Goal: Information Seeking & Learning: Learn about a topic

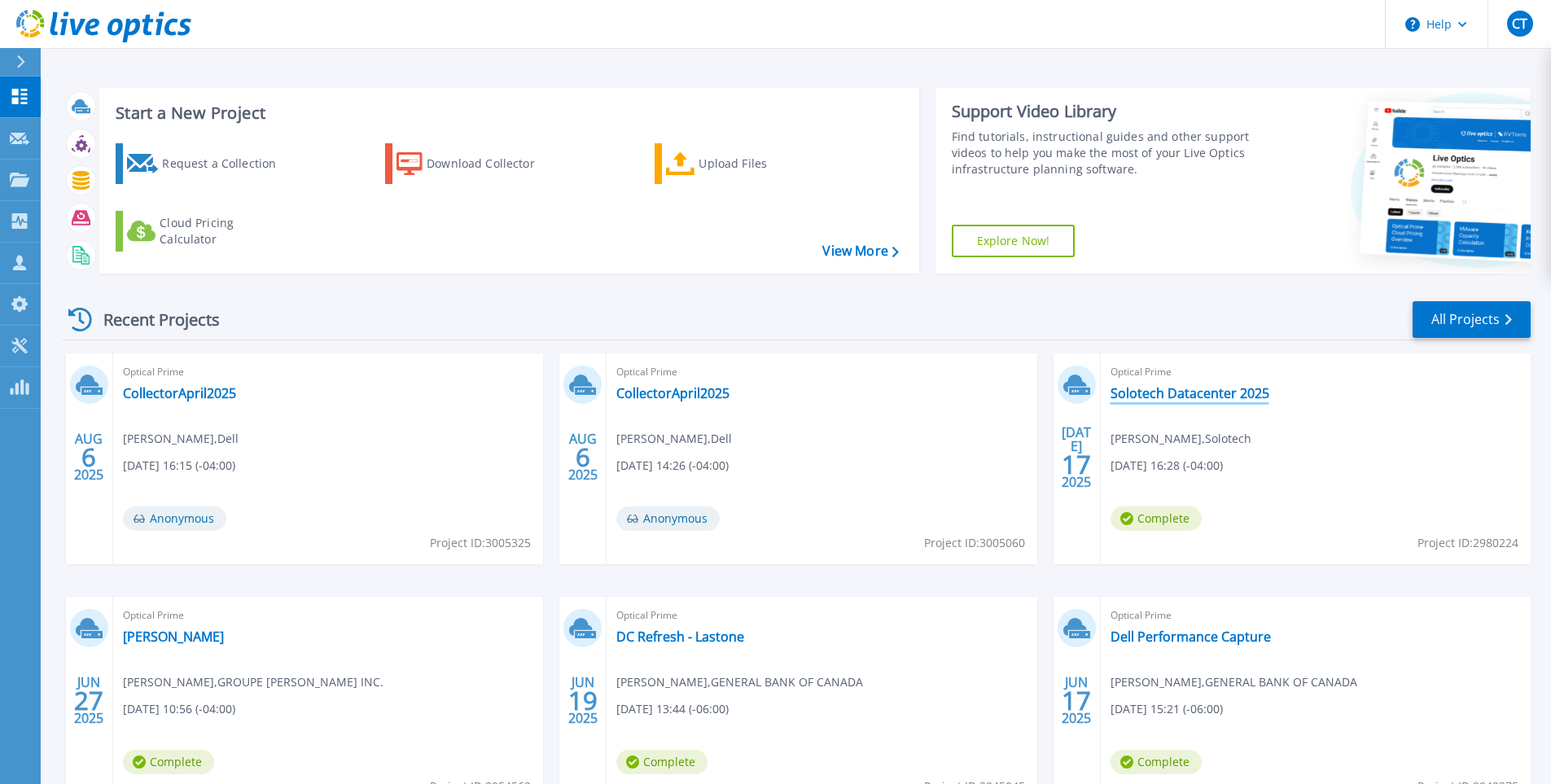
click at [1201, 398] on link "Solotech Datacenter 2025" at bounding box center [1190, 393] width 159 height 16
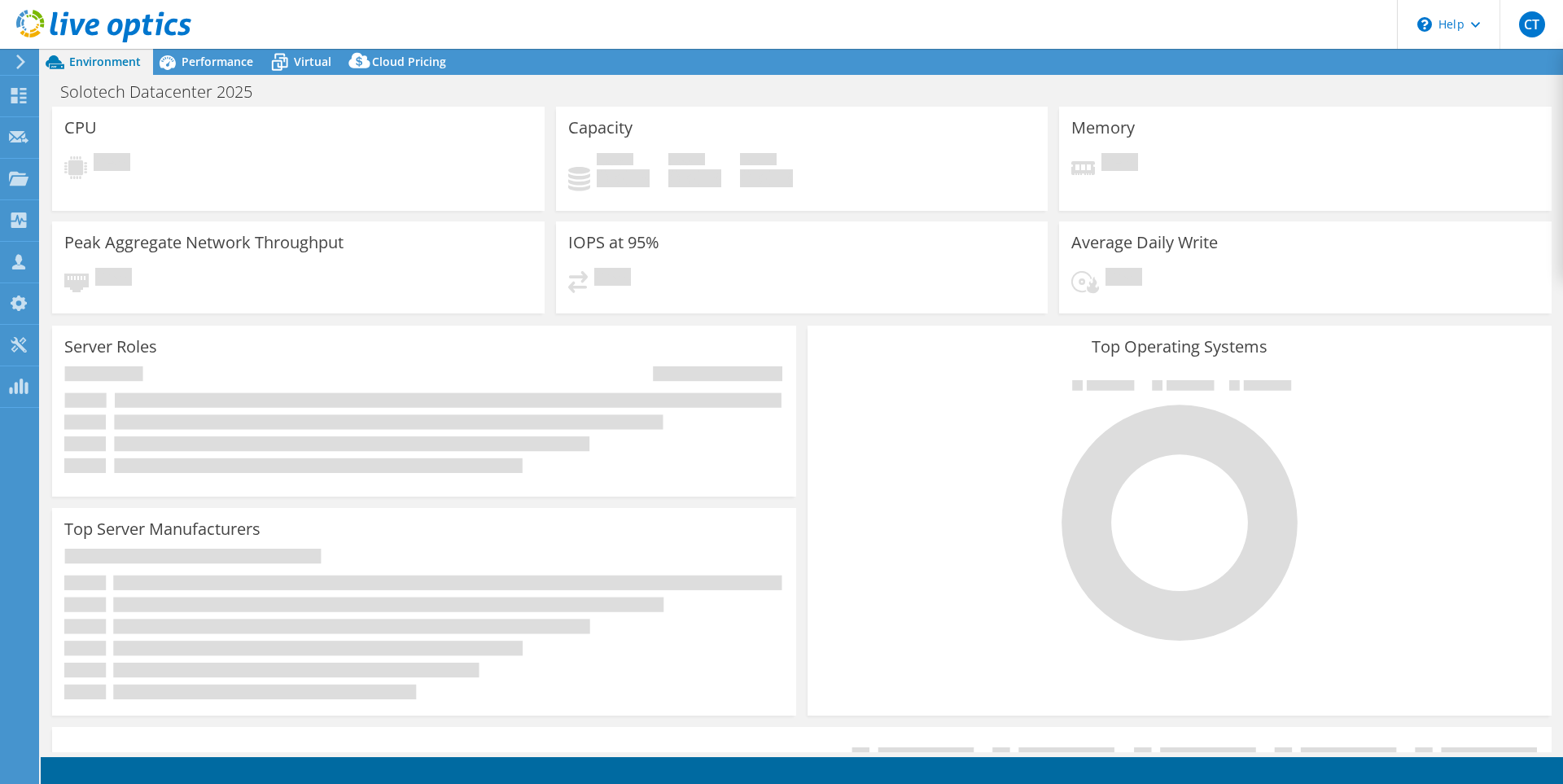
select select "USD"
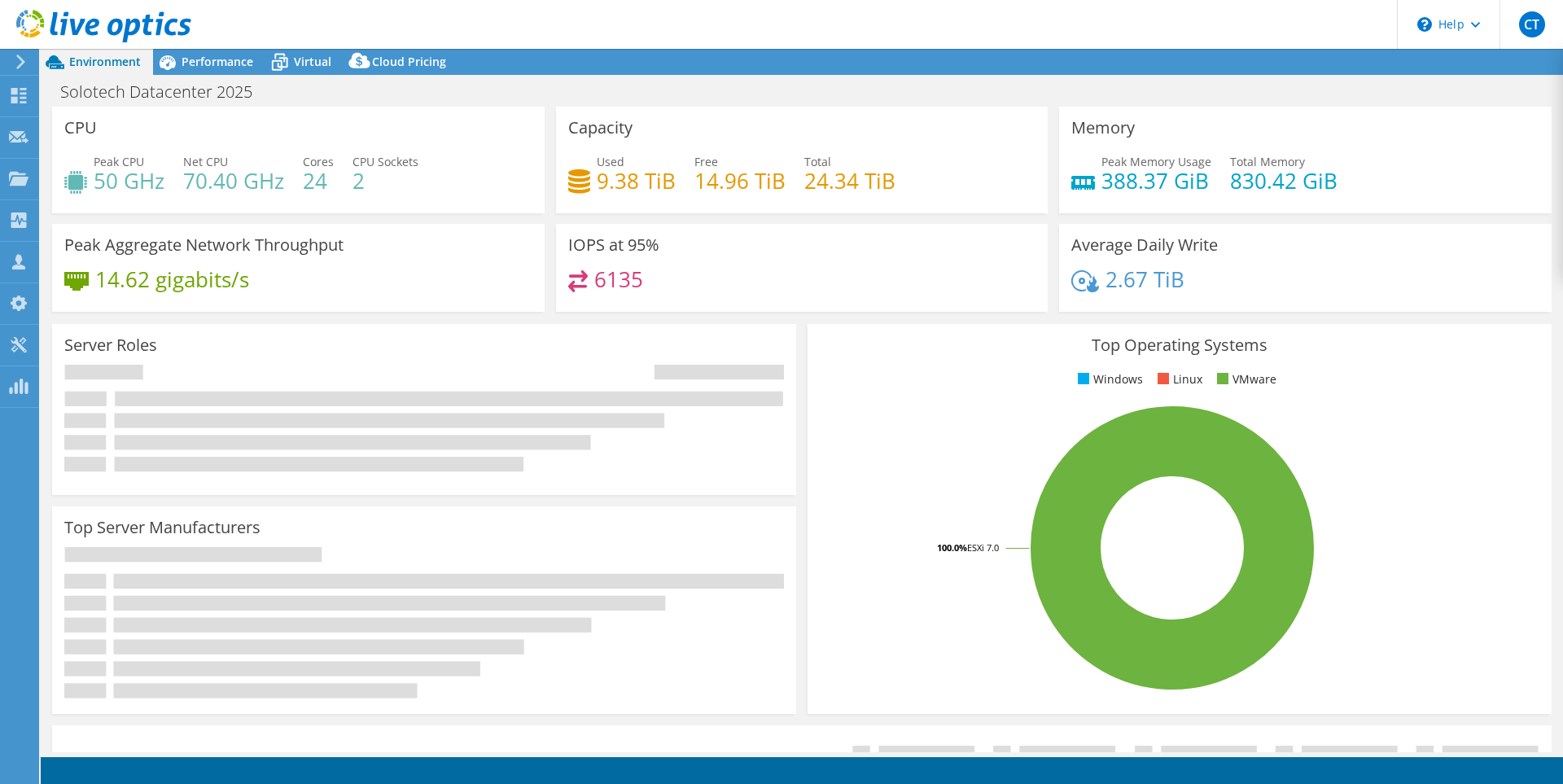
select select "[GEOGRAPHIC_DATA]"
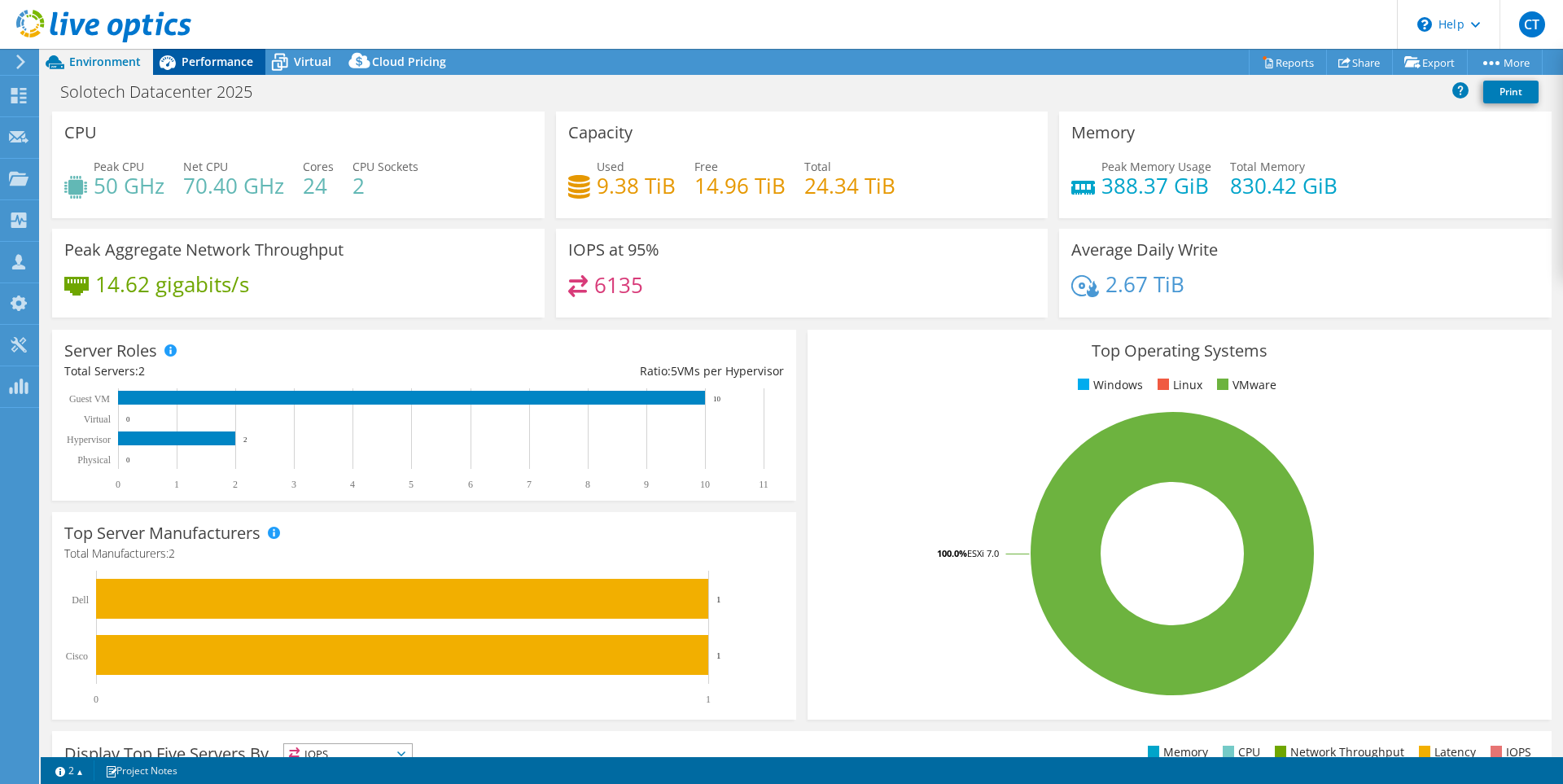
click at [215, 61] on span "Performance" at bounding box center [217, 61] width 71 height 15
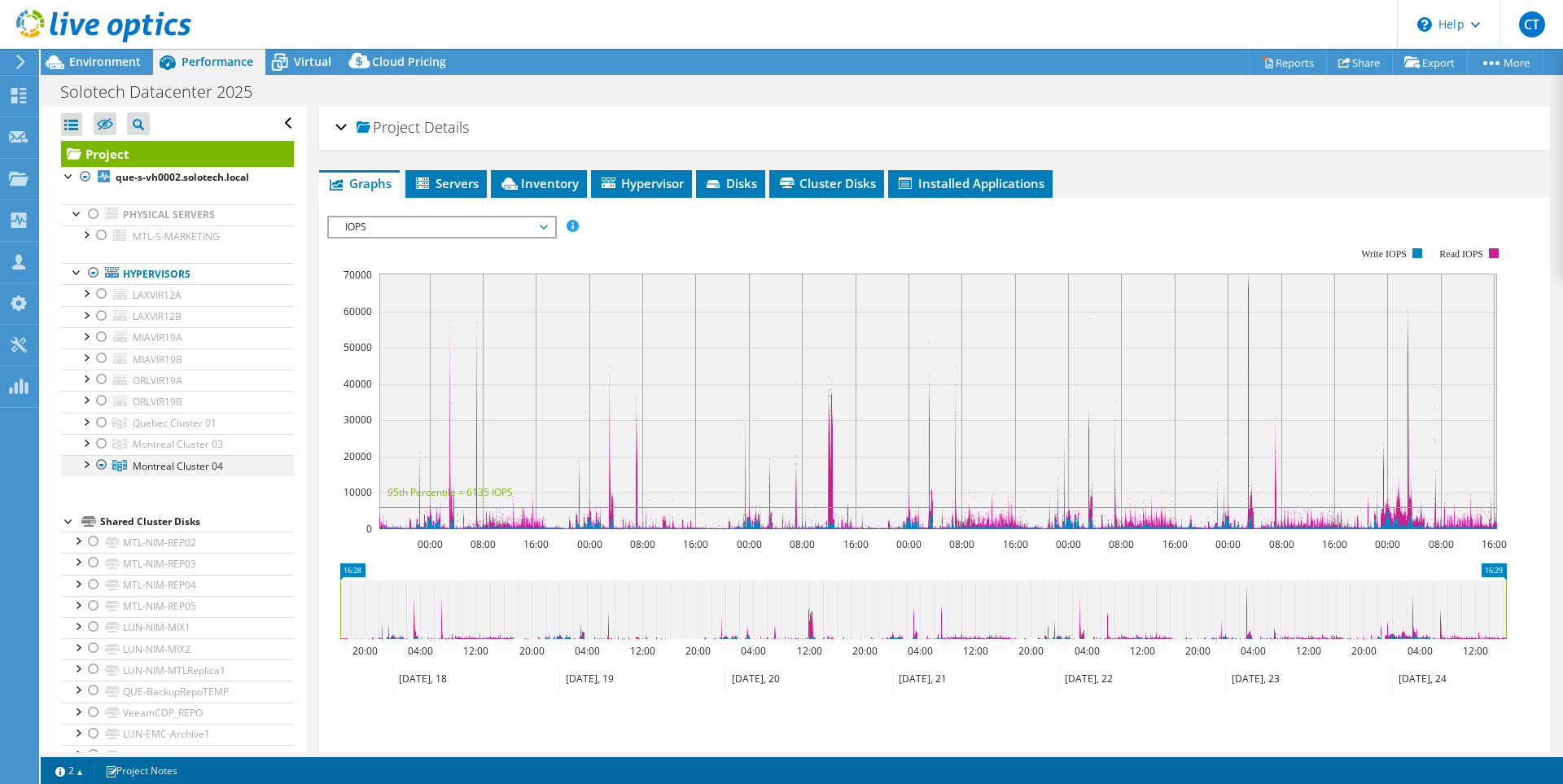
click at [86, 461] on div at bounding box center [86, 463] width 16 height 16
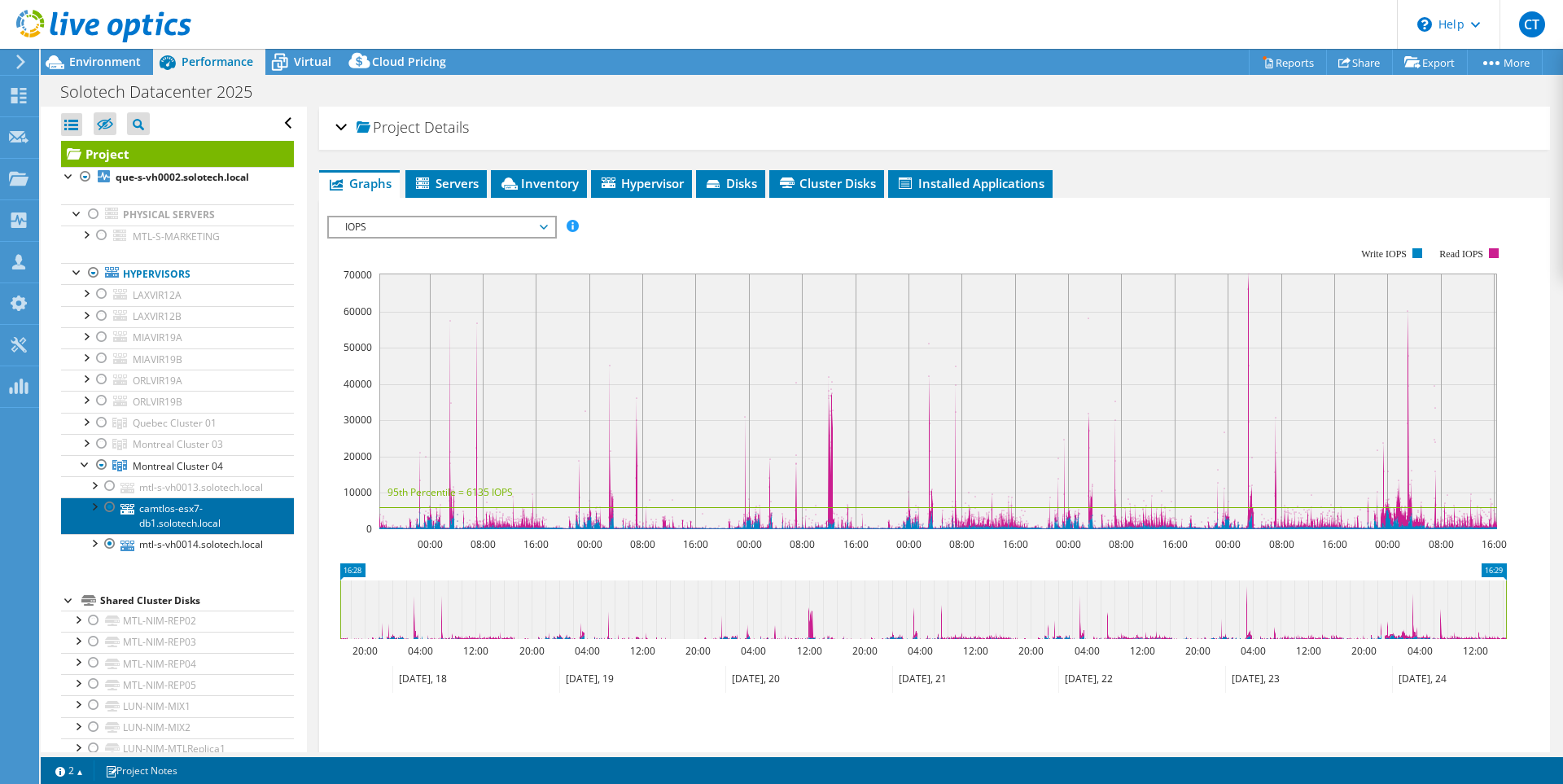
click at [167, 533] on link "camtlos-esx7-db1.solotech.local" at bounding box center [177, 515] width 233 height 36
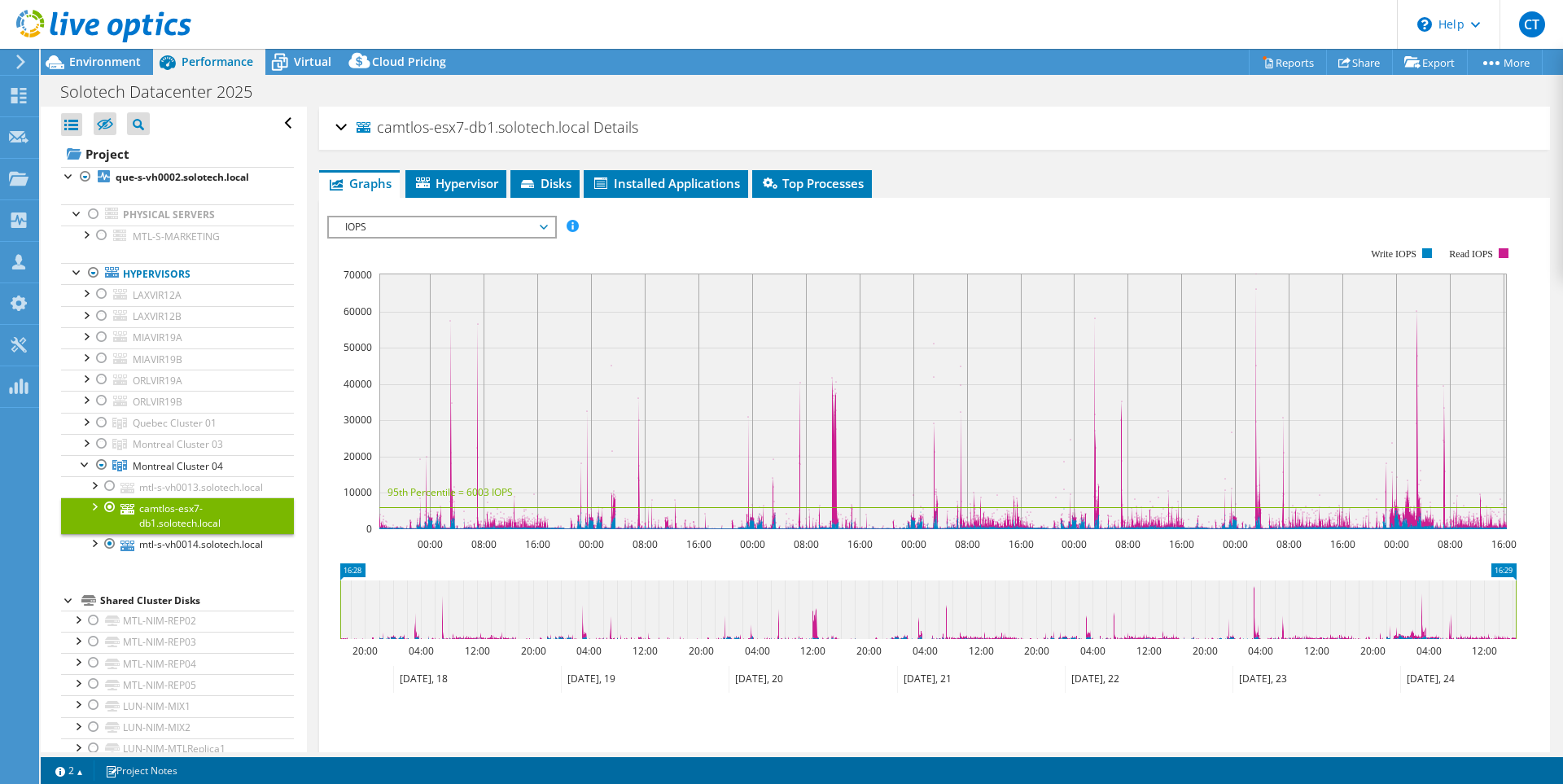
click at [347, 121] on div "camtlos-esx7-db1.solotech.local Details" at bounding box center [935, 128] width 1199 height 35
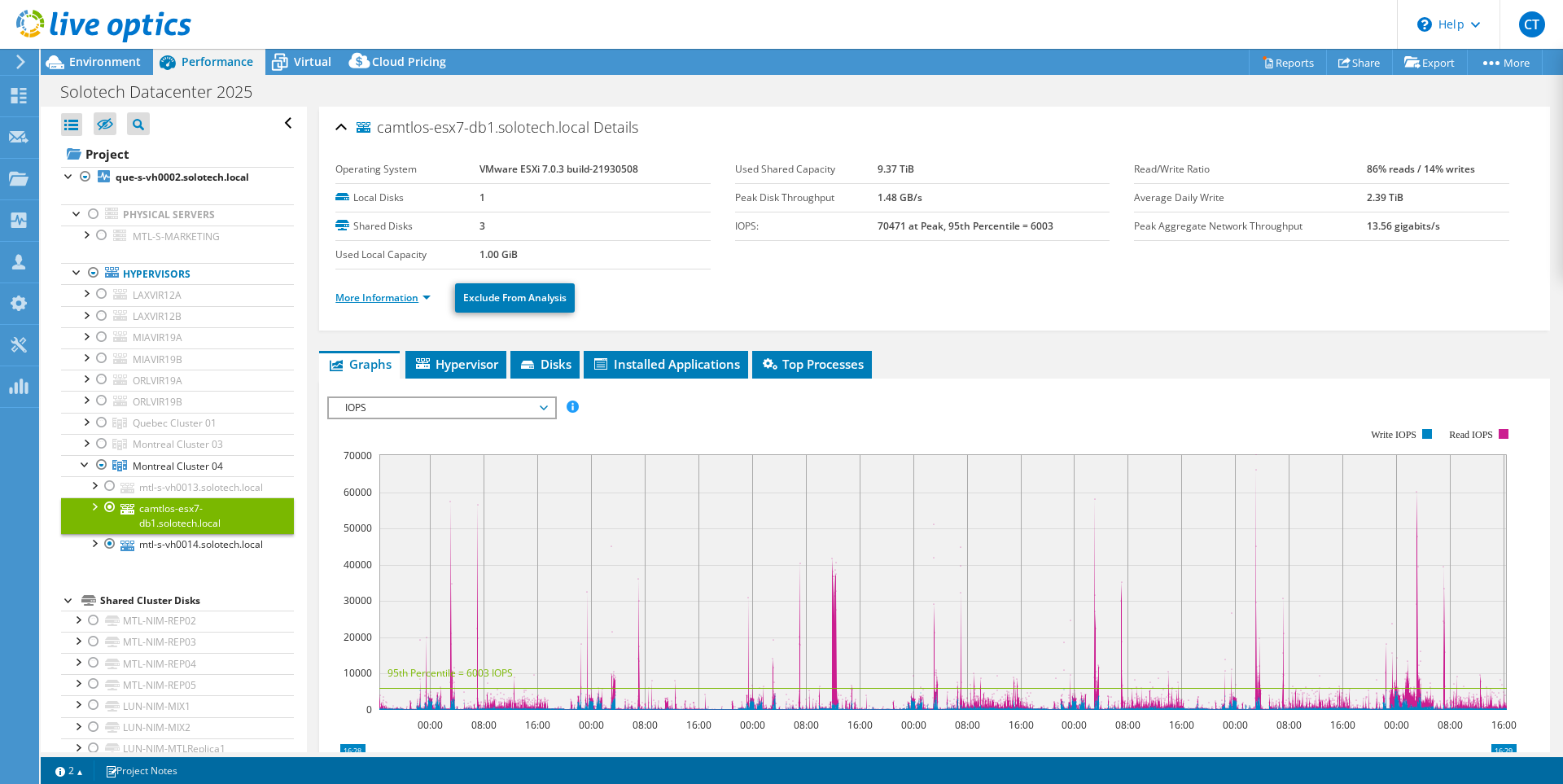
click at [426, 298] on link "More Information" at bounding box center [383, 296] width 96 height 13
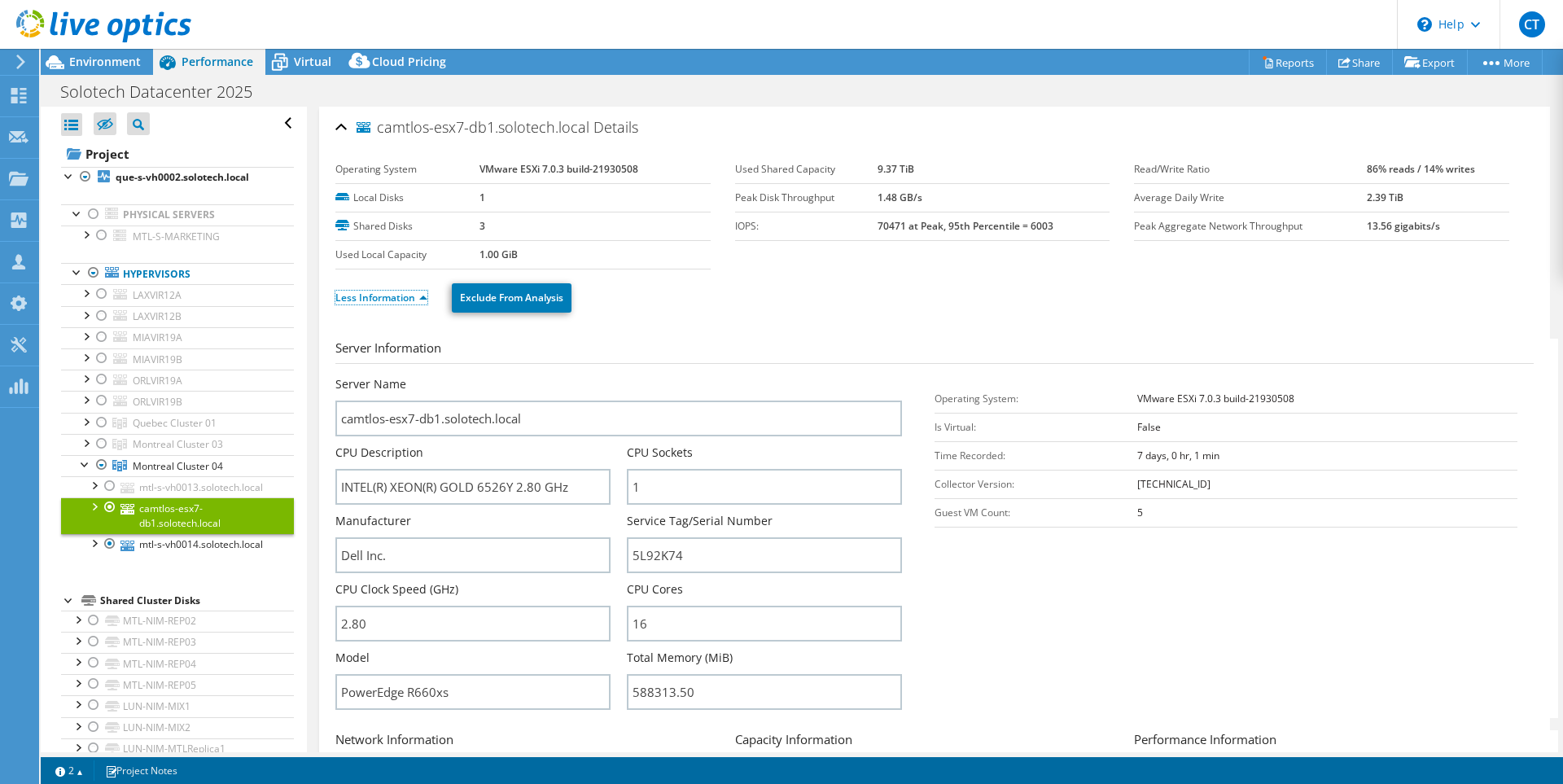
scroll to position [163, 0]
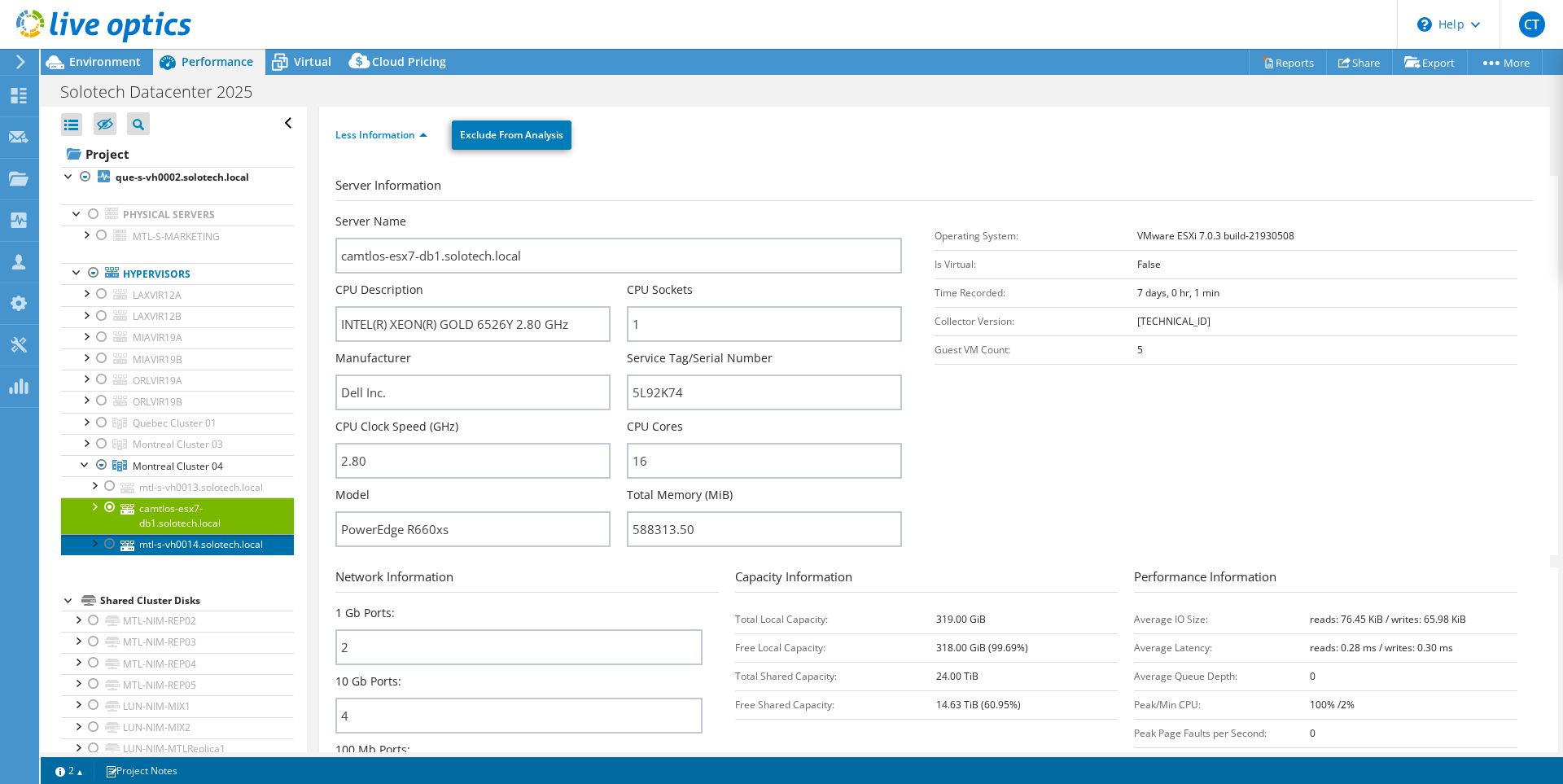
click at [217, 555] on link "mtl-s-vh0014.solotech.local" at bounding box center [177, 545] width 233 height 21
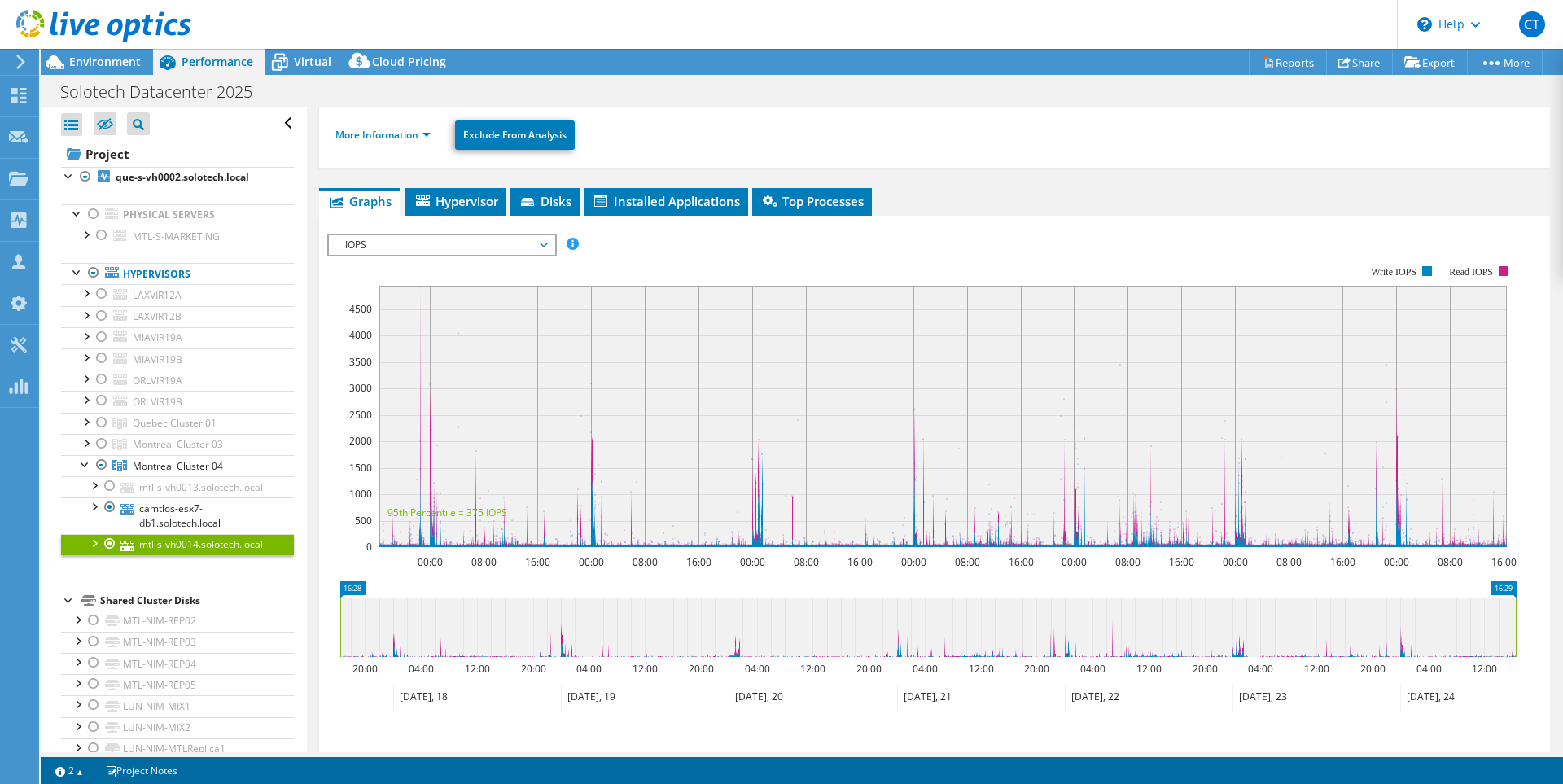
scroll to position [0, 0]
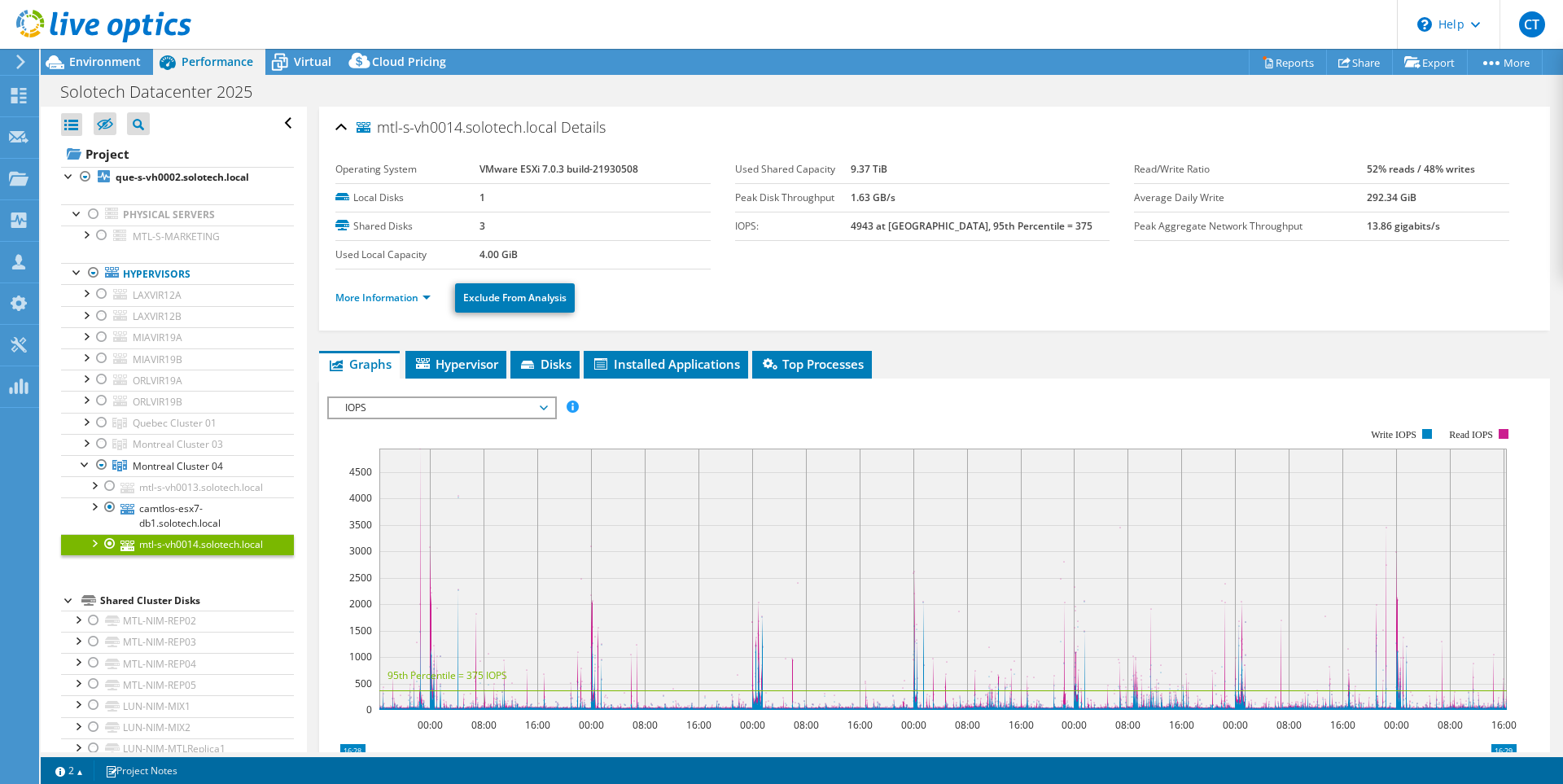
click at [428, 130] on span "mtl-s-vh0014.solotech.local" at bounding box center [456, 128] width 200 height 16
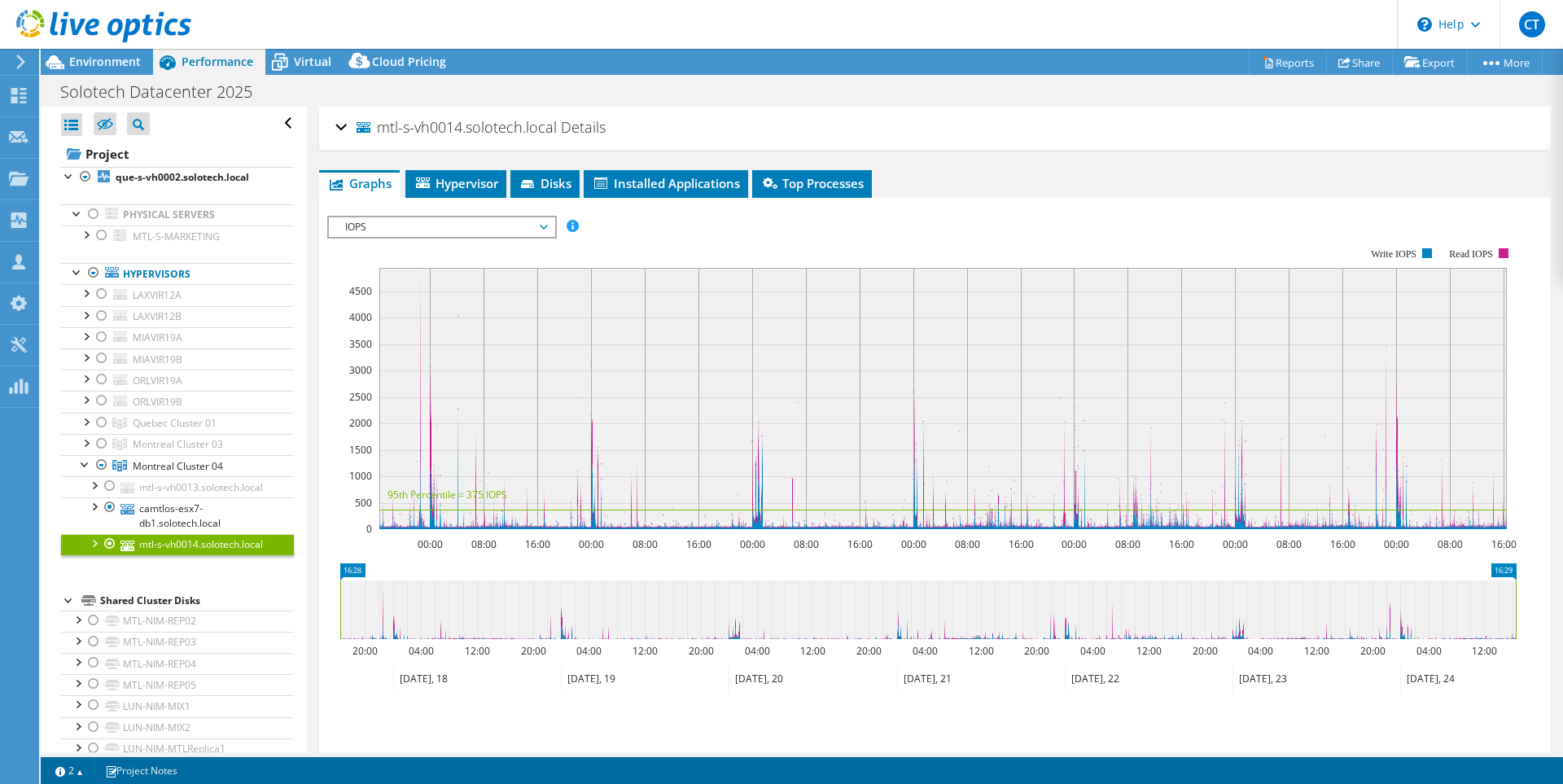
click at [428, 130] on span "mtl-s-vh0014.solotech.local" at bounding box center [456, 128] width 200 height 16
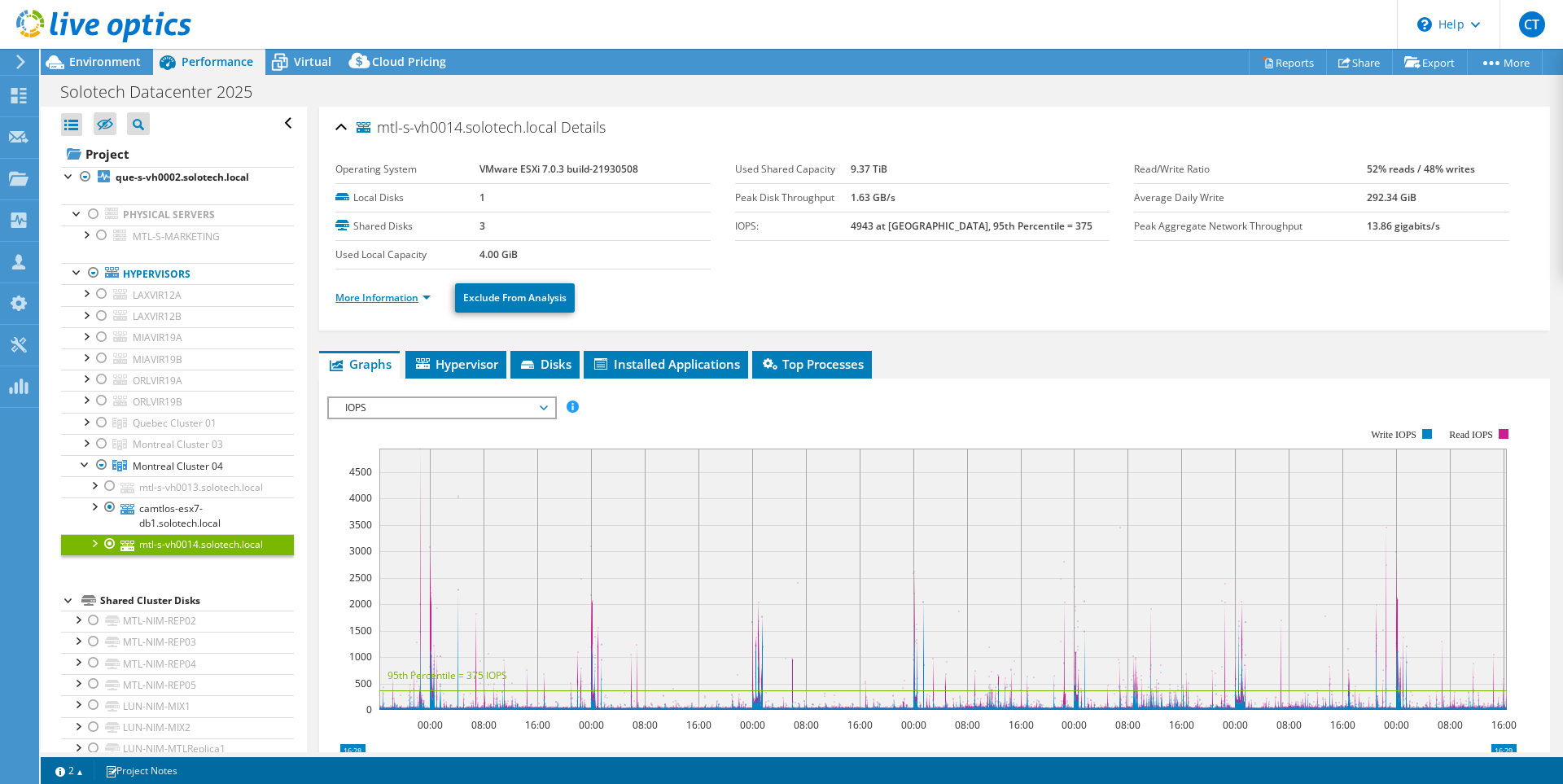
click at [427, 298] on link "More Information" at bounding box center [383, 296] width 96 height 13
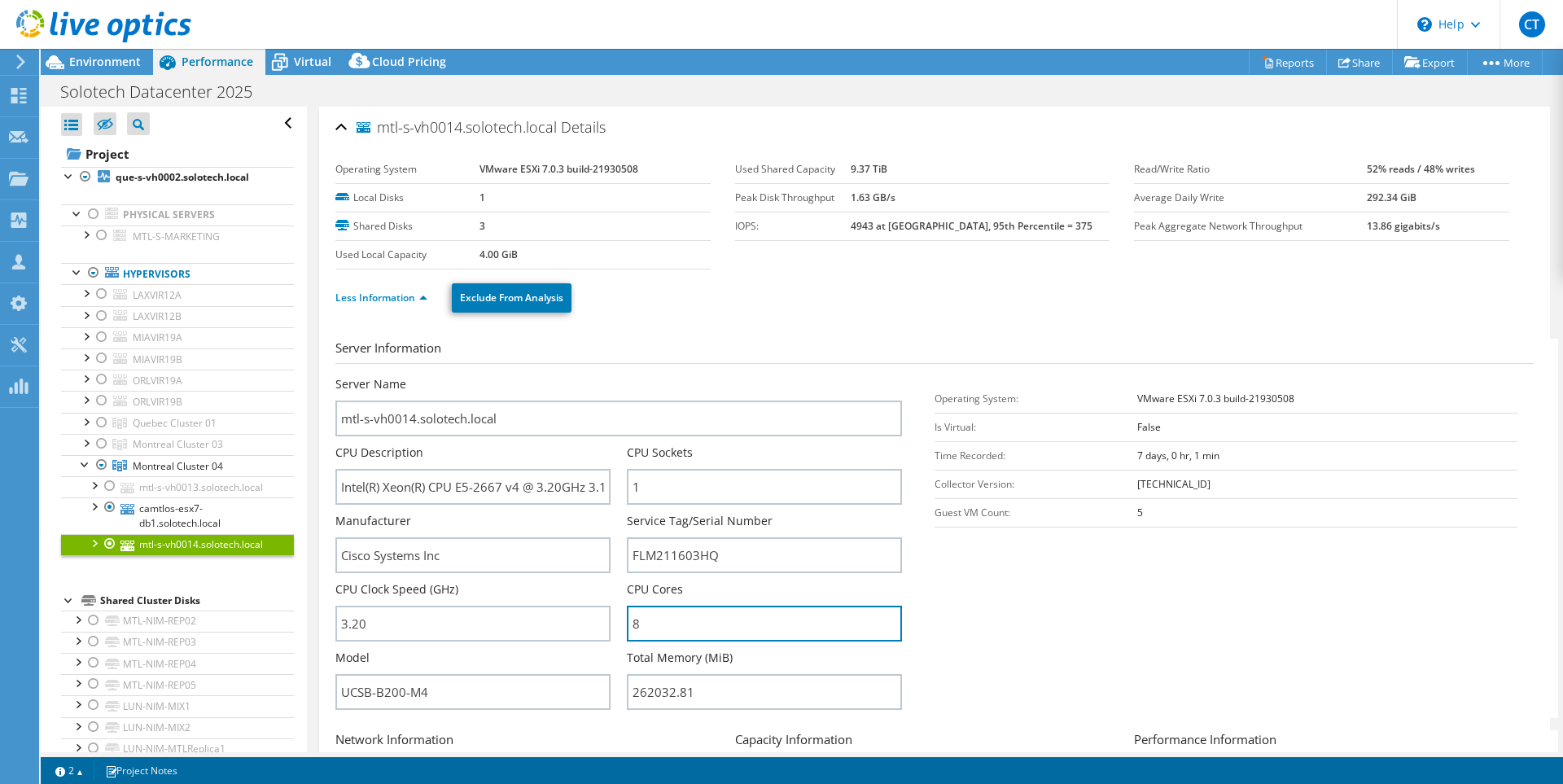
drag, startPoint x: 655, startPoint y: 630, endPoint x: 703, endPoint y: 643, distance: 49.7
click at [616, 376] on div "Server Name mtl-s-vh0014.solotech.local CPU Description Intel(R) Xeon(R) CPU E5…" at bounding box center [627, 376] width 583 height 0
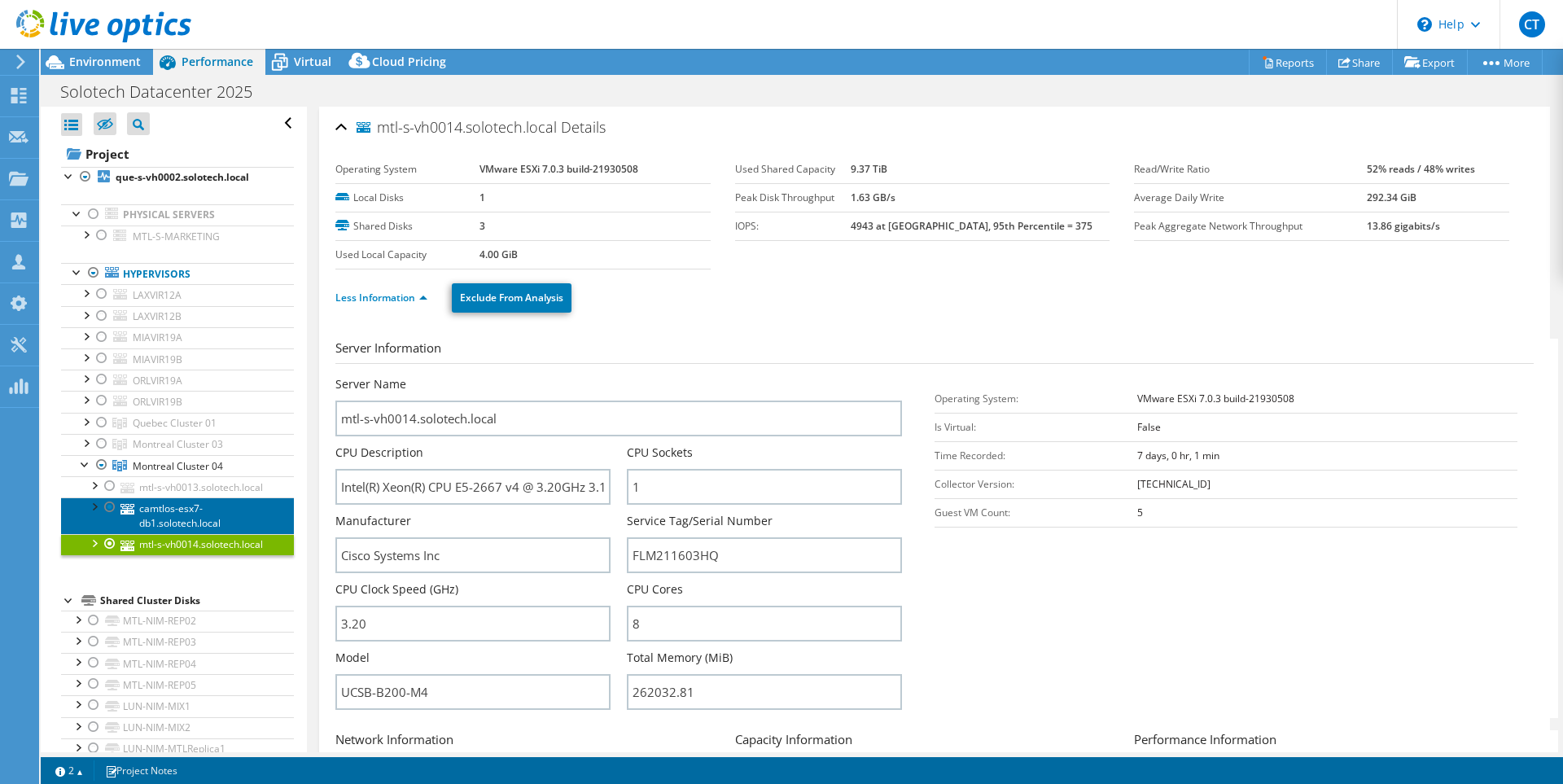
click at [193, 533] on link "camtlos-esx7-db1.solotech.local" at bounding box center [177, 515] width 233 height 36
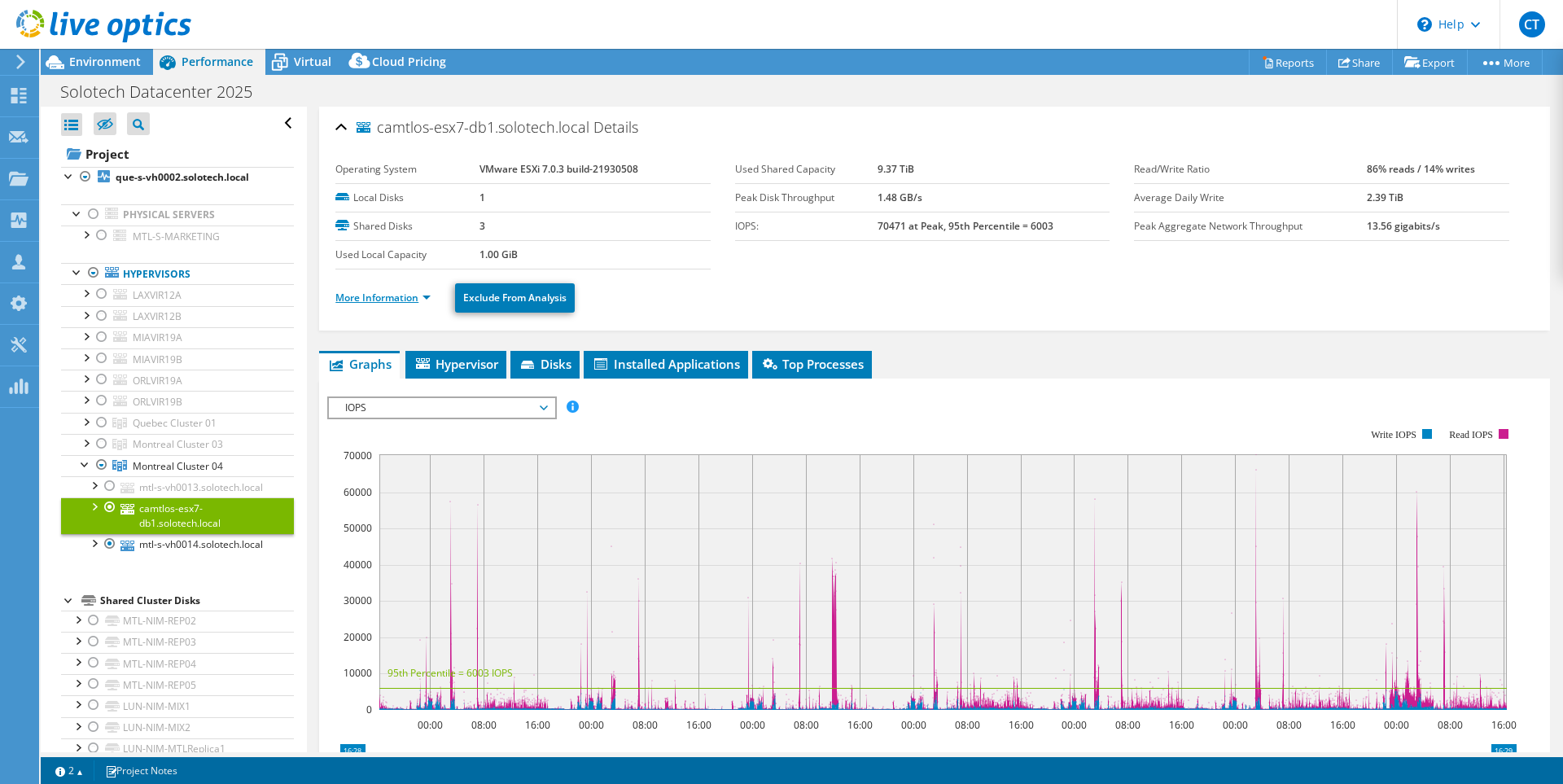
click at [412, 301] on link "More Information" at bounding box center [383, 296] width 96 height 13
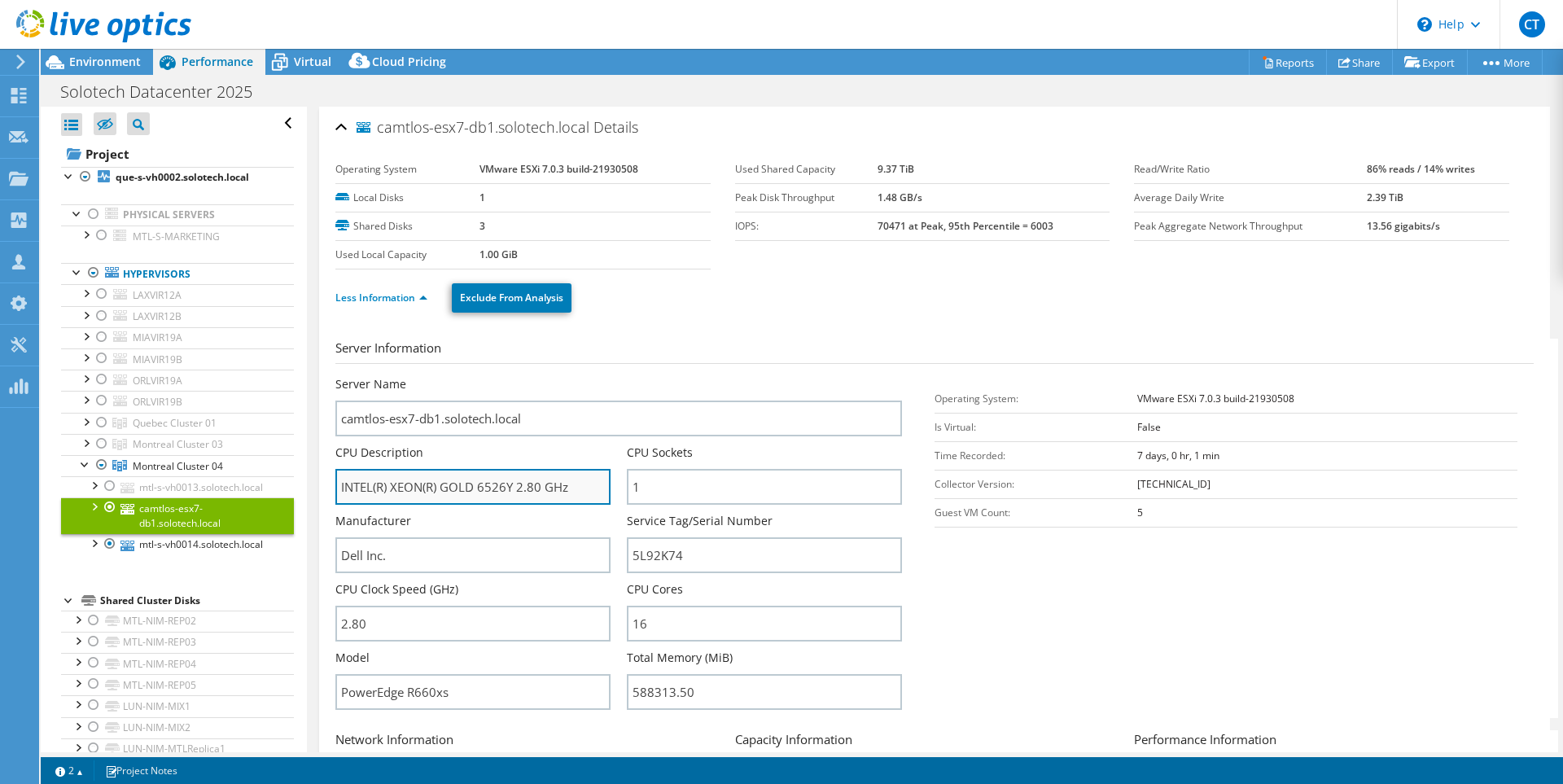
drag, startPoint x: 482, startPoint y: 480, endPoint x: 513, endPoint y: 484, distance: 31.3
click at [513, 484] on input "INTEL(R) XEON(R) GOLD 6526Y 2.80 GHz" at bounding box center [473, 487] width 275 height 36
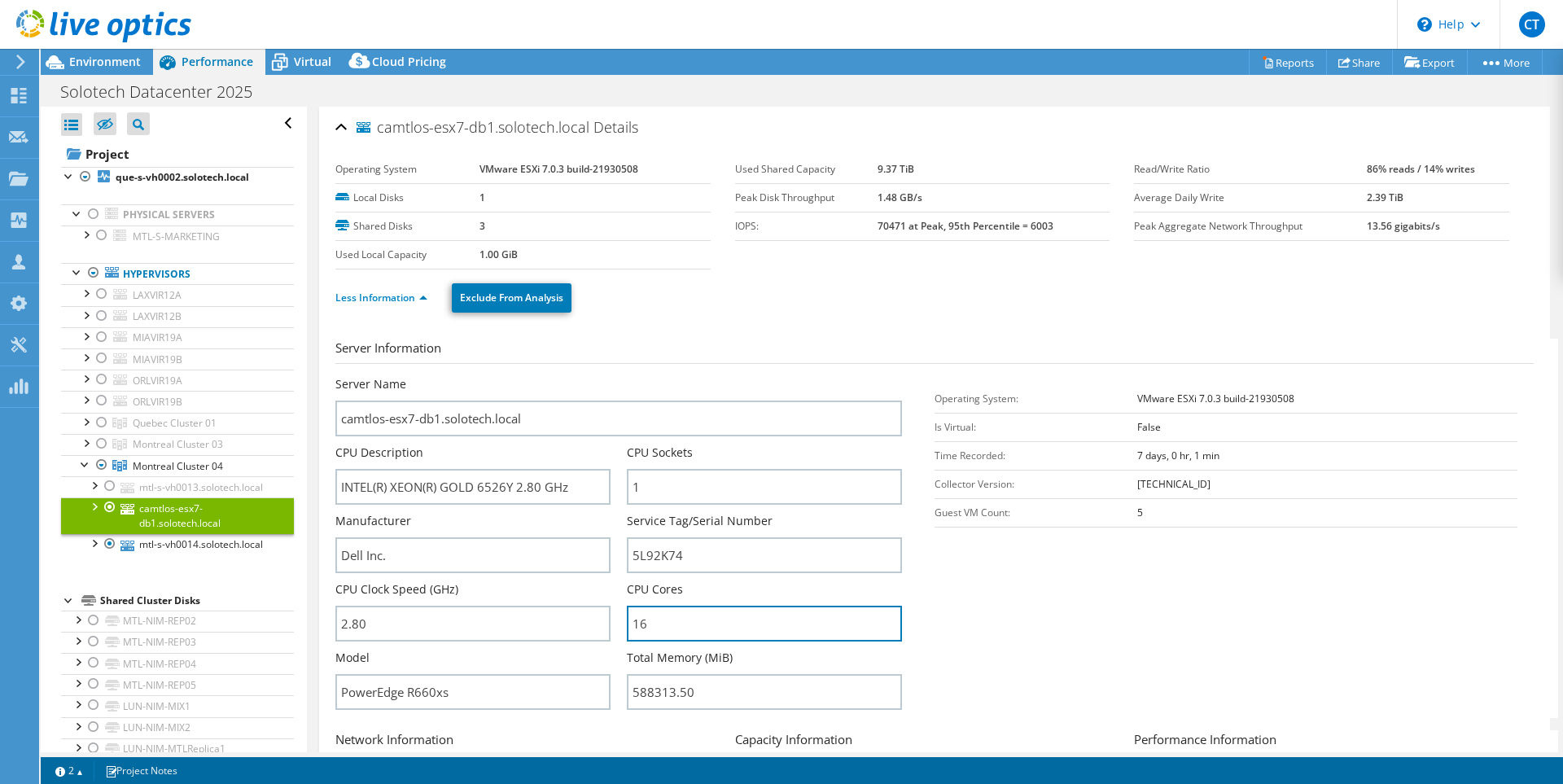
drag, startPoint x: 622, startPoint y: 630, endPoint x: 544, endPoint y: 622, distance: 78.4
click at [618, 376] on div "Server Name camtlos-esx7-db1.solotech.local CPU Description INTEL(R) XEON(R) GO…" at bounding box center [627, 376] width 583 height 0
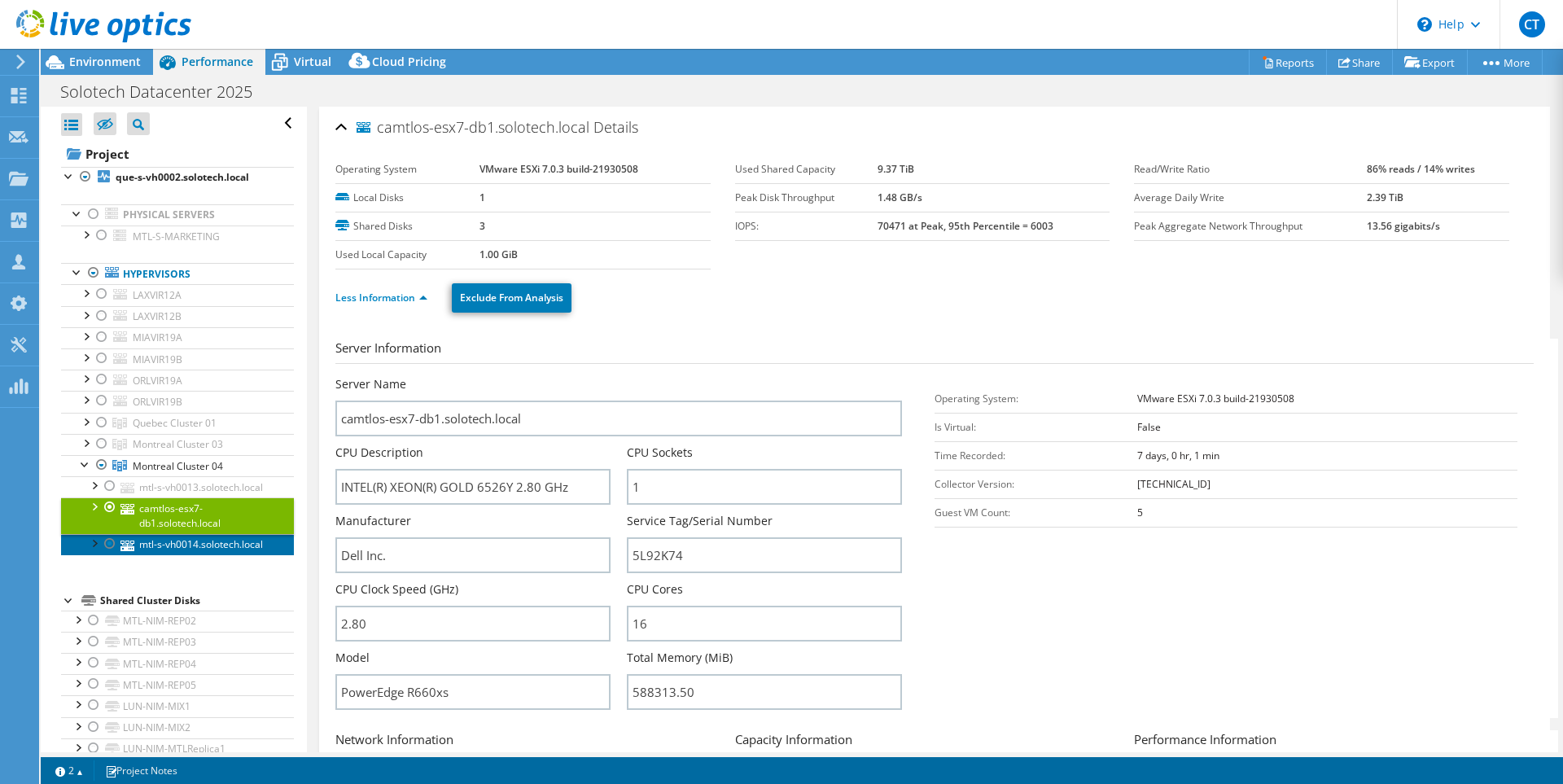
drag, startPoint x: 201, startPoint y: 570, endPoint x: 209, endPoint y: 571, distance: 8.1
click at [202, 555] on link "mtl-s-vh0014.solotech.local" at bounding box center [177, 545] width 233 height 21
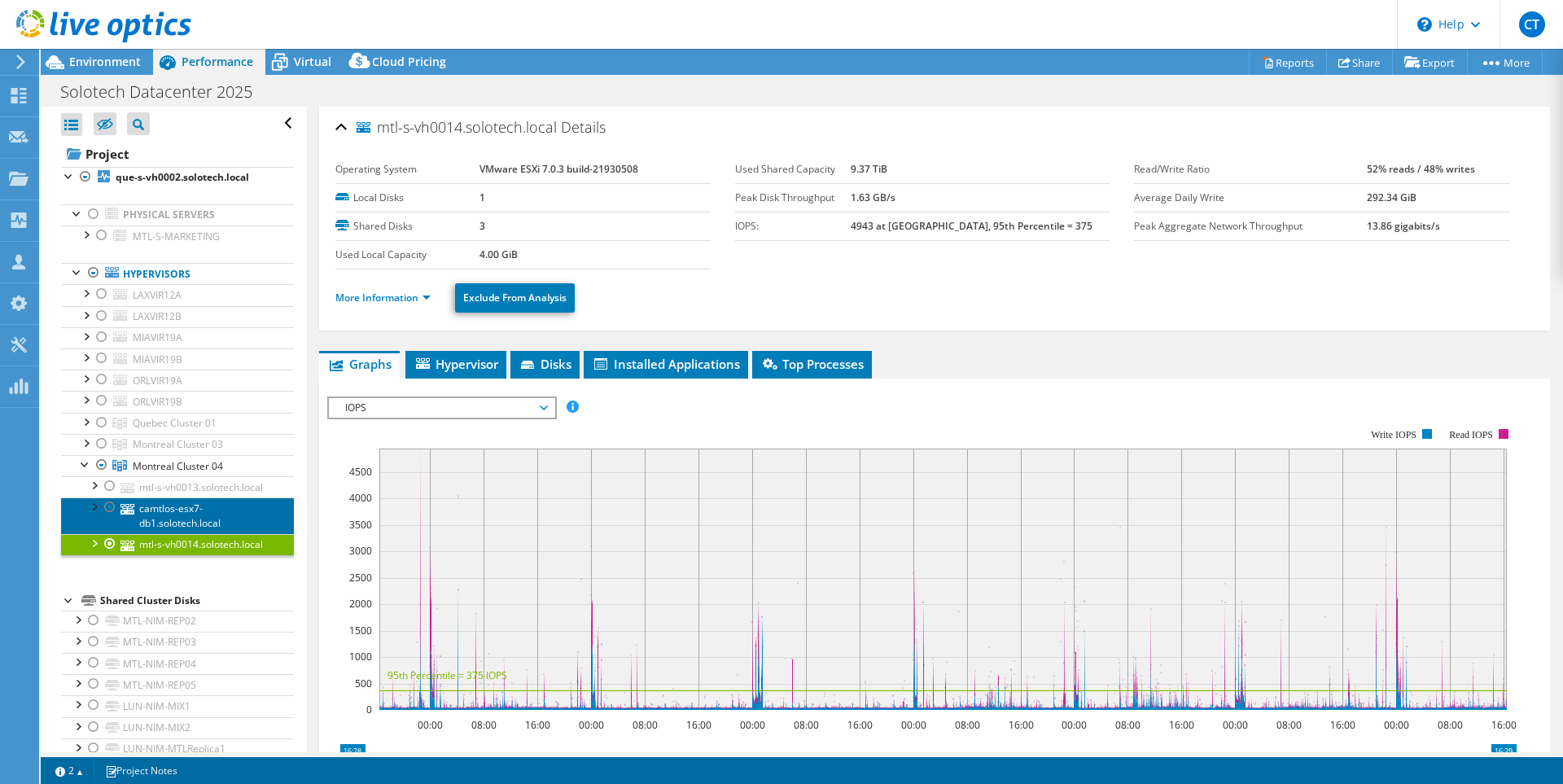
click at [179, 531] on link "camtlos-esx7-db1.solotech.local" at bounding box center [177, 515] width 233 height 36
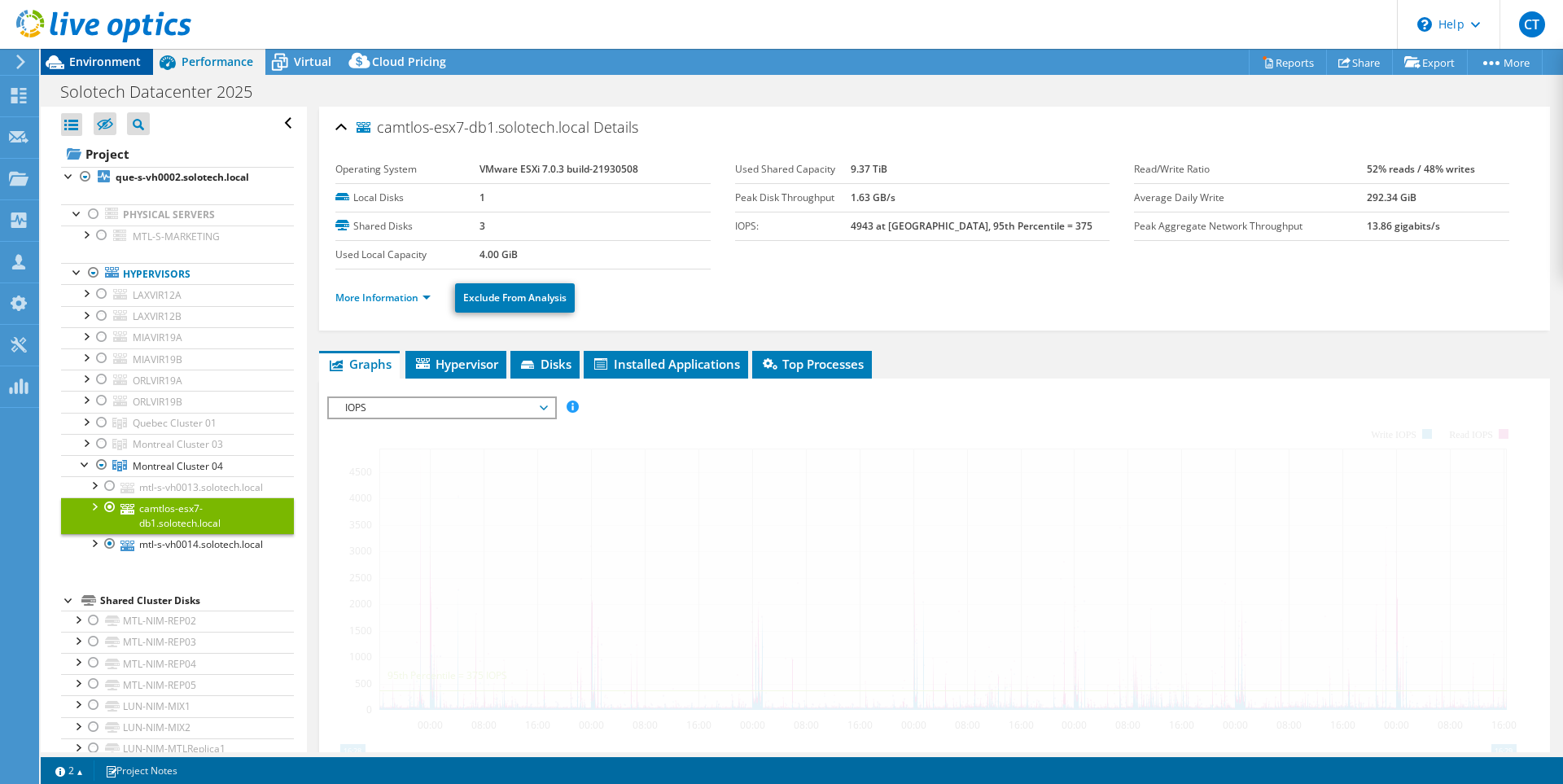
click at [83, 63] on span "Environment" at bounding box center [104, 61] width 71 height 15
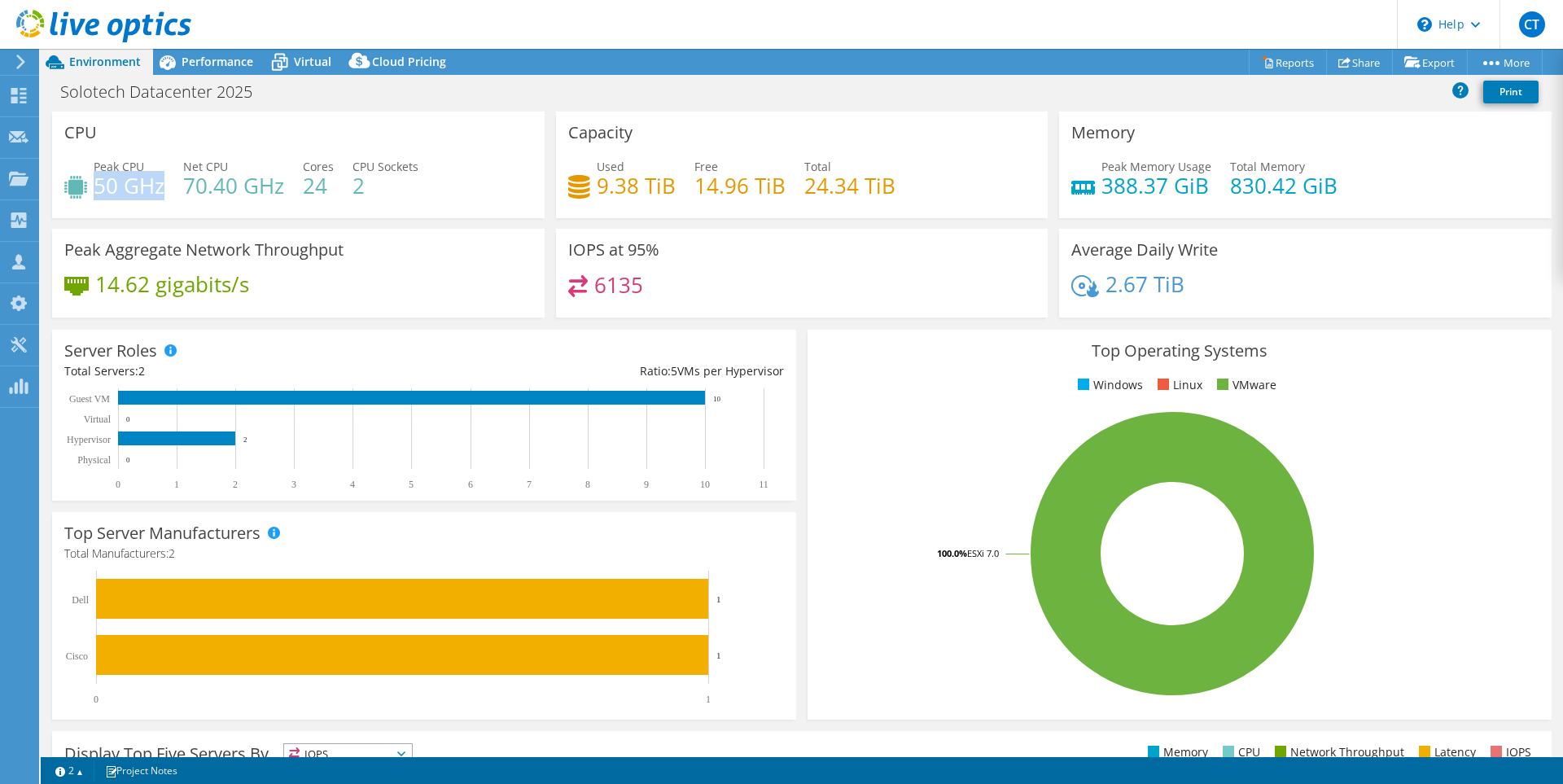
drag, startPoint x: 99, startPoint y: 186, endPoint x: 226, endPoint y: 271, distance: 152.8
click at [162, 195] on h4 "50 GHz" at bounding box center [129, 186] width 71 height 18
click at [188, 60] on span "Performance" at bounding box center [217, 61] width 71 height 15
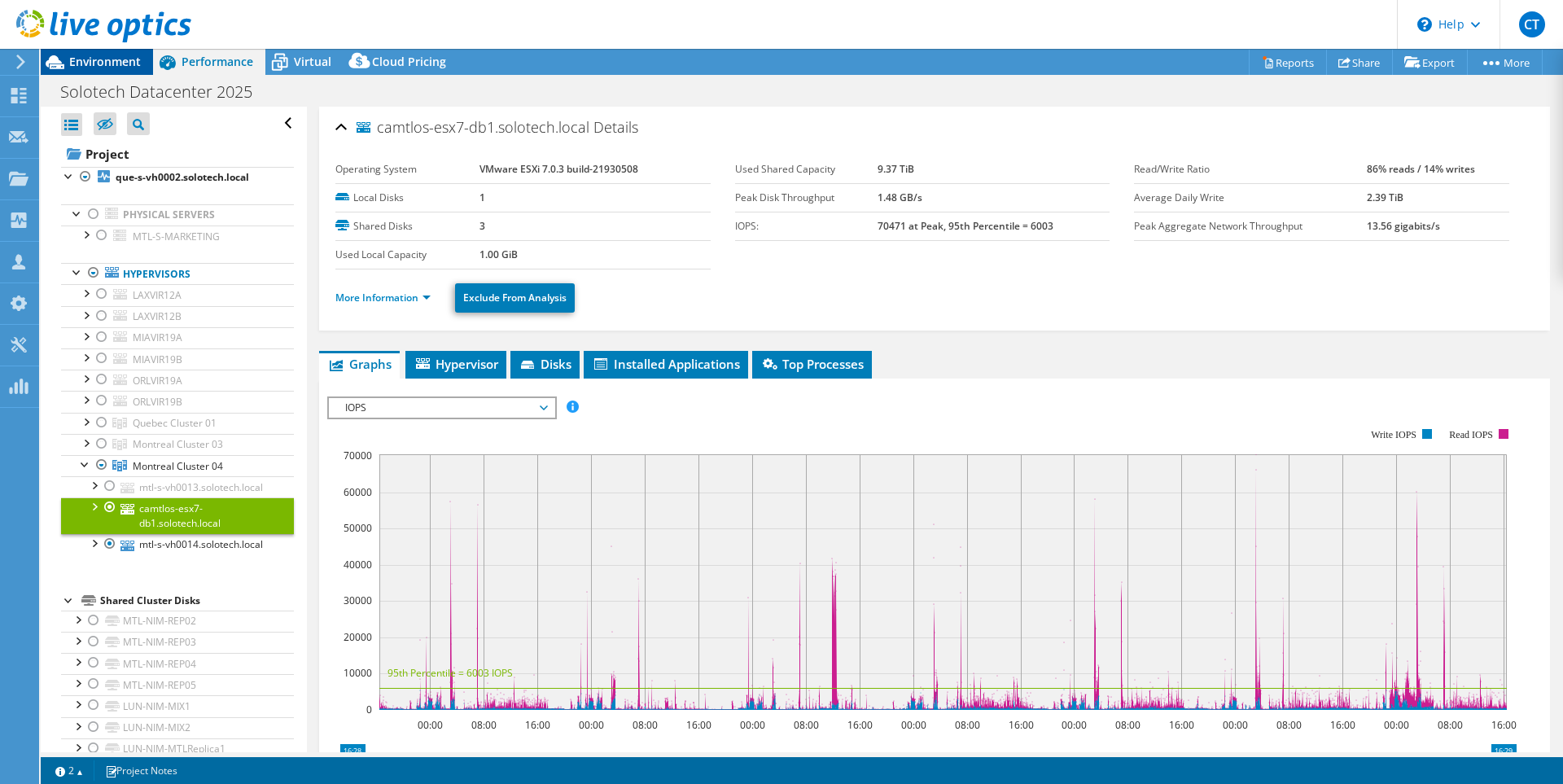
click at [67, 58] on icon at bounding box center [55, 63] width 29 height 29
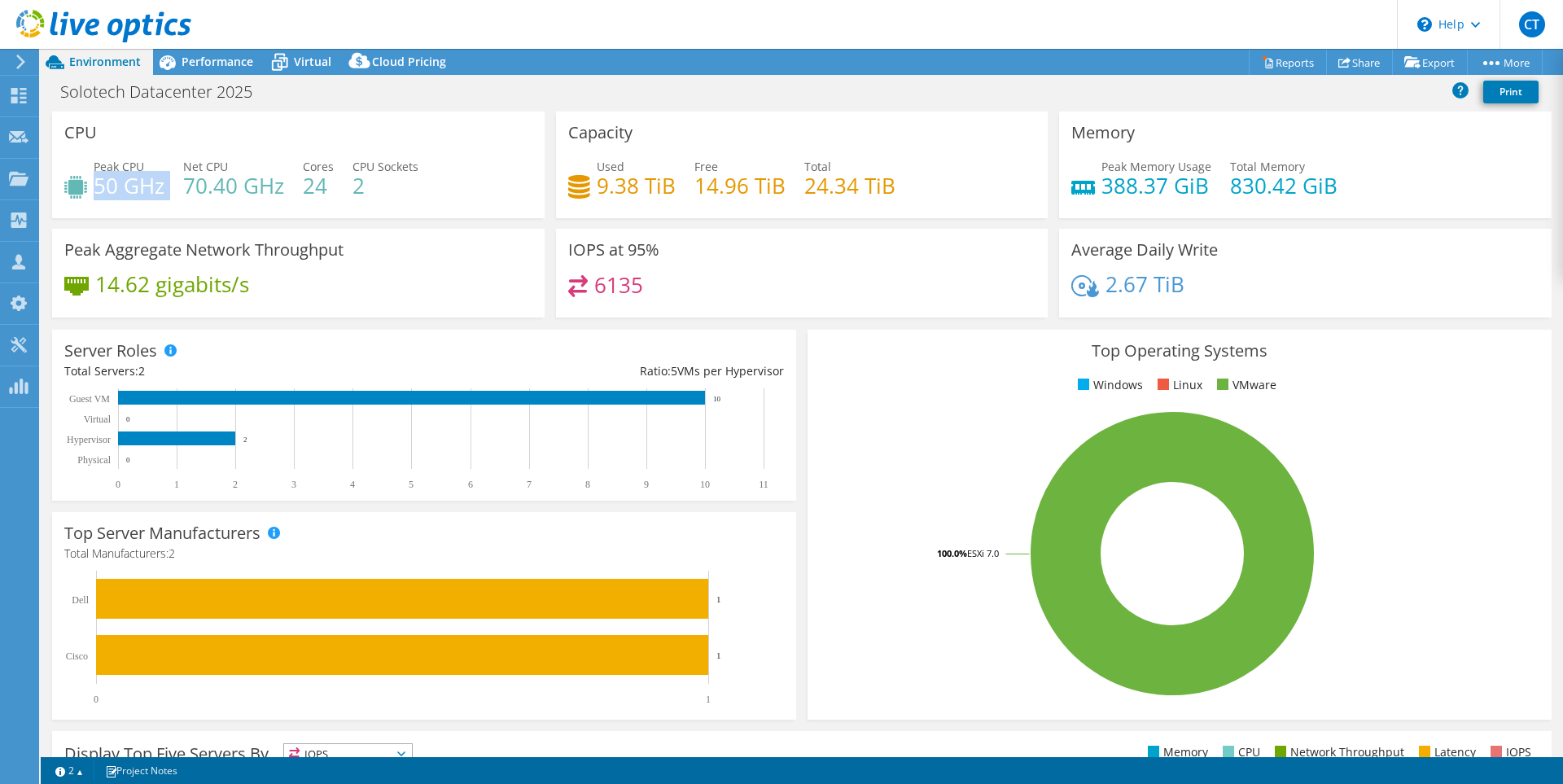
drag, startPoint x: 96, startPoint y: 188, endPoint x: 171, endPoint y: 192, distance: 75.1
click at [171, 192] on div "Peak CPU 50 GHz Net CPU 70.40 GHz Cores 24 CPU Sockets 2" at bounding box center [298, 184] width 468 height 53
click at [216, 61] on span "Performance" at bounding box center [217, 61] width 71 height 15
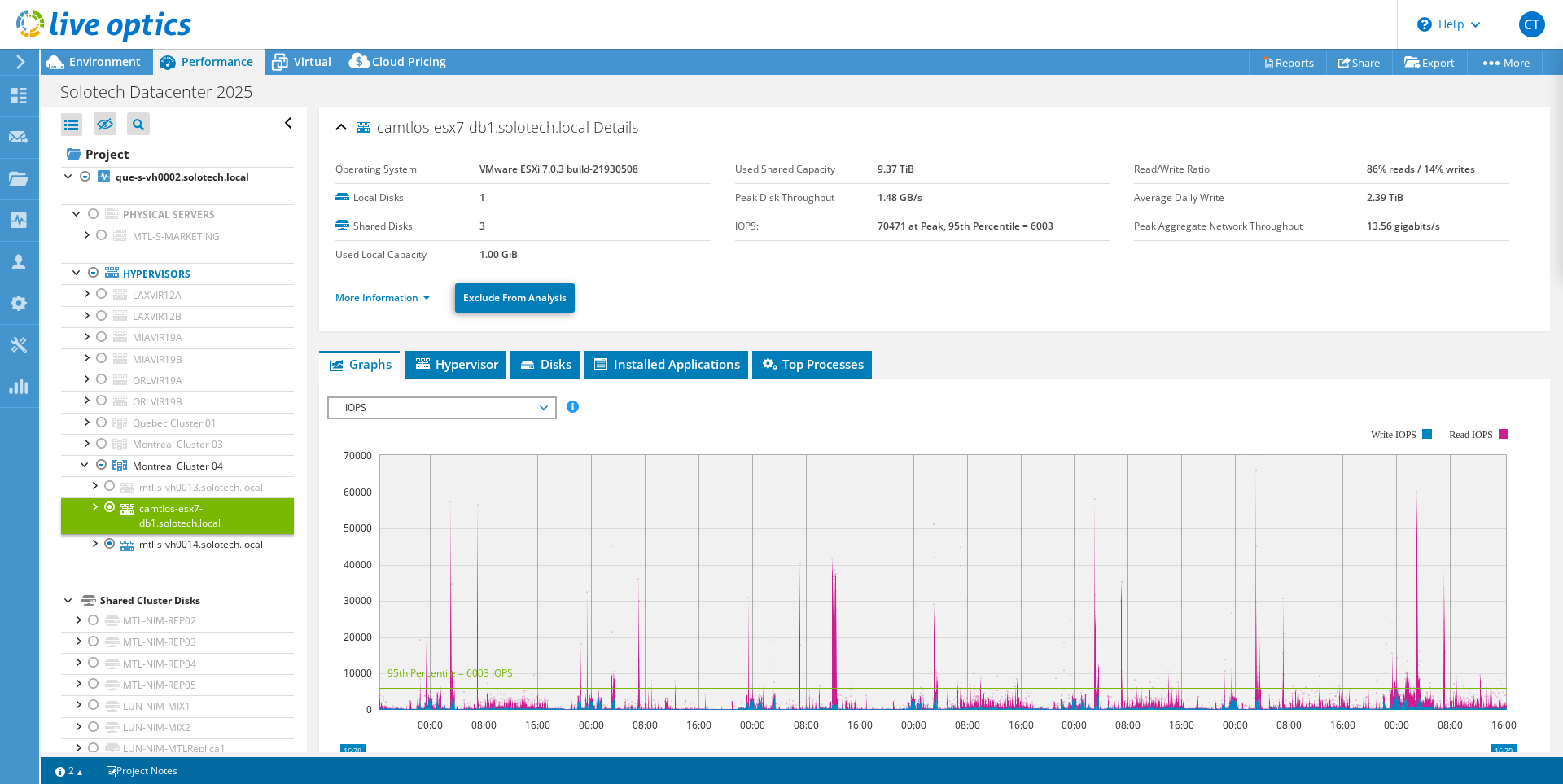
drag, startPoint x: 710, startPoint y: 414, endPoint x: 715, endPoint y: 407, distance: 8.6
click at [713, 413] on rect at bounding box center [922, 569] width 1190 height 326
click at [700, 363] on span "Installed Applications" at bounding box center [666, 363] width 148 height 16
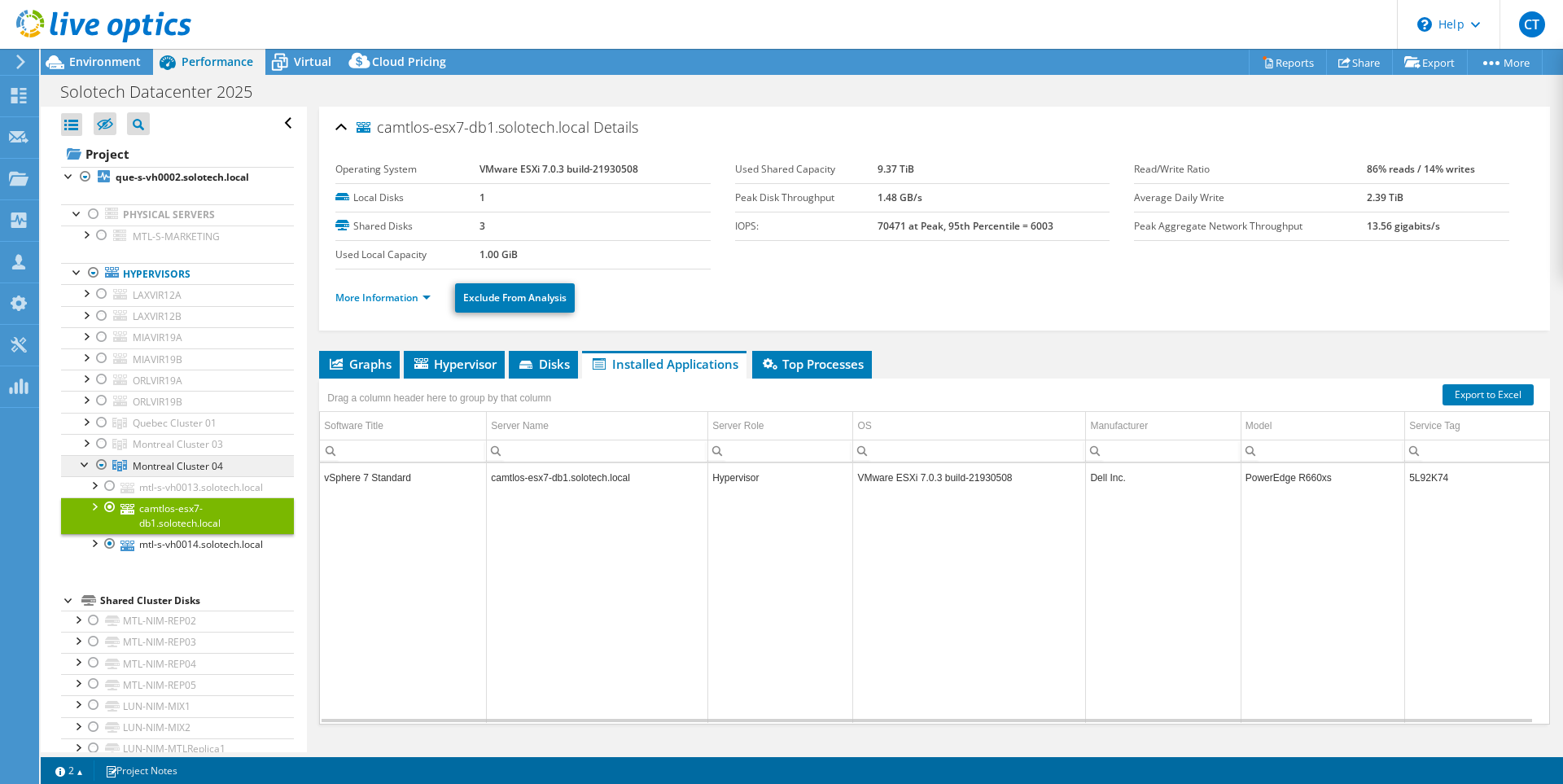
click at [171, 430] on span "Montreal Cluster 04" at bounding box center [175, 422] width 84 height 13
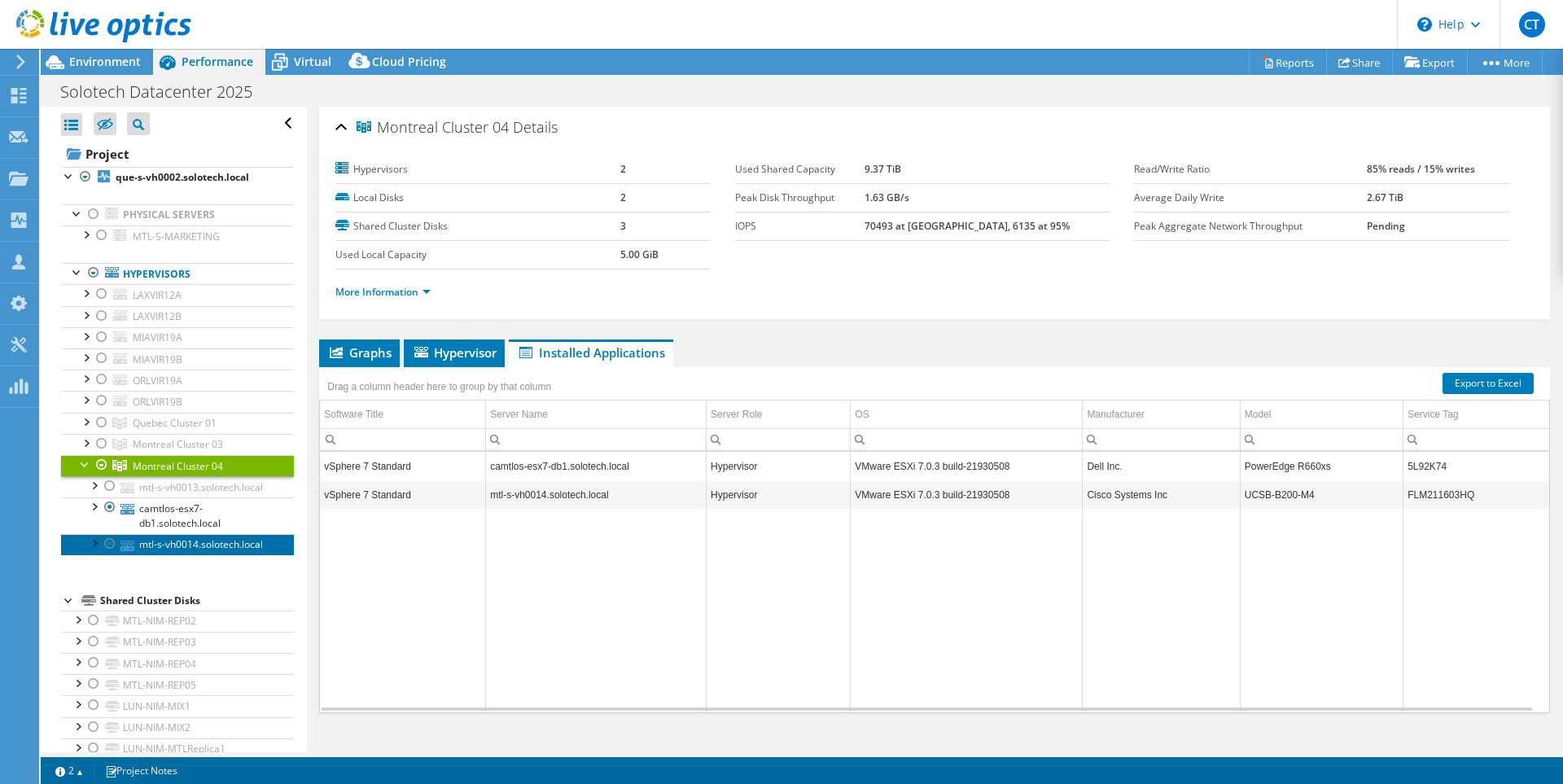
click at [191, 555] on link "mtl-s-vh0014.solotech.local" at bounding box center [177, 545] width 233 height 21
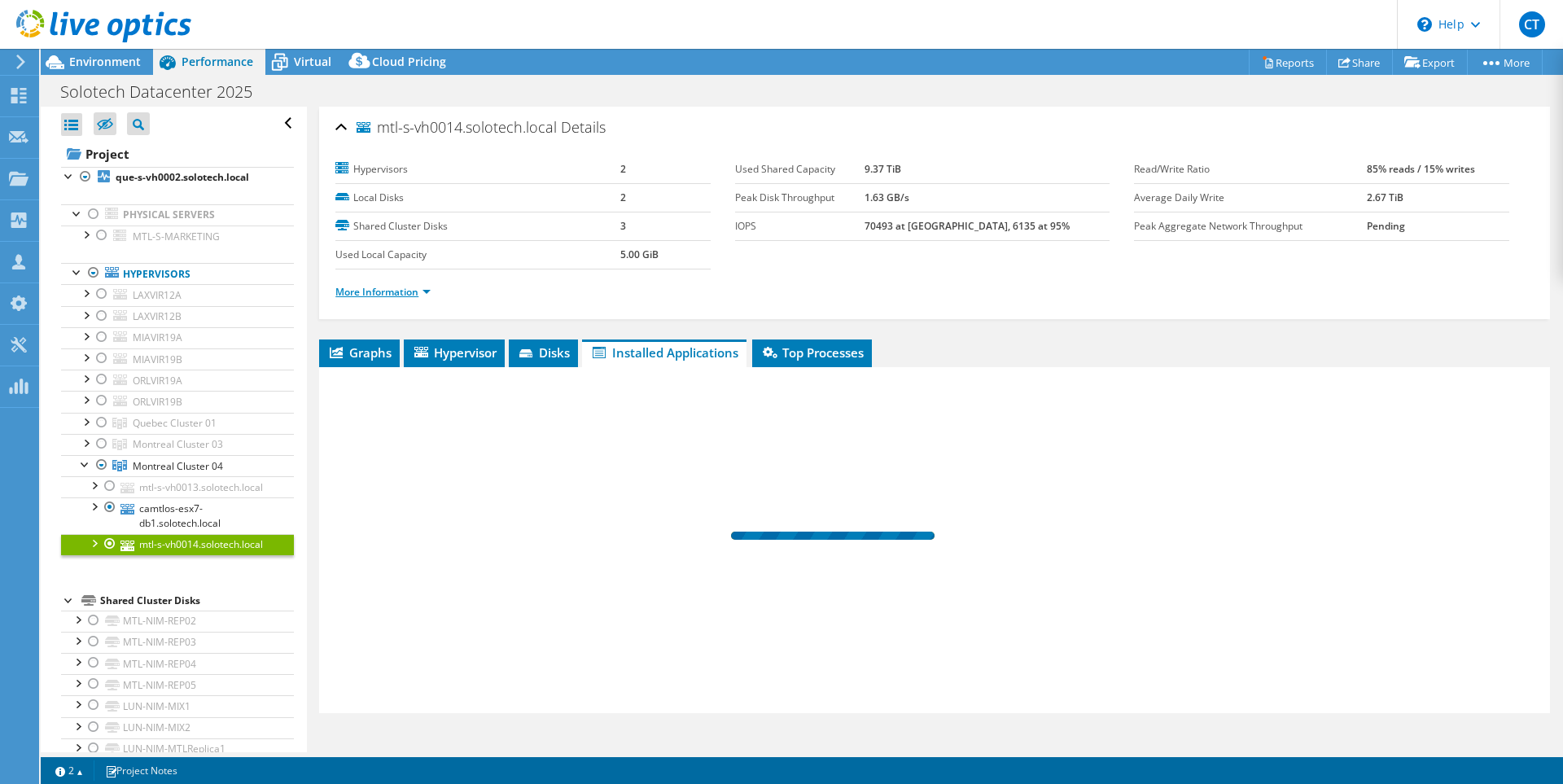
click at [422, 291] on link "More Information" at bounding box center [383, 291] width 96 height 13
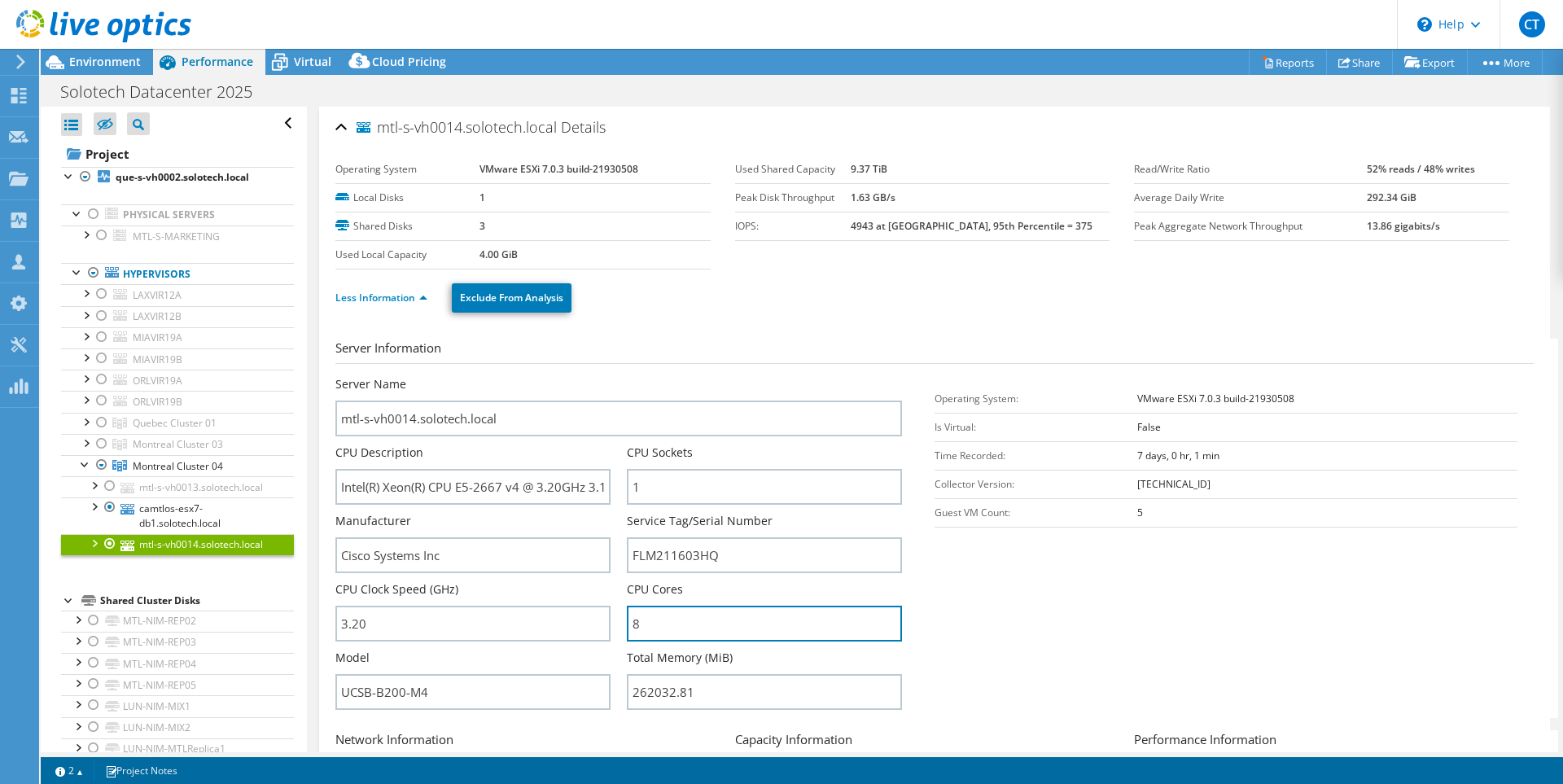
drag, startPoint x: 632, startPoint y: 622, endPoint x: 620, endPoint y: 623, distance: 12.0
click at [620, 376] on div "Server Name mtl-s-vh0014.solotech.local CPU Description Intel(R) Xeon(R) CPU E5…" at bounding box center [627, 376] width 583 height 0
click at [96, 61] on span "Environment" at bounding box center [104, 61] width 71 height 15
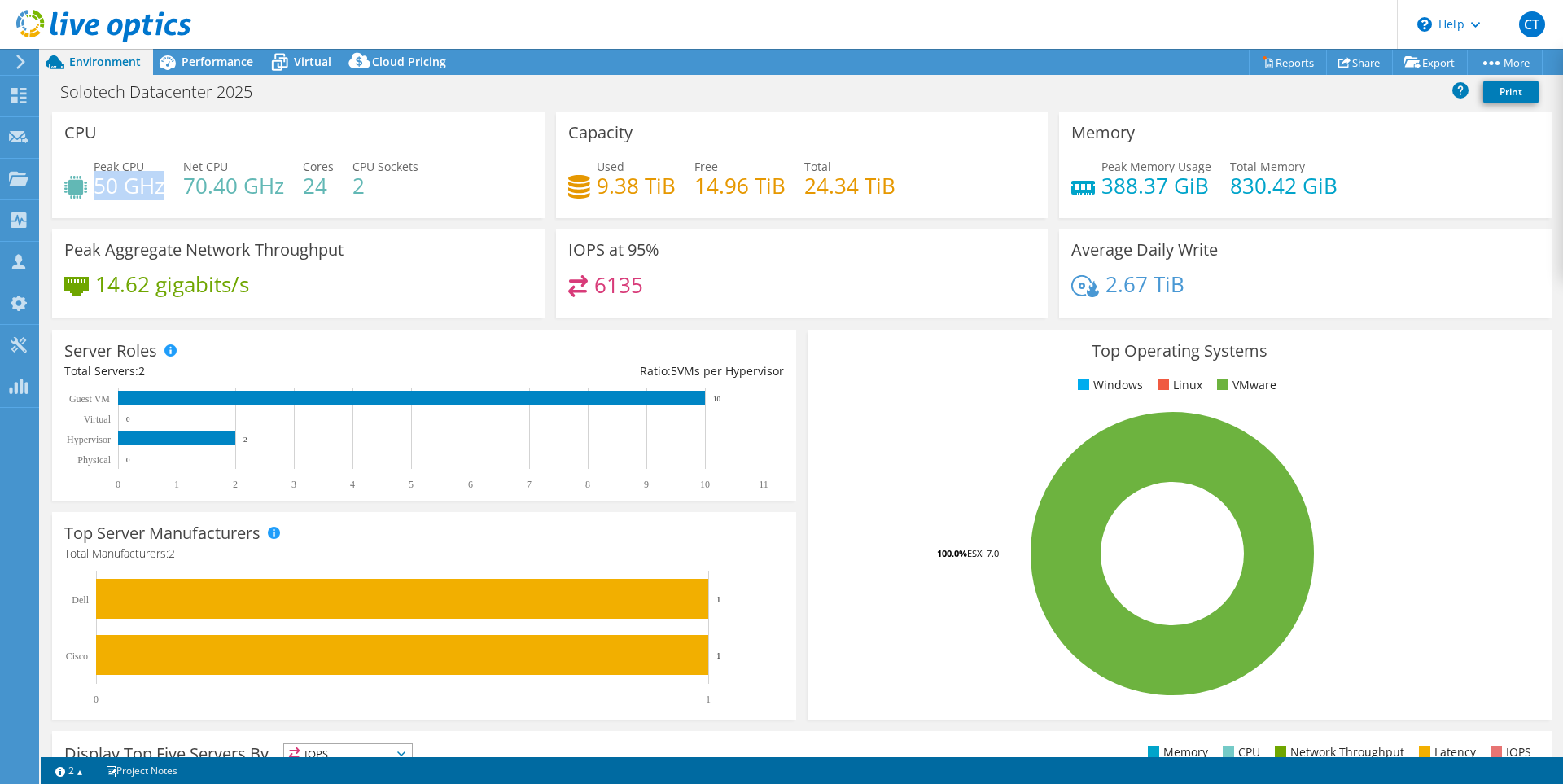
drag, startPoint x: 95, startPoint y: 179, endPoint x: 163, endPoint y: 185, distance: 68.3
click at [163, 185] on h4 "50 GHz" at bounding box center [129, 186] width 71 height 18
click at [205, 56] on span "Performance" at bounding box center [217, 61] width 71 height 15
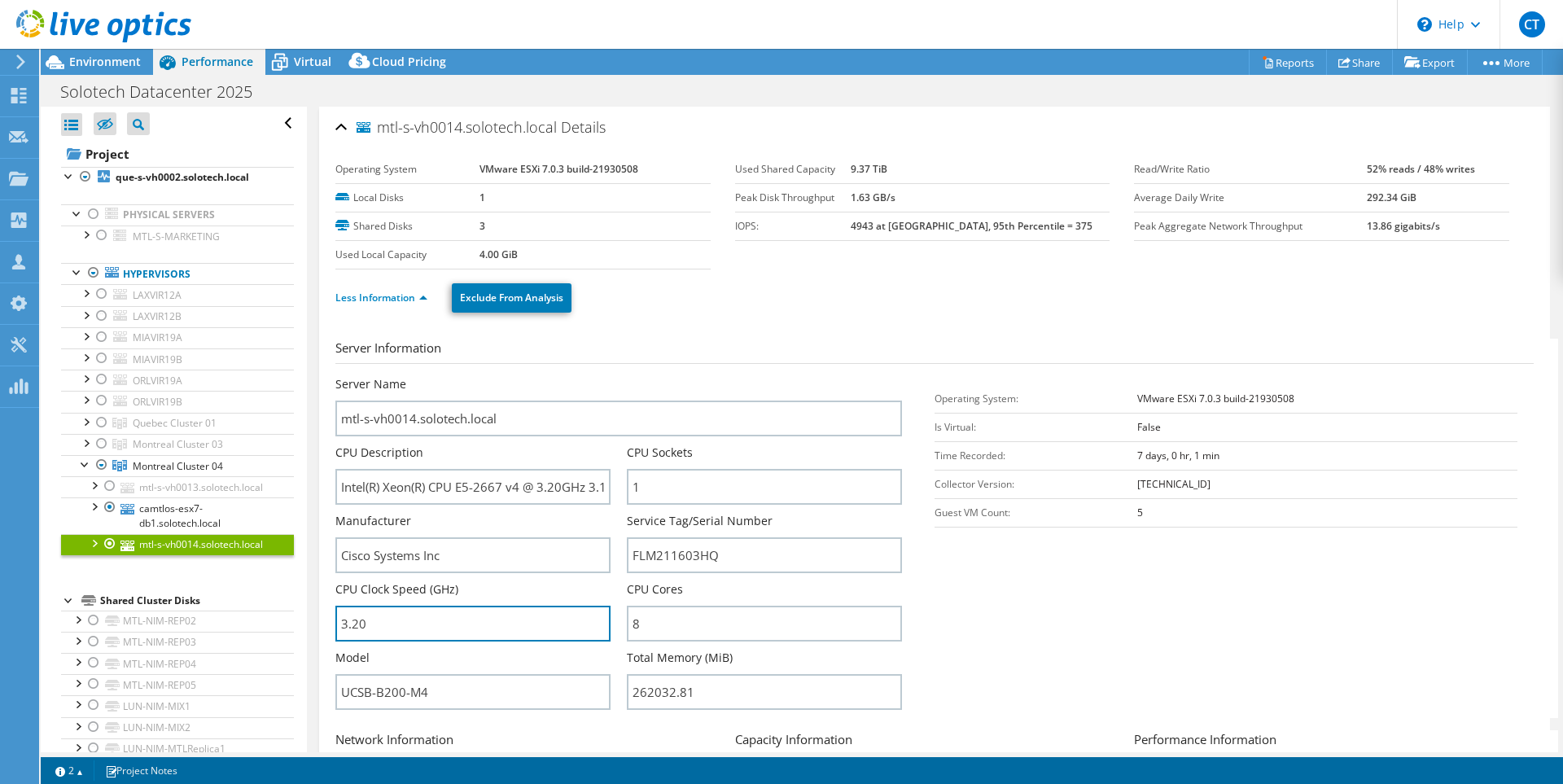
drag, startPoint x: 467, startPoint y: 622, endPoint x: 311, endPoint y: 649, distance: 158.3
click at [415, 635] on input "3.20" at bounding box center [473, 623] width 275 height 36
drag, startPoint x: 339, startPoint y: 626, endPoint x: 397, endPoint y: 623, distance: 58.1
click at [397, 623] on input "3.20" at bounding box center [473, 623] width 275 height 36
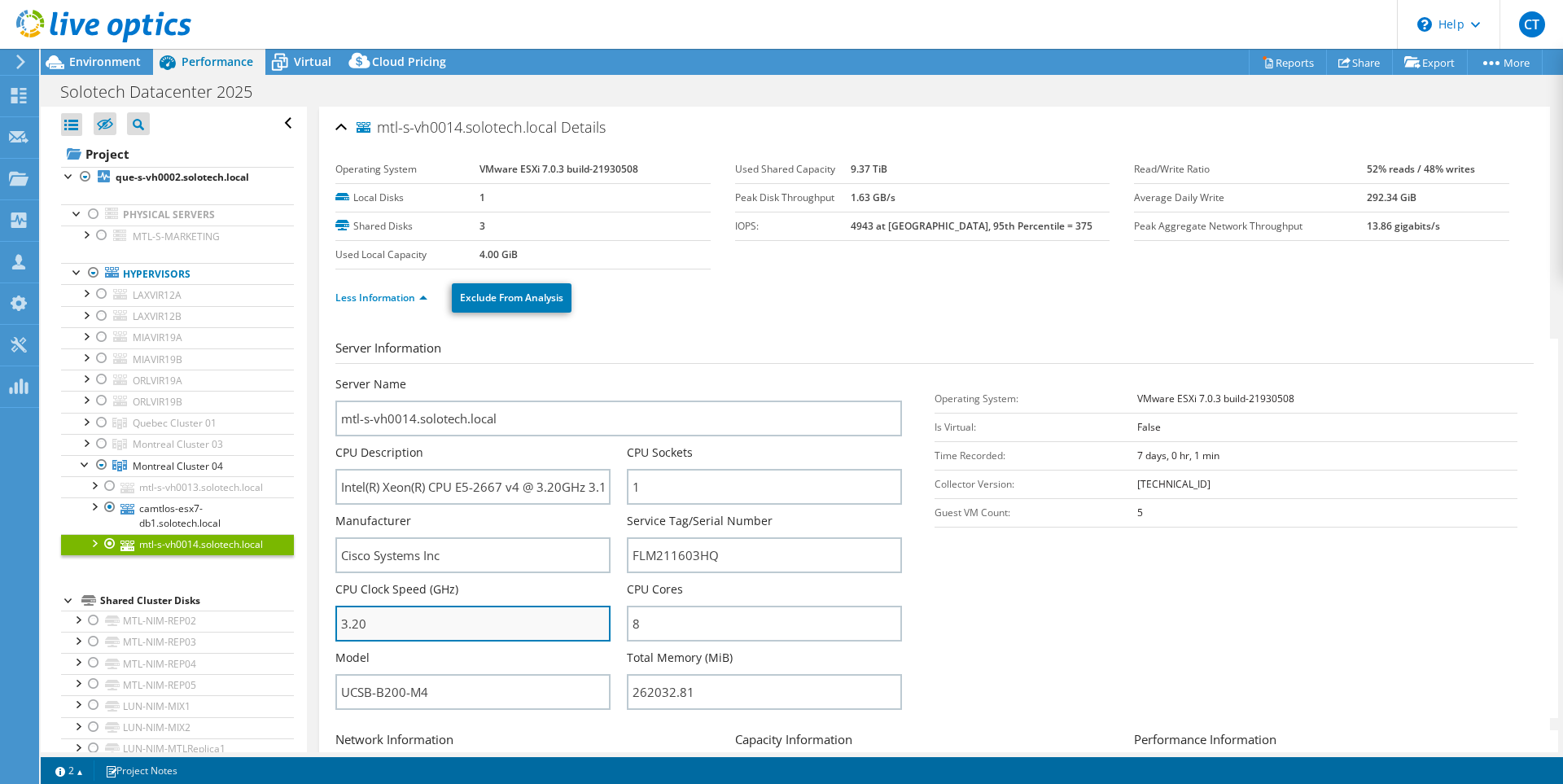
click at [420, 621] on input "3.20" at bounding box center [473, 623] width 275 height 36
drag, startPoint x: 339, startPoint y: 622, endPoint x: 376, endPoint y: 625, distance: 37.1
click at [376, 625] on input "3.20" at bounding box center [473, 623] width 275 height 36
click at [399, 628] on input "3.20" at bounding box center [473, 623] width 275 height 36
drag, startPoint x: 340, startPoint y: 623, endPoint x: 364, endPoint y: 630, distance: 25.0
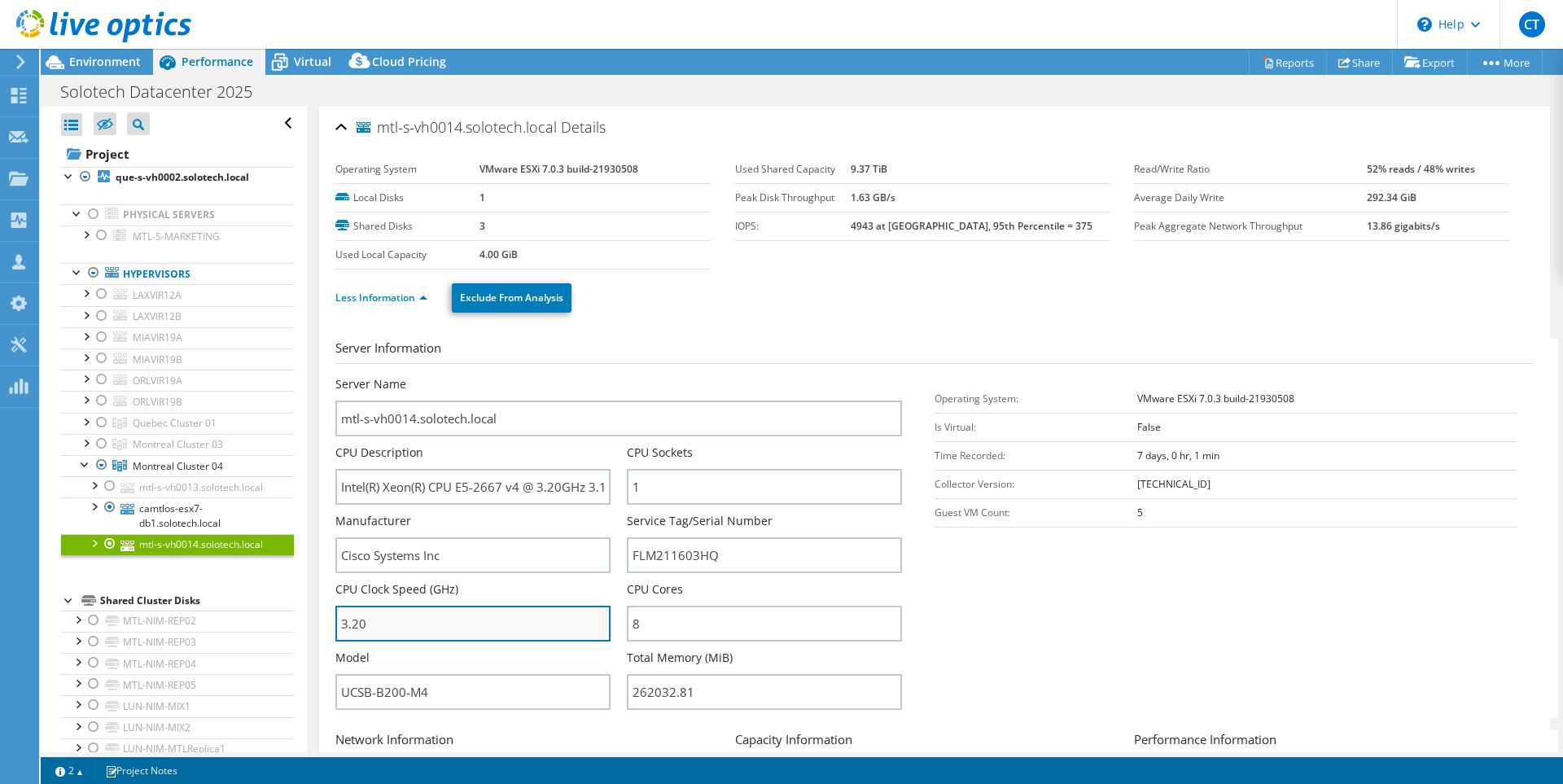
click at [364, 630] on input "3.20" at bounding box center [473, 623] width 275 height 36
click at [407, 630] on input "3.20" at bounding box center [473, 623] width 275 height 36
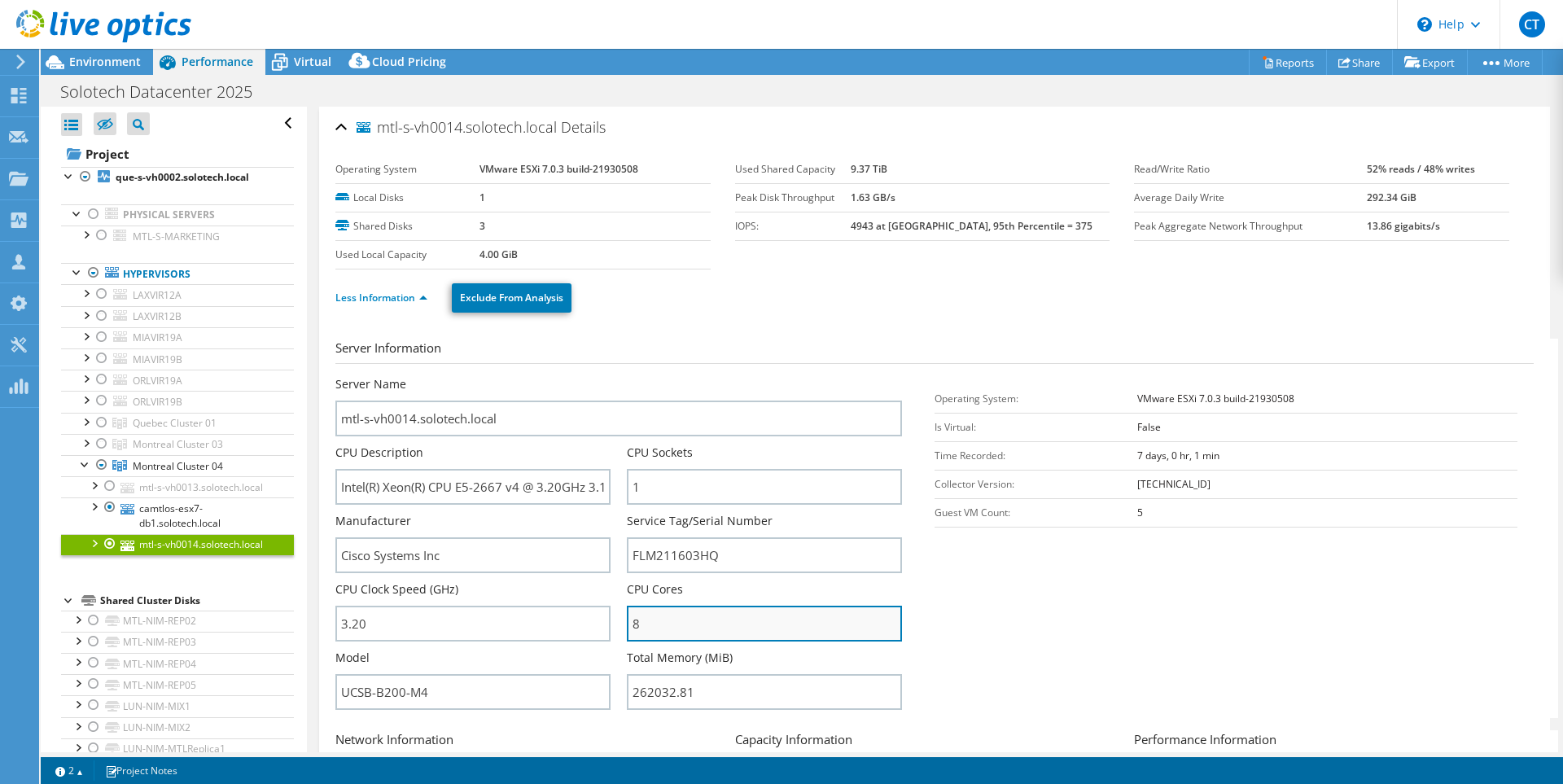
drag, startPoint x: 648, startPoint y: 613, endPoint x: 659, endPoint y: 617, distance: 11.7
click at [627, 618] on input "8" at bounding box center [765, 623] width 275 height 36
click at [673, 620] on input "8" at bounding box center [765, 623] width 275 height 36
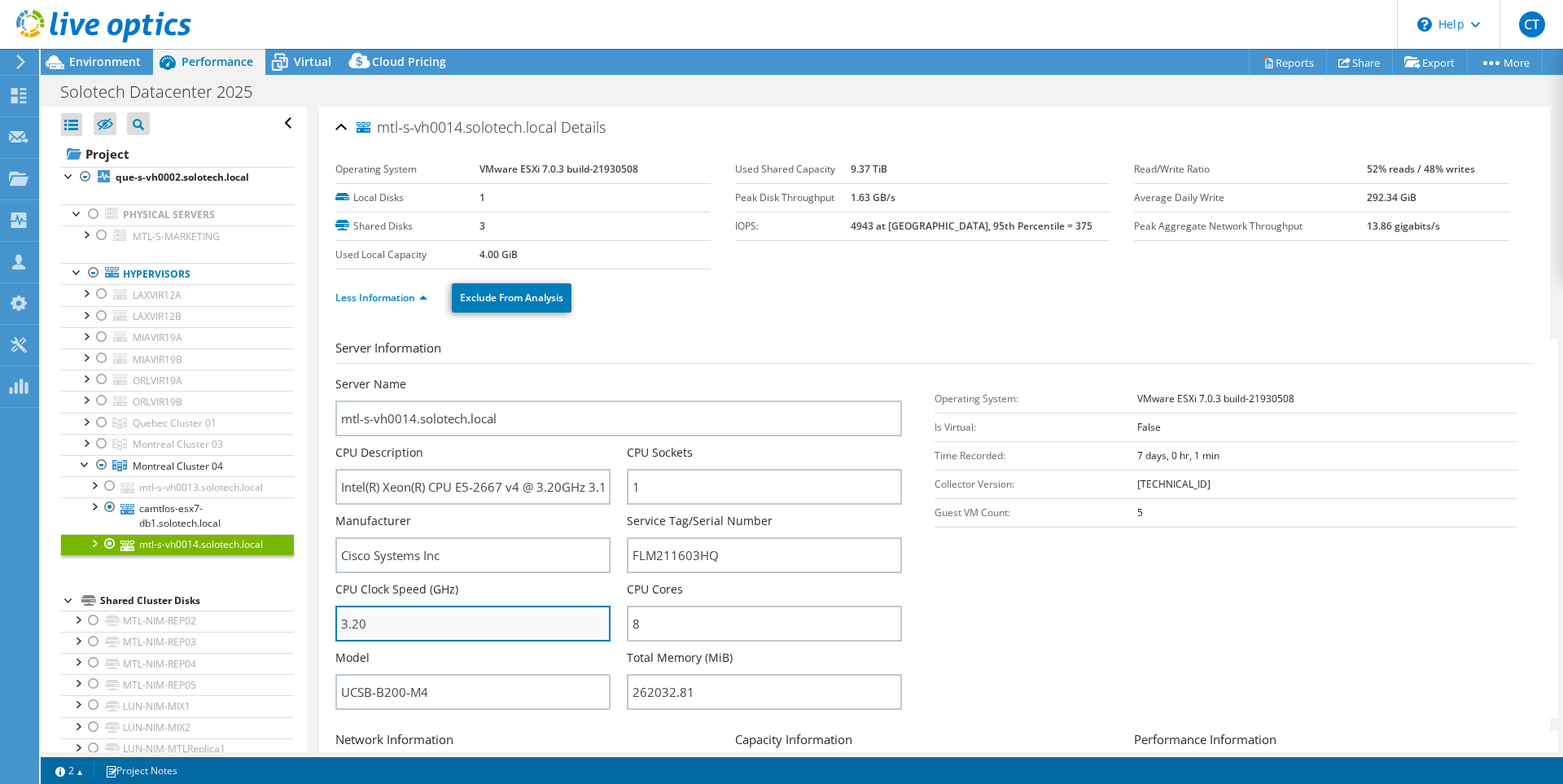
drag, startPoint x: 404, startPoint y: 630, endPoint x: 338, endPoint y: 617, distance: 67.3
click at [338, 617] on input "3.20" at bounding box center [473, 623] width 275 height 36
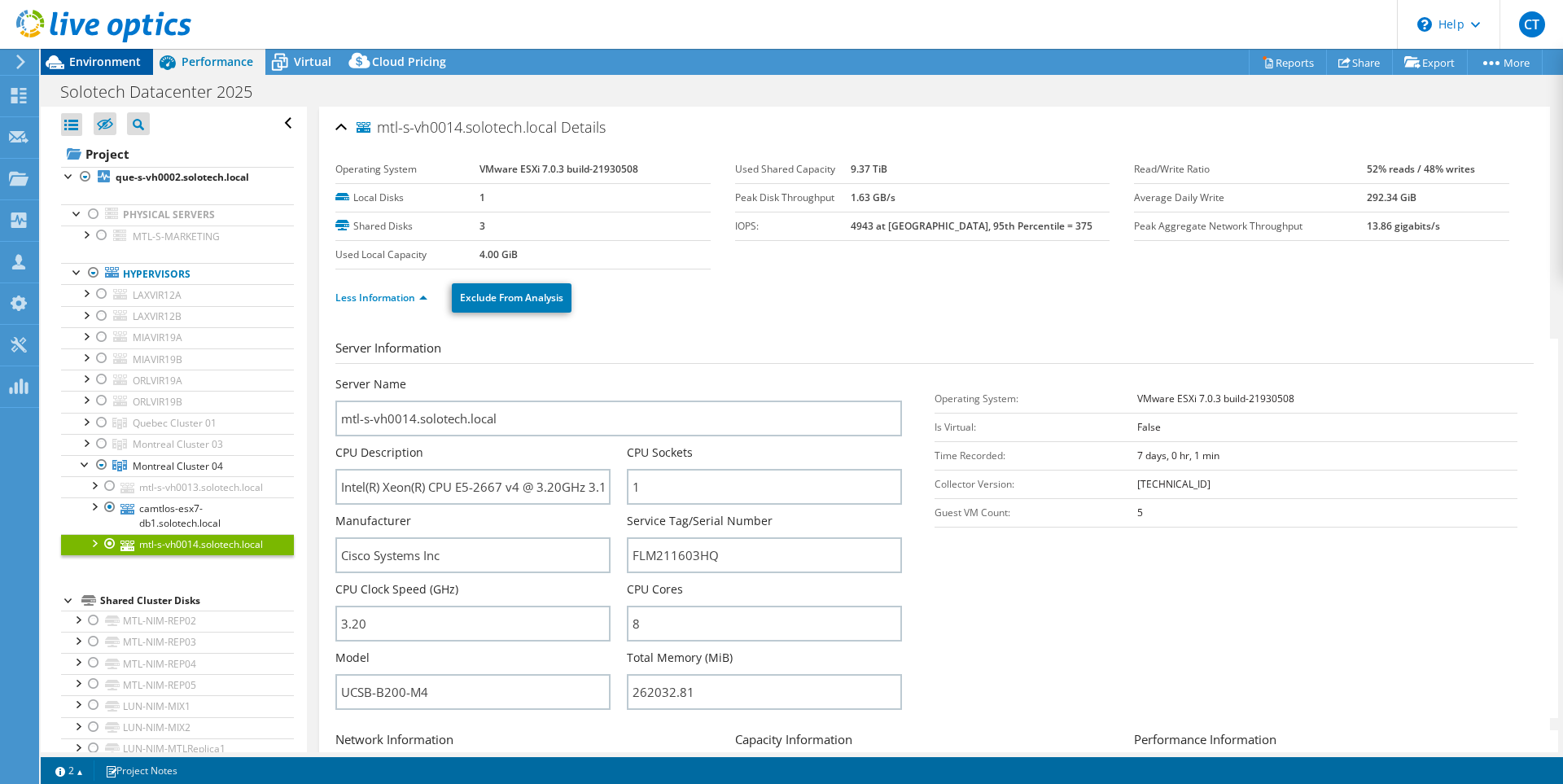
click at [69, 58] on span "Environment" at bounding box center [104, 61] width 71 height 15
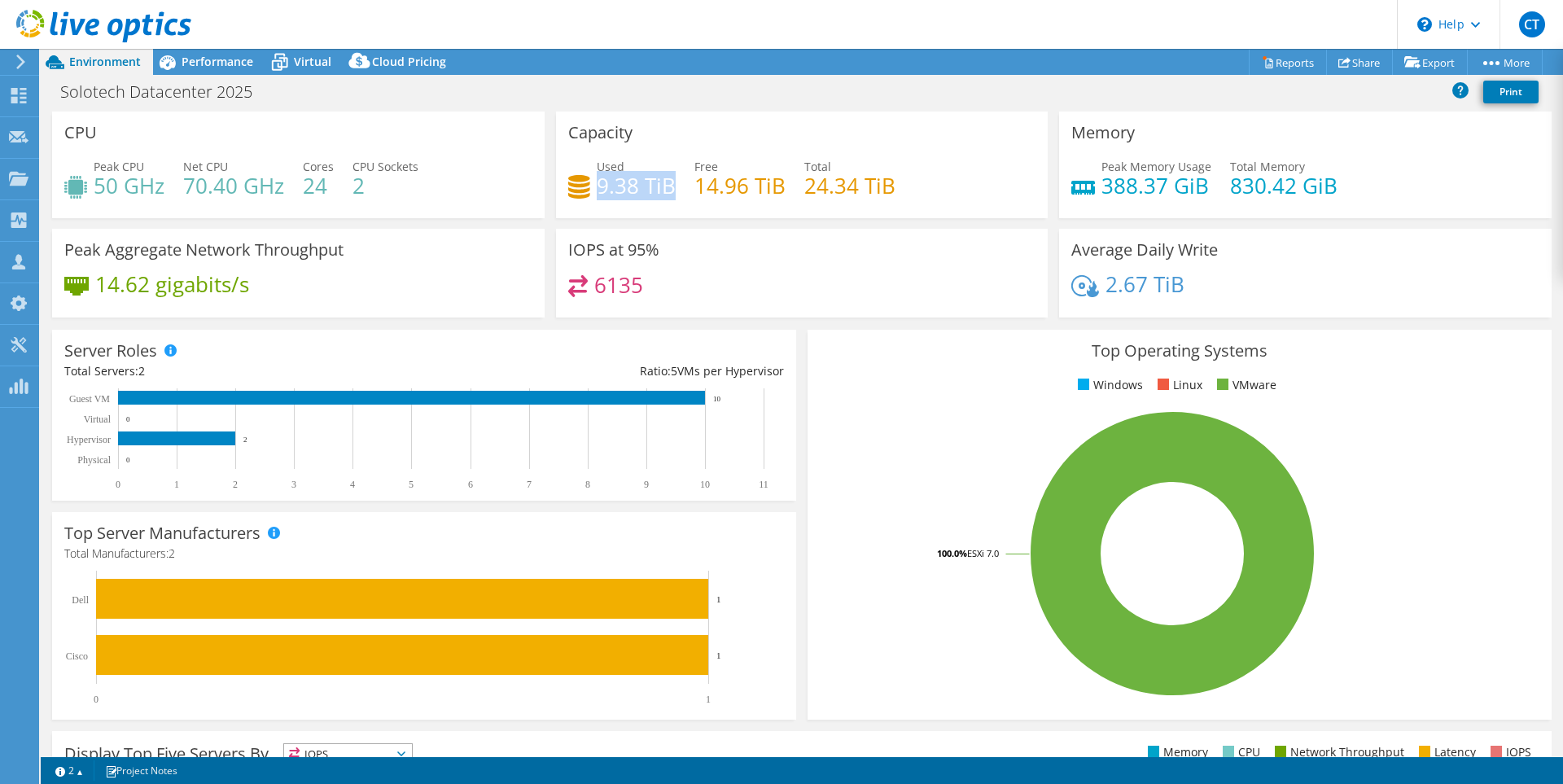
drag, startPoint x: 595, startPoint y: 181, endPoint x: 665, endPoint y: 196, distance: 71.6
click at [665, 195] on h4 "9.38 TiB" at bounding box center [636, 186] width 79 height 18
drag, startPoint x: 892, startPoint y: 195, endPoint x: 798, endPoint y: 191, distance: 94.1
click at [798, 191] on div "Used 9.38 TiB Free 14.96 TiB Total 24.34 TiB" at bounding box center [802, 184] width 468 height 53
drag, startPoint x: 657, startPoint y: 292, endPoint x: 589, endPoint y: 293, distance: 68.0
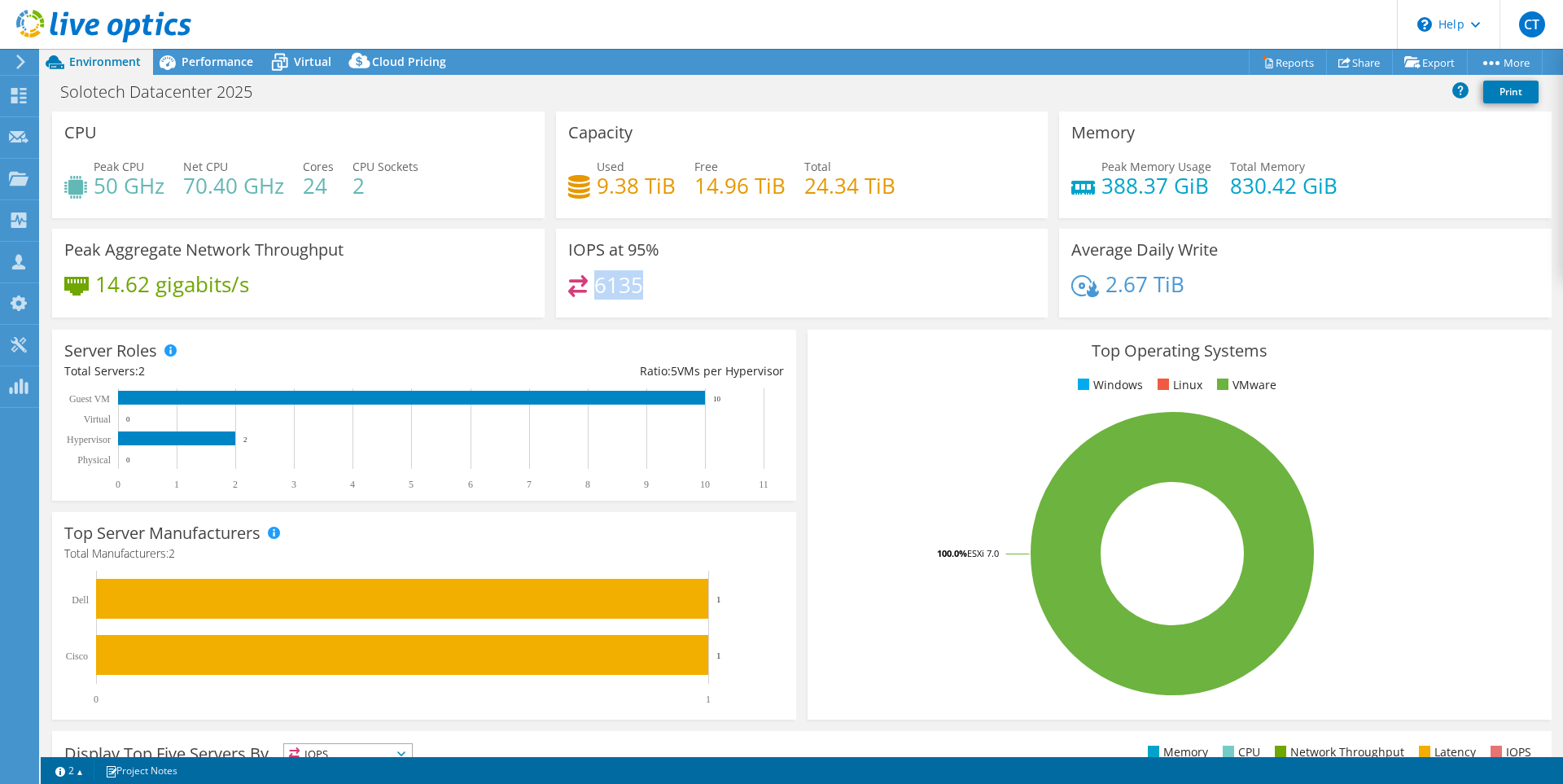
click at [589, 293] on div "6135" at bounding box center [802, 292] width 468 height 35
click at [694, 287] on div "6135" at bounding box center [802, 292] width 468 height 35
drag, startPoint x: 592, startPoint y: 288, endPoint x: 648, endPoint y: 281, distance: 56.4
click at [648, 281] on div "6135" at bounding box center [802, 292] width 468 height 35
click at [663, 292] on div "6135" at bounding box center [802, 292] width 468 height 35
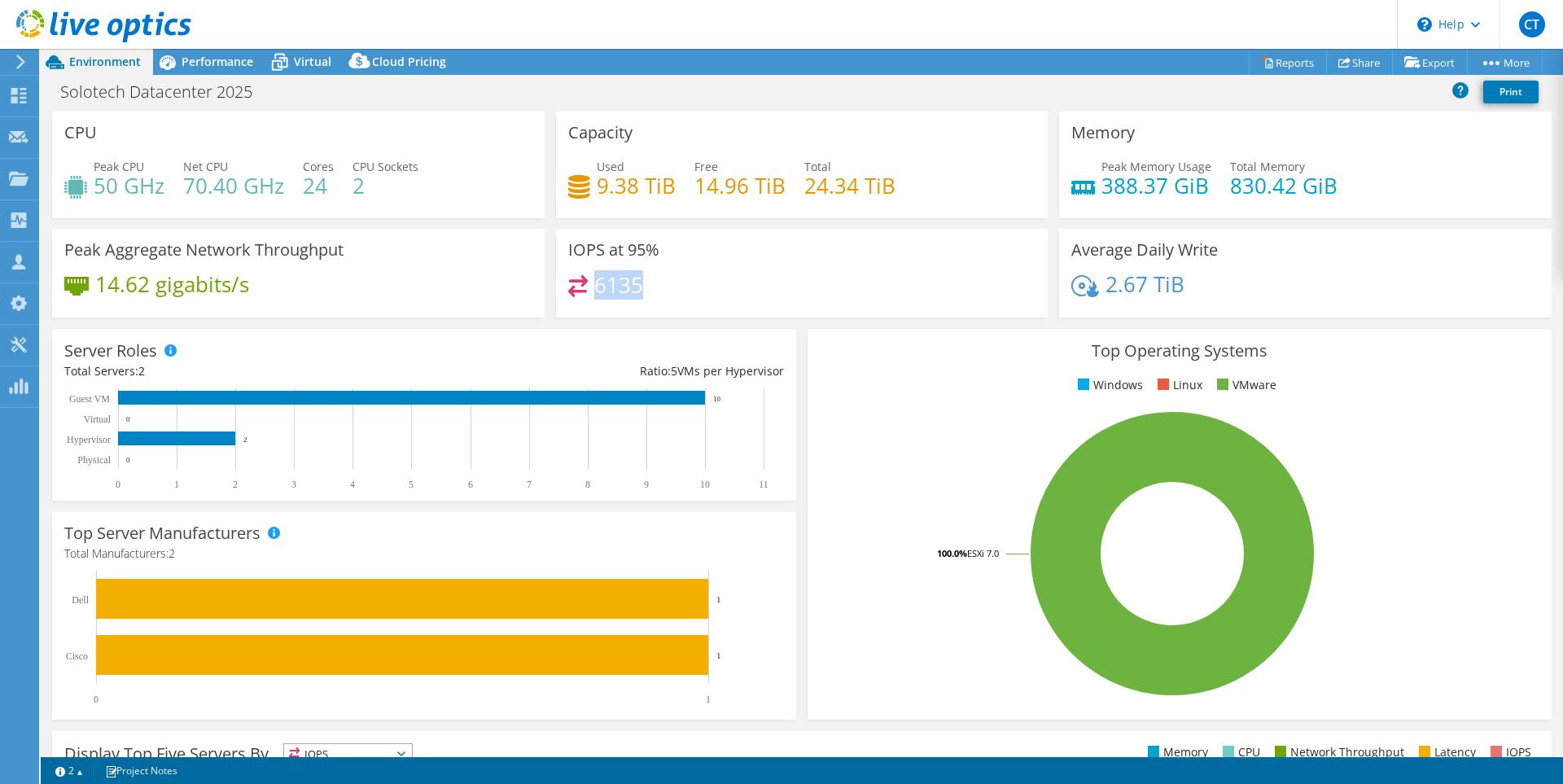
drag, startPoint x: 646, startPoint y: 279, endPoint x: 604, endPoint y: 294, distance: 44.6
click at [589, 286] on div "6135" at bounding box center [802, 292] width 468 height 35
click at [639, 291] on div "6135" at bounding box center [802, 292] width 468 height 35
drag, startPoint x: 589, startPoint y: 288, endPoint x: 642, endPoint y: 291, distance: 53.1
click at [642, 291] on div "6135" at bounding box center [802, 292] width 468 height 35
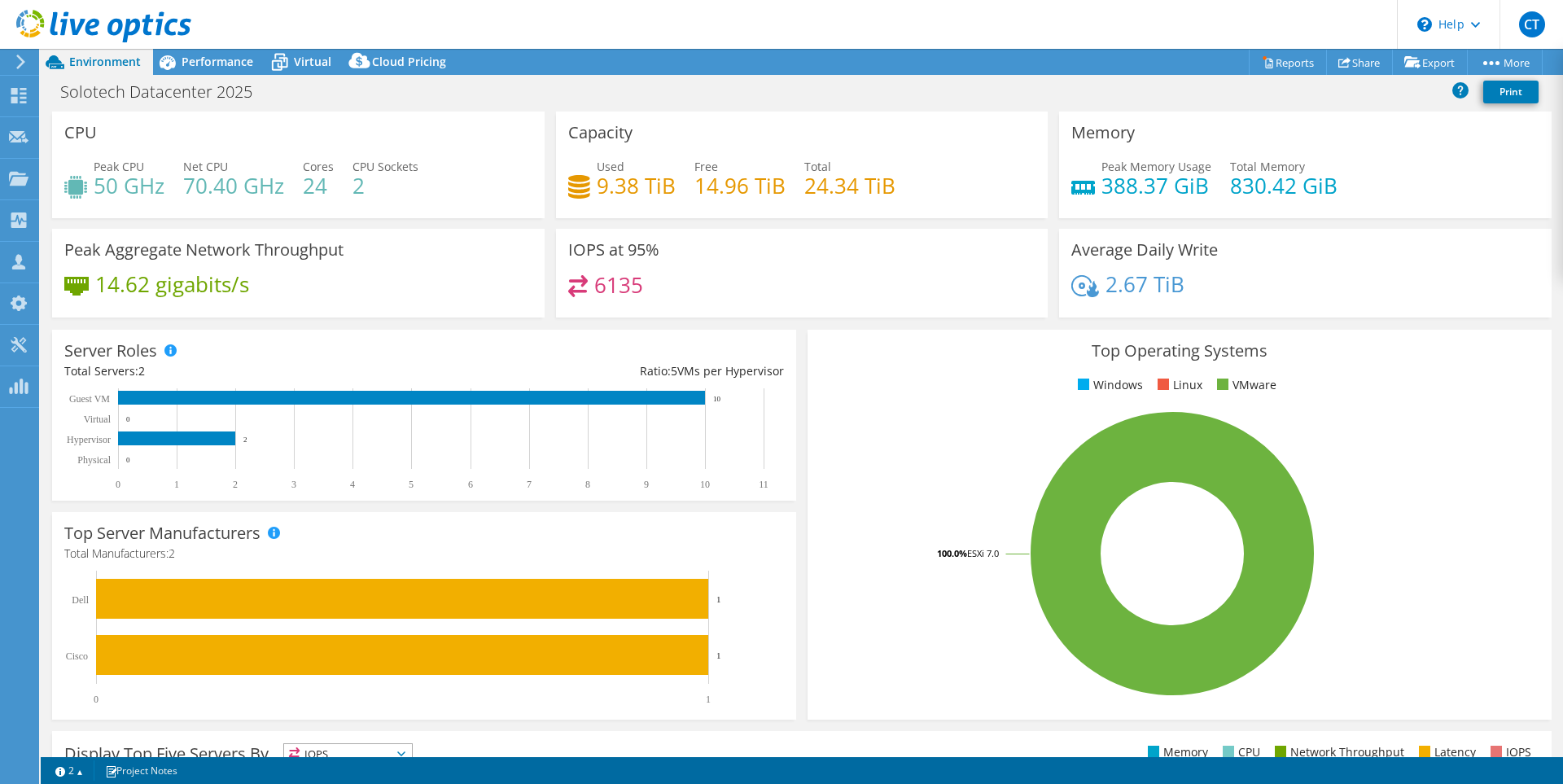
click at [710, 280] on div "6135" at bounding box center [802, 292] width 468 height 35
drag, startPoint x: 654, startPoint y: 280, endPoint x: 588, endPoint y: 281, distance: 66.0
click at [588, 281] on div "6135" at bounding box center [802, 292] width 468 height 35
click at [694, 288] on div "6135" at bounding box center [802, 292] width 468 height 35
drag, startPoint x: 631, startPoint y: 286, endPoint x: 586, endPoint y: 281, distance: 45.3
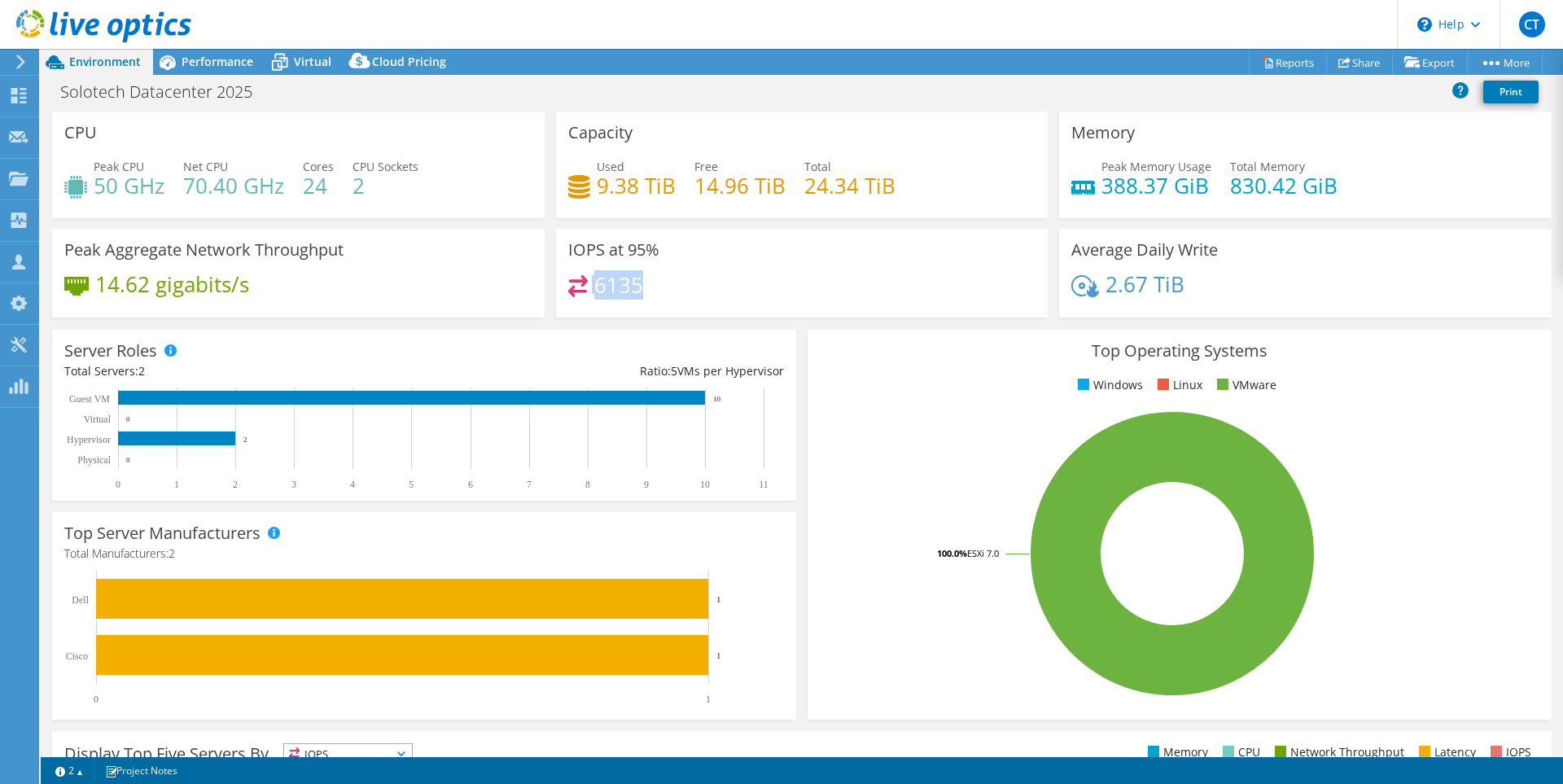
click at [586, 281] on div "6135" at bounding box center [802, 292] width 468 height 35
click at [740, 271] on div "IOPS at 95% 6135" at bounding box center [802, 272] width 492 height 88
click at [210, 63] on span "Performance" at bounding box center [217, 61] width 71 height 15
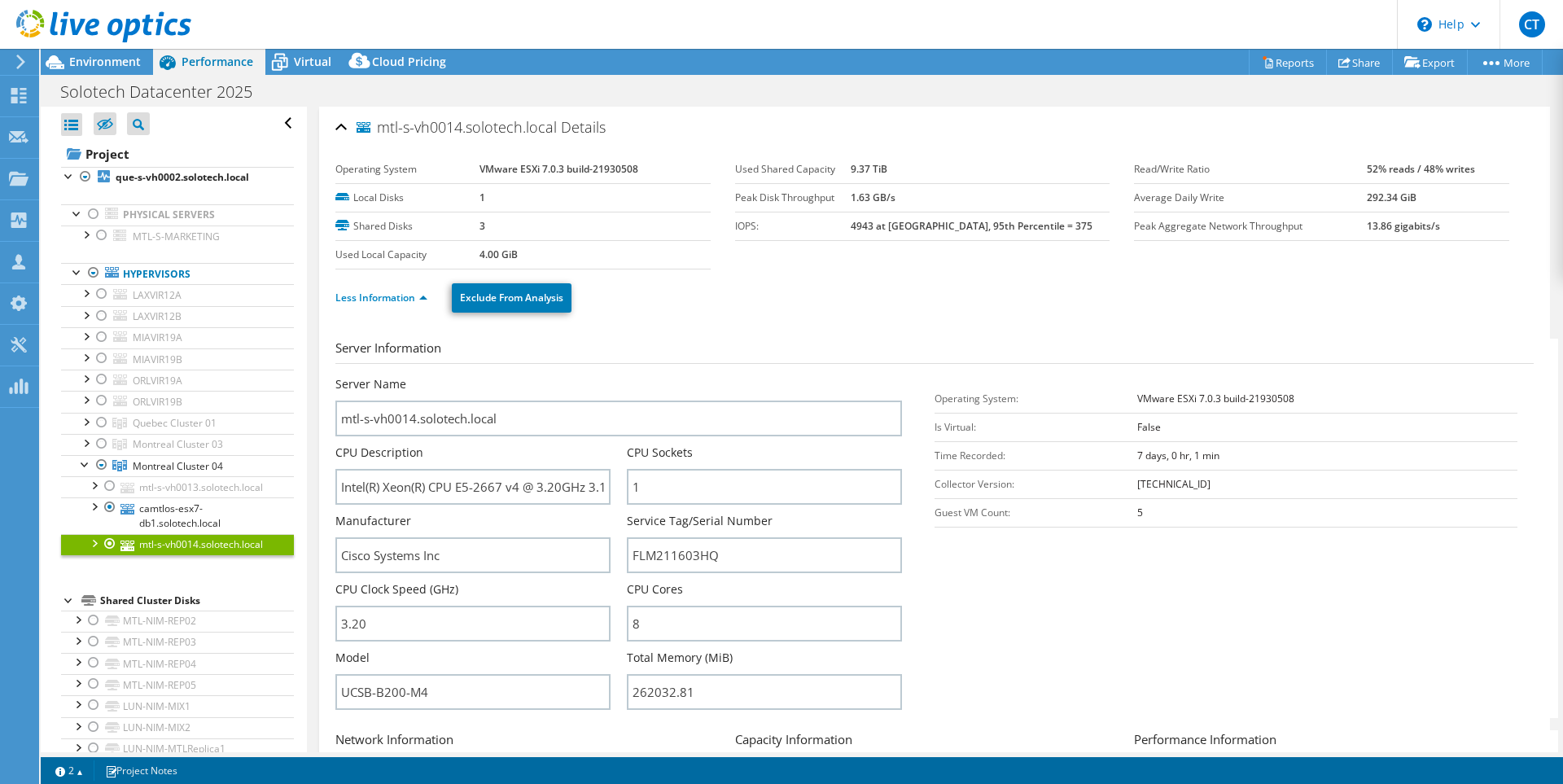
click at [895, 783] on html "CT Partner Team Member [PERSON_NAME] [EMAIL_ADDRESS][DOMAIN_NAME] Insight My Pr…" at bounding box center [782, 392] width 1563 height 784
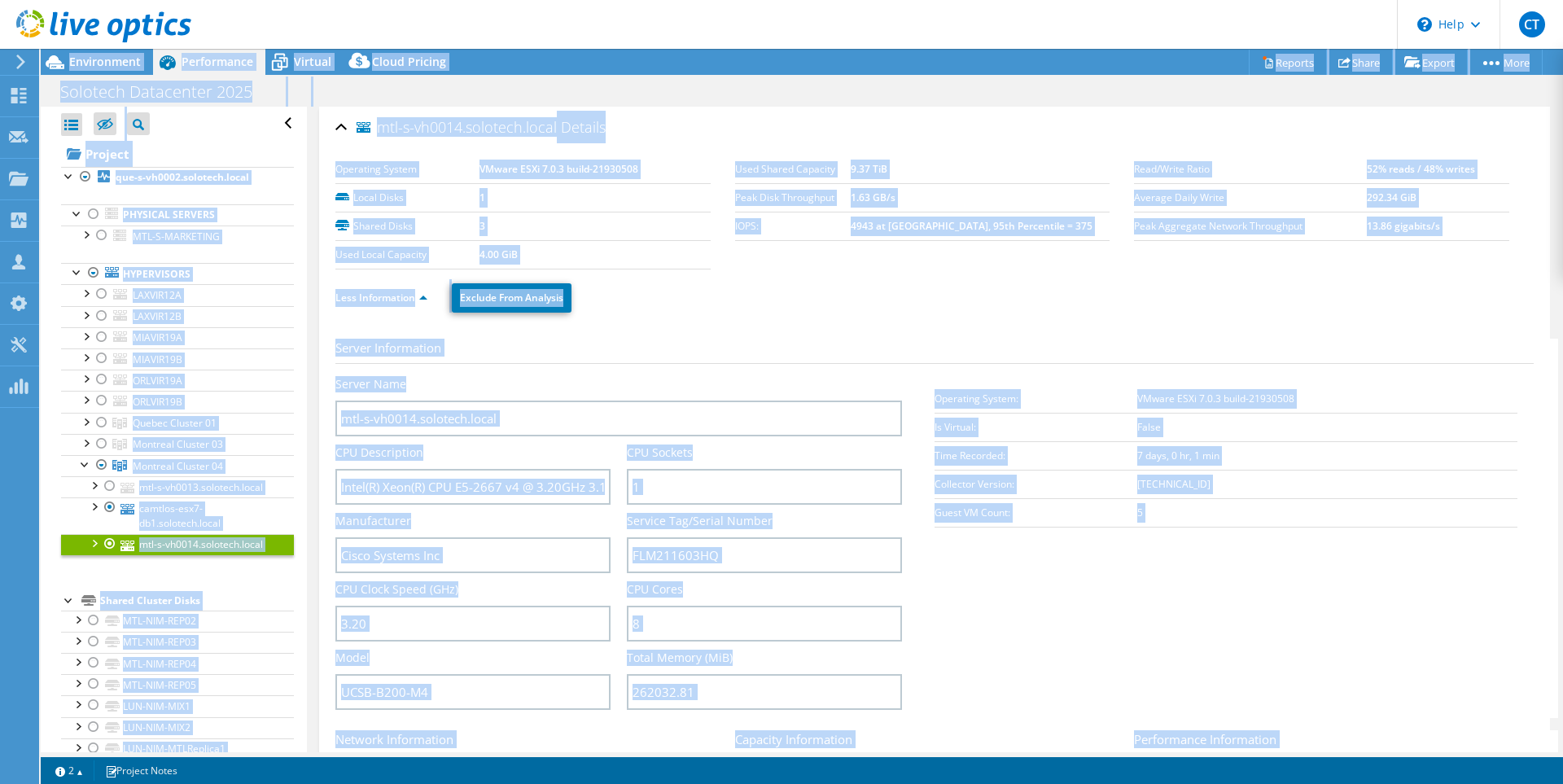
click at [1311, 640] on section "Server Information Server Name mtl-s-vh0014.solotech.local CPU Description Inte…" at bounding box center [939, 528] width 1207 height 379
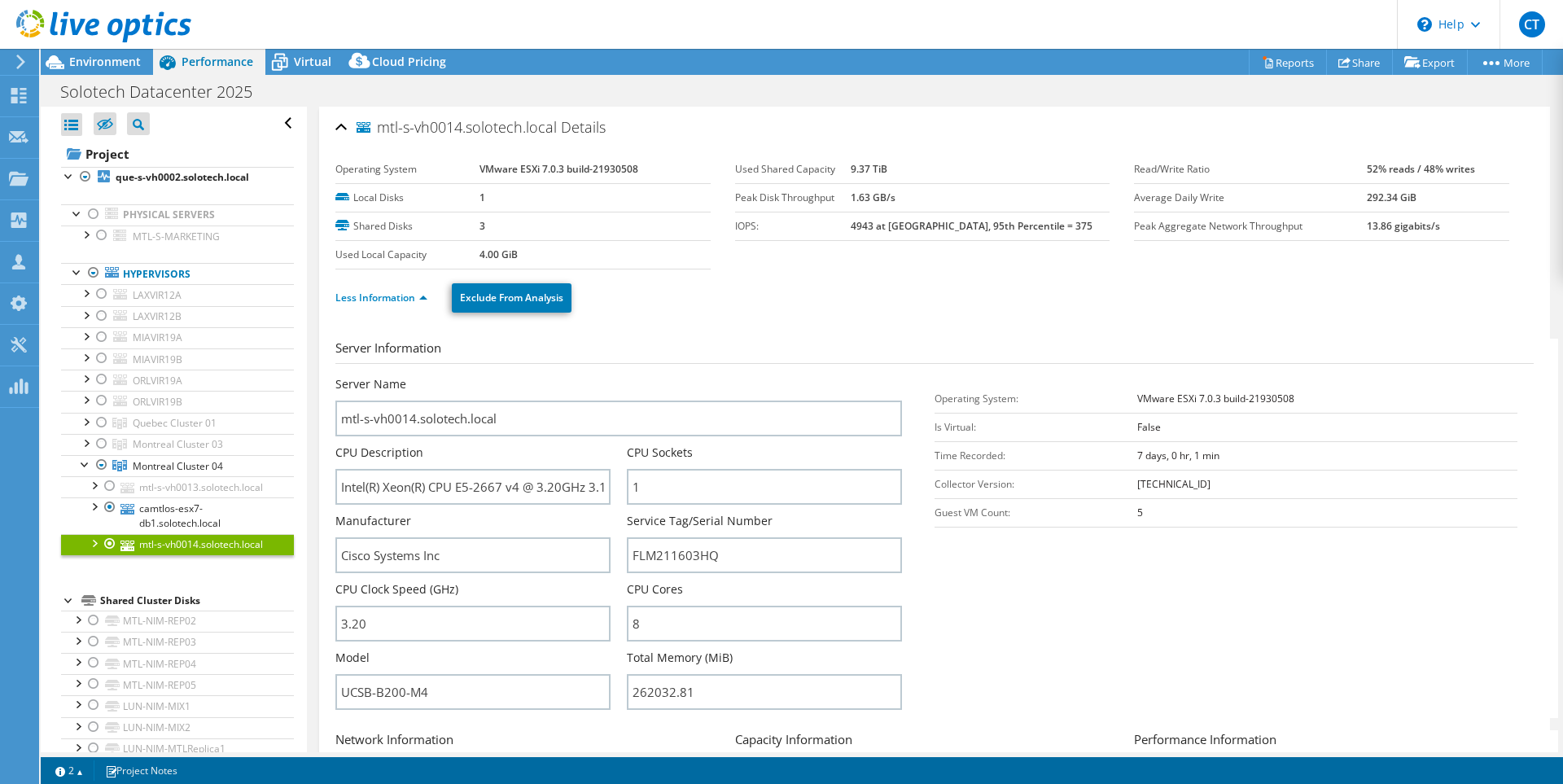
click at [105, 54] on div at bounding box center [96, 27] width 191 height 54
click at [104, 63] on span "Environment" at bounding box center [104, 61] width 71 height 15
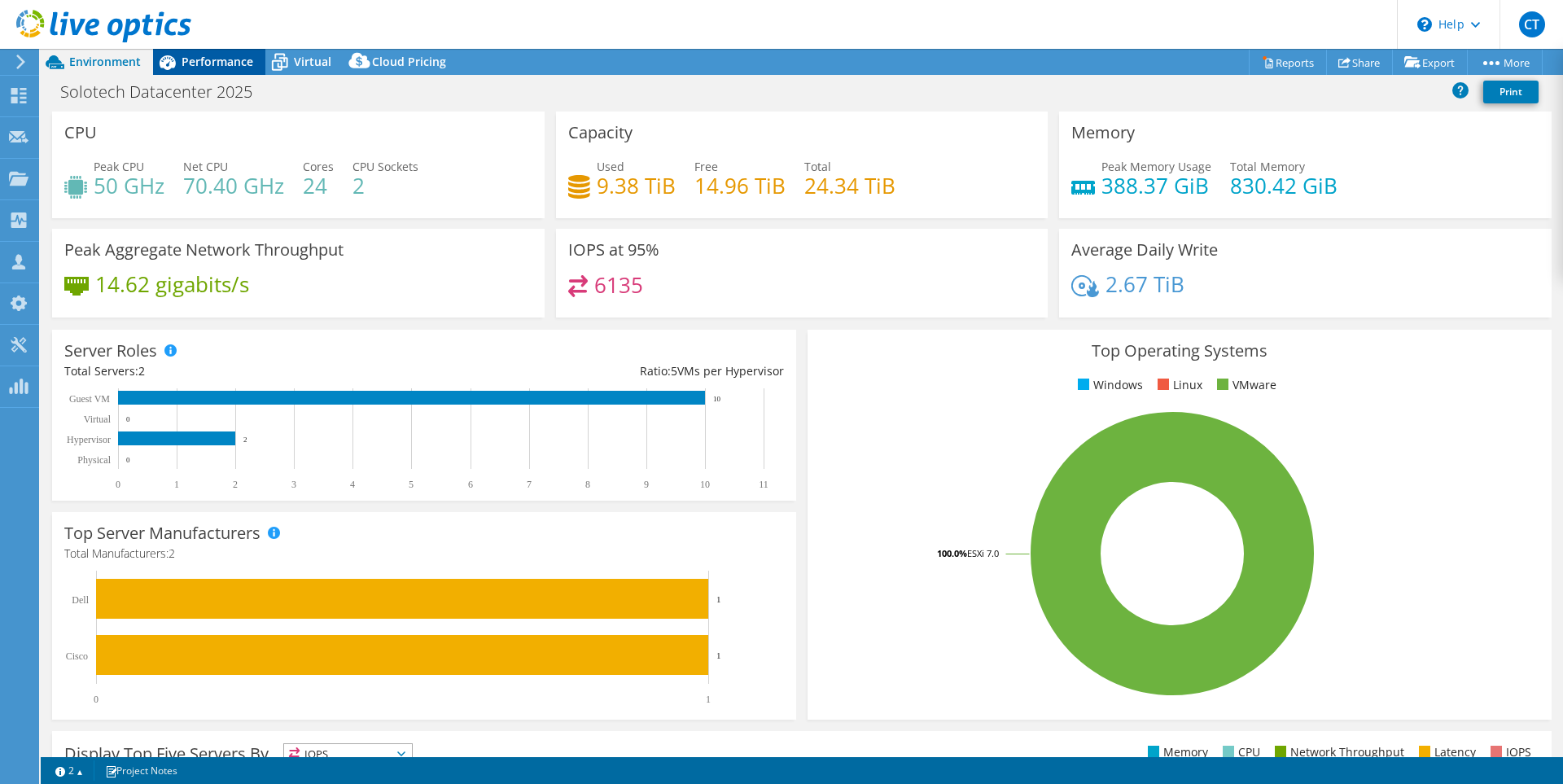
click at [199, 54] on span "Performance" at bounding box center [217, 61] width 71 height 15
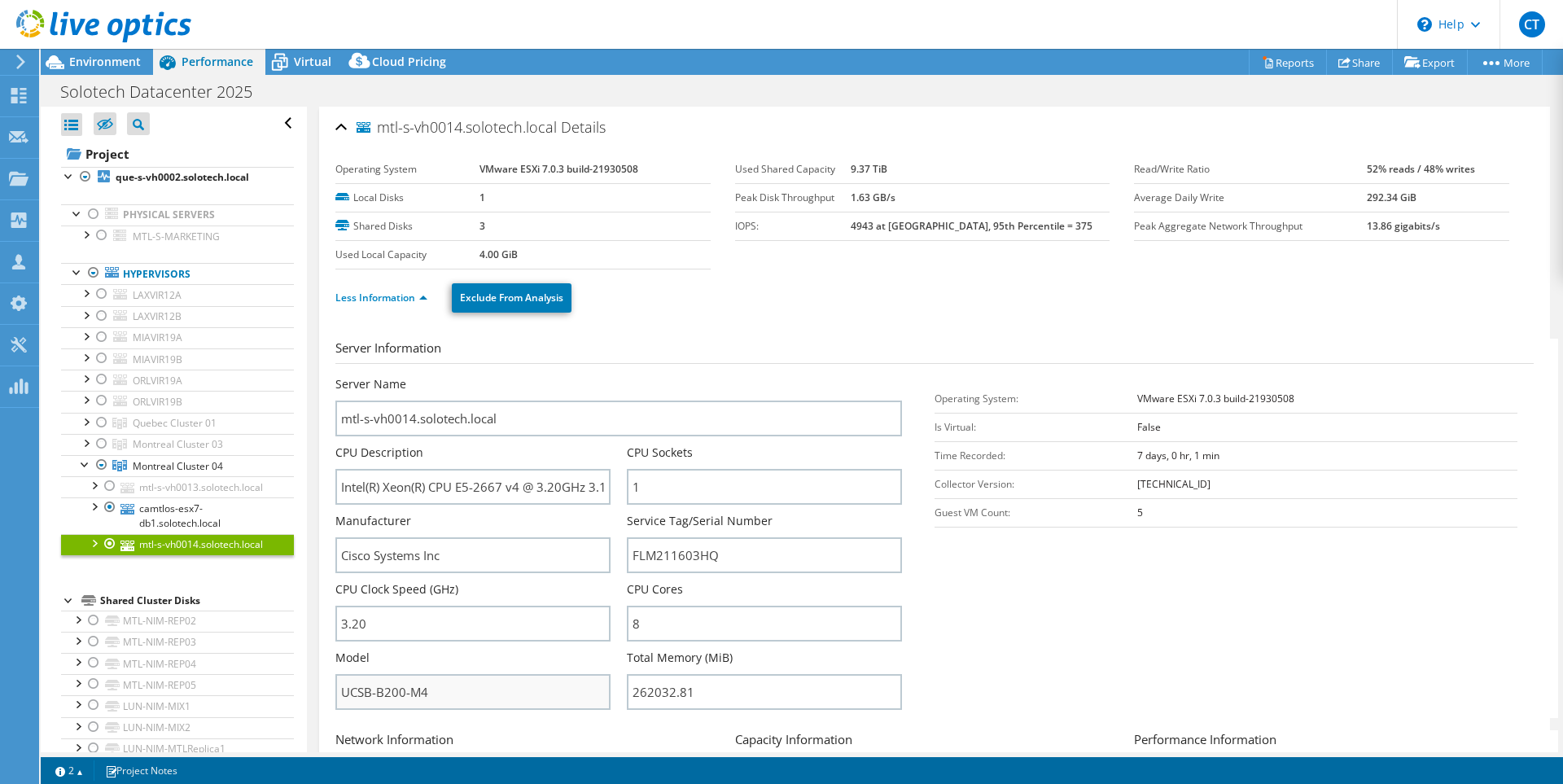
scroll to position [163, 0]
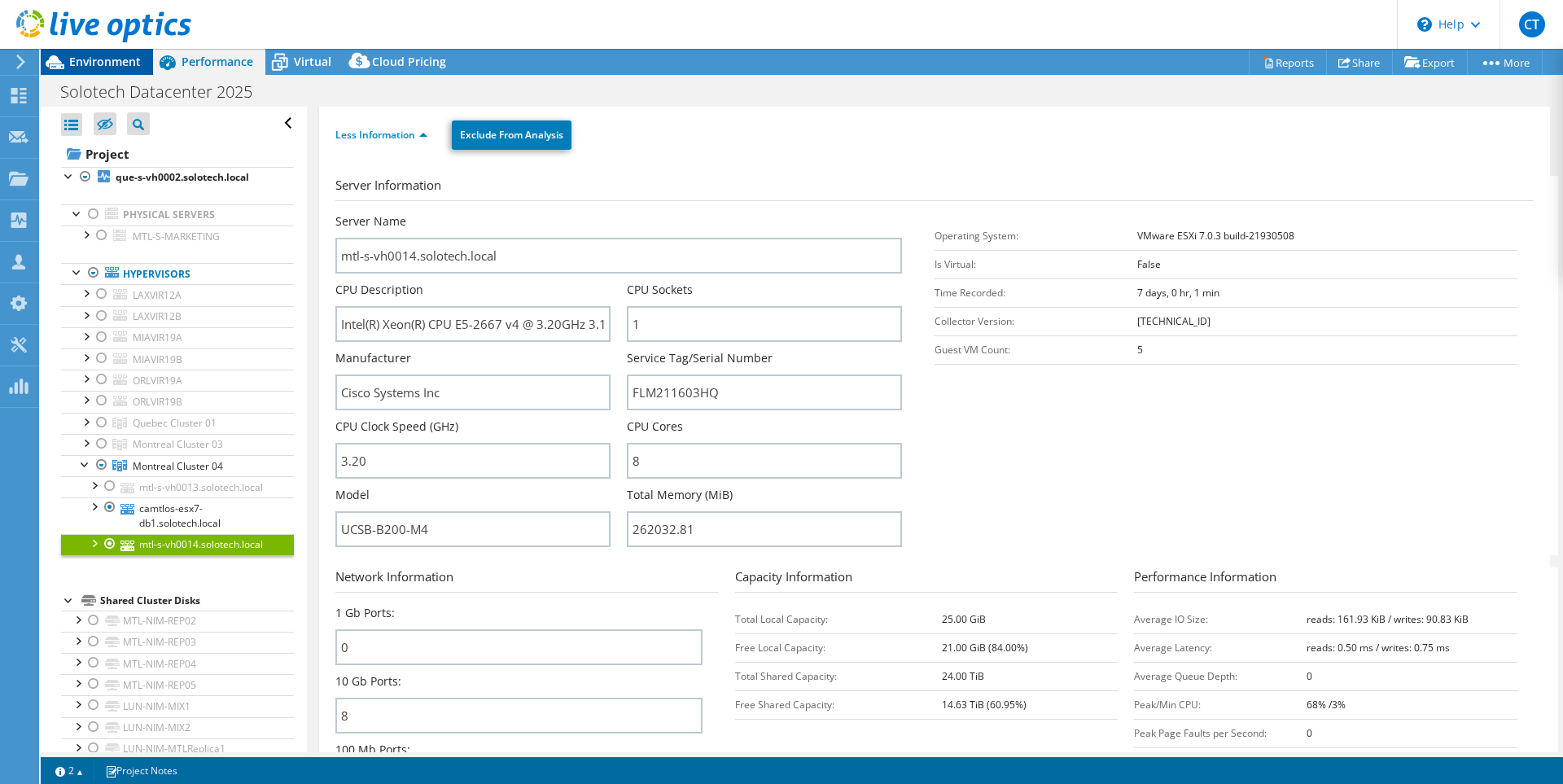
click at [102, 60] on span "Environment" at bounding box center [104, 61] width 71 height 15
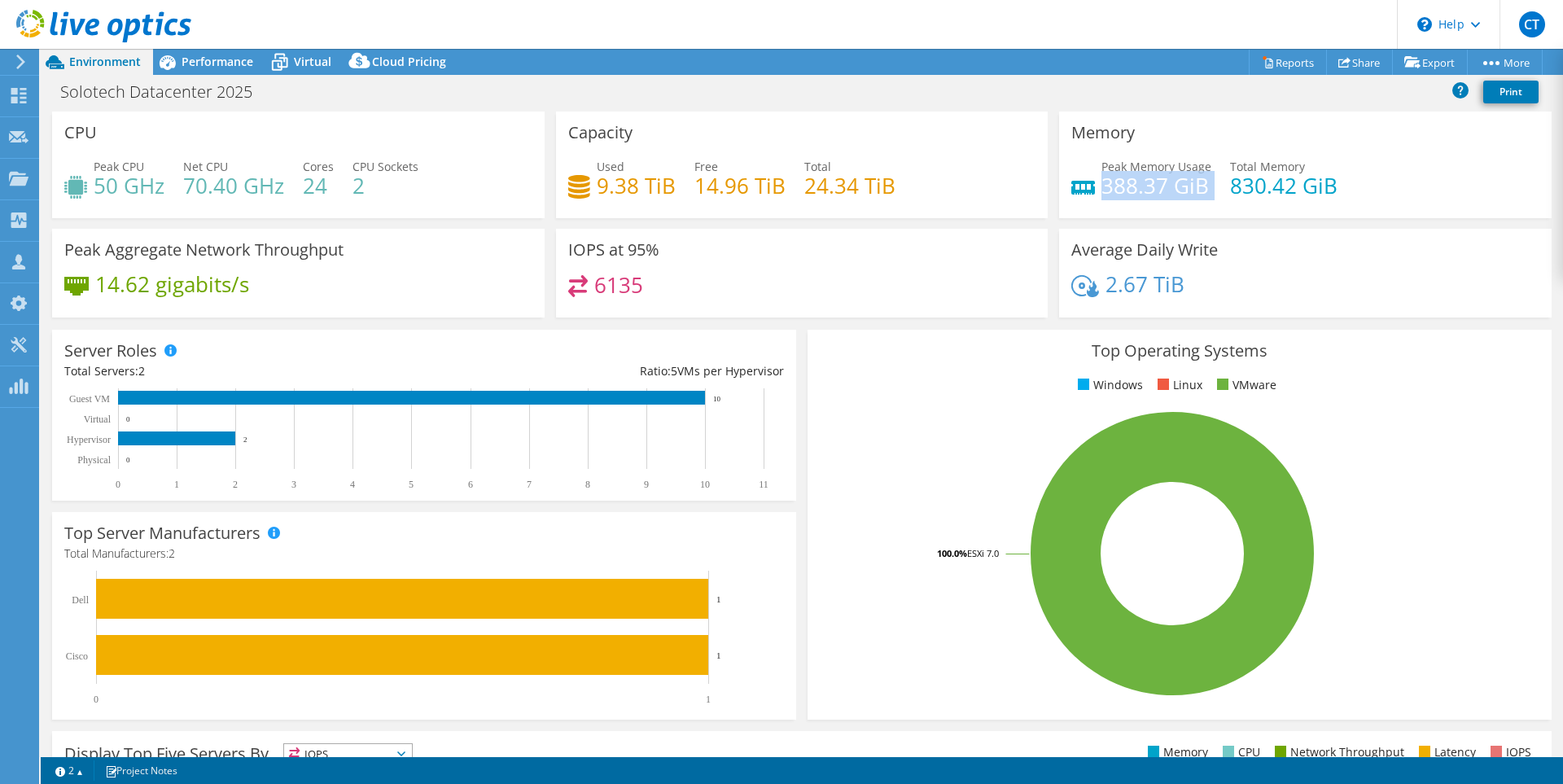
drag, startPoint x: 1096, startPoint y: 188, endPoint x: 1217, endPoint y: 179, distance: 121.3
click at [1217, 179] on div "Peak Memory Usage 388.37 GiB Total Memory 830.42 GiB" at bounding box center [1305, 184] width 468 height 53
click at [1088, 221] on div "Memory Peak Memory Usage 388.37 GiB Total Memory 830.42 GiB" at bounding box center [1305, 170] width 504 height 117
drag, startPoint x: 1199, startPoint y: 190, endPoint x: 1091, endPoint y: 189, distance: 108.0
click at [1091, 189] on div "Peak Memory Usage 388.37 GiB" at bounding box center [1141, 176] width 140 height 37
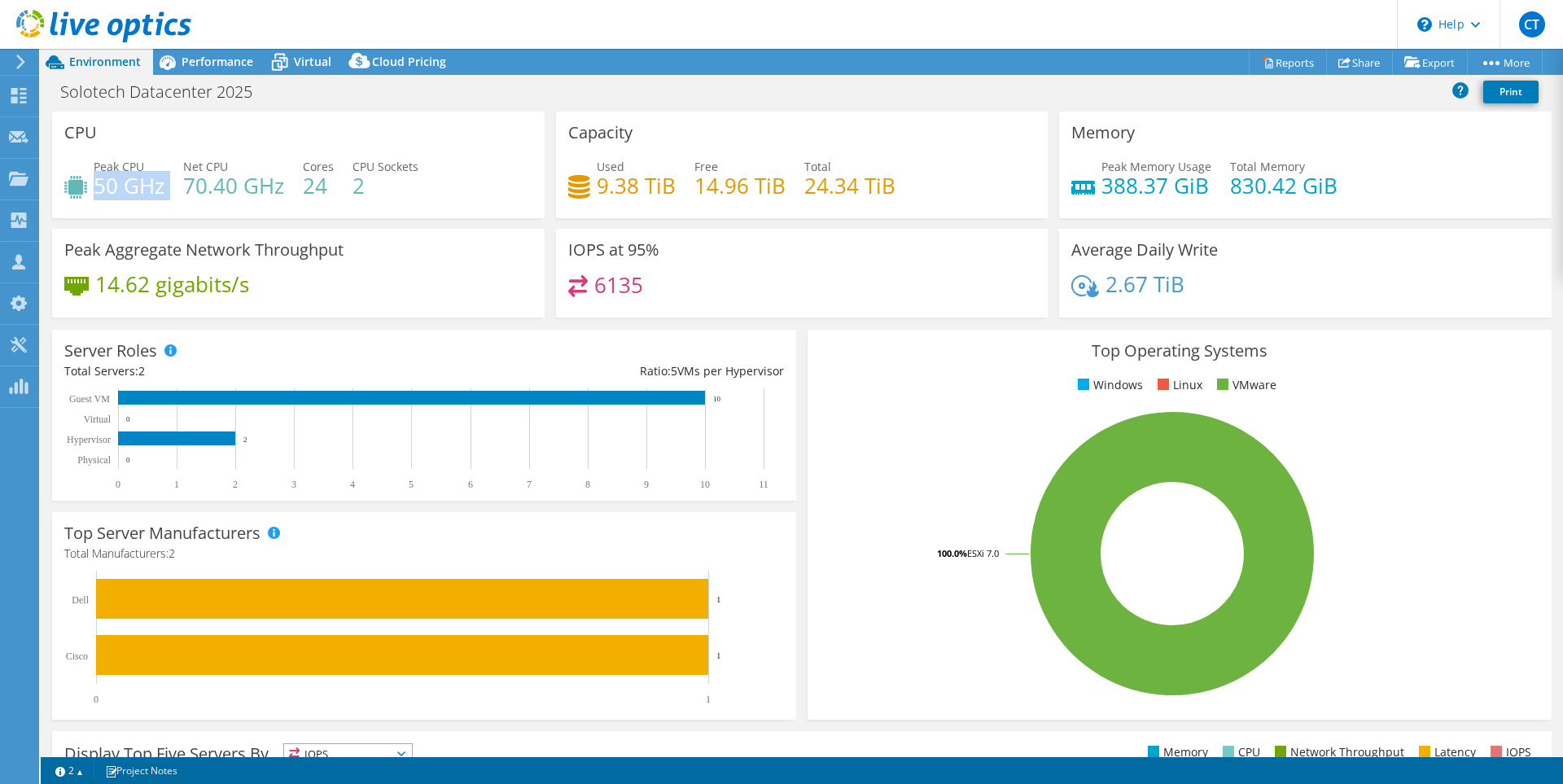
drag, startPoint x: 96, startPoint y: 188, endPoint x: 165, endPoint y: 184, distance: 69.1
click at [165, 184] on div "Peak CPU 50 GHz Net CPU 70.40 GHz Cores 24 CPU Sockets 2" at bounding box center [298, 184] width 468 height 53
click at [204, 213] on div "CPU Peak CPU 50 GHz Net CPU 70.40 GHz Cores 24 CPU Sockets 2" at bounding box center [297, 164] width 492 height 106
click at [193, 63] on span "Performance" at bounding box center [217, 61] width 71 height 15
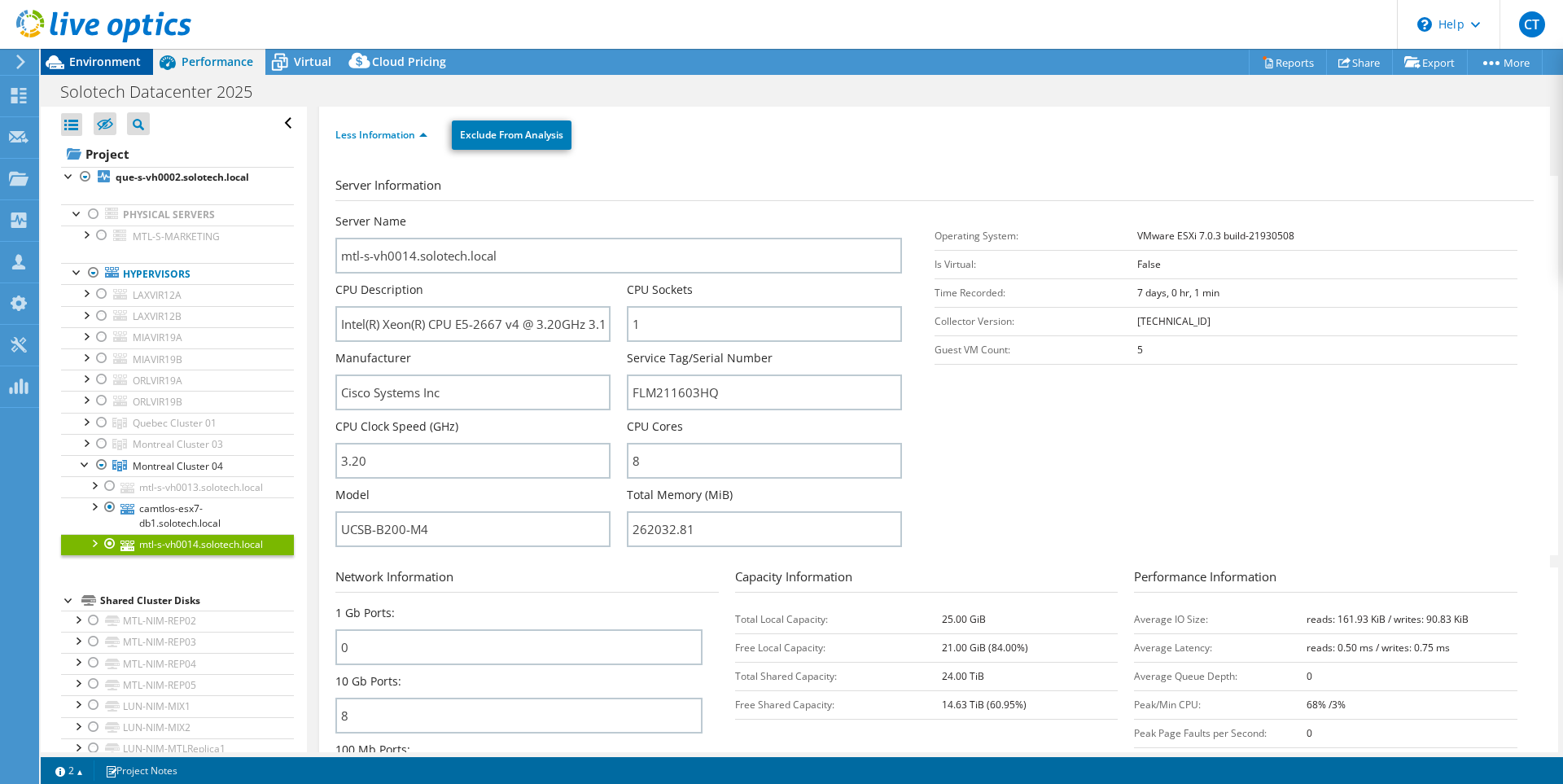
click at [96, 61] on span "Environment" at bounding box center [104, 61] width 71 height 15
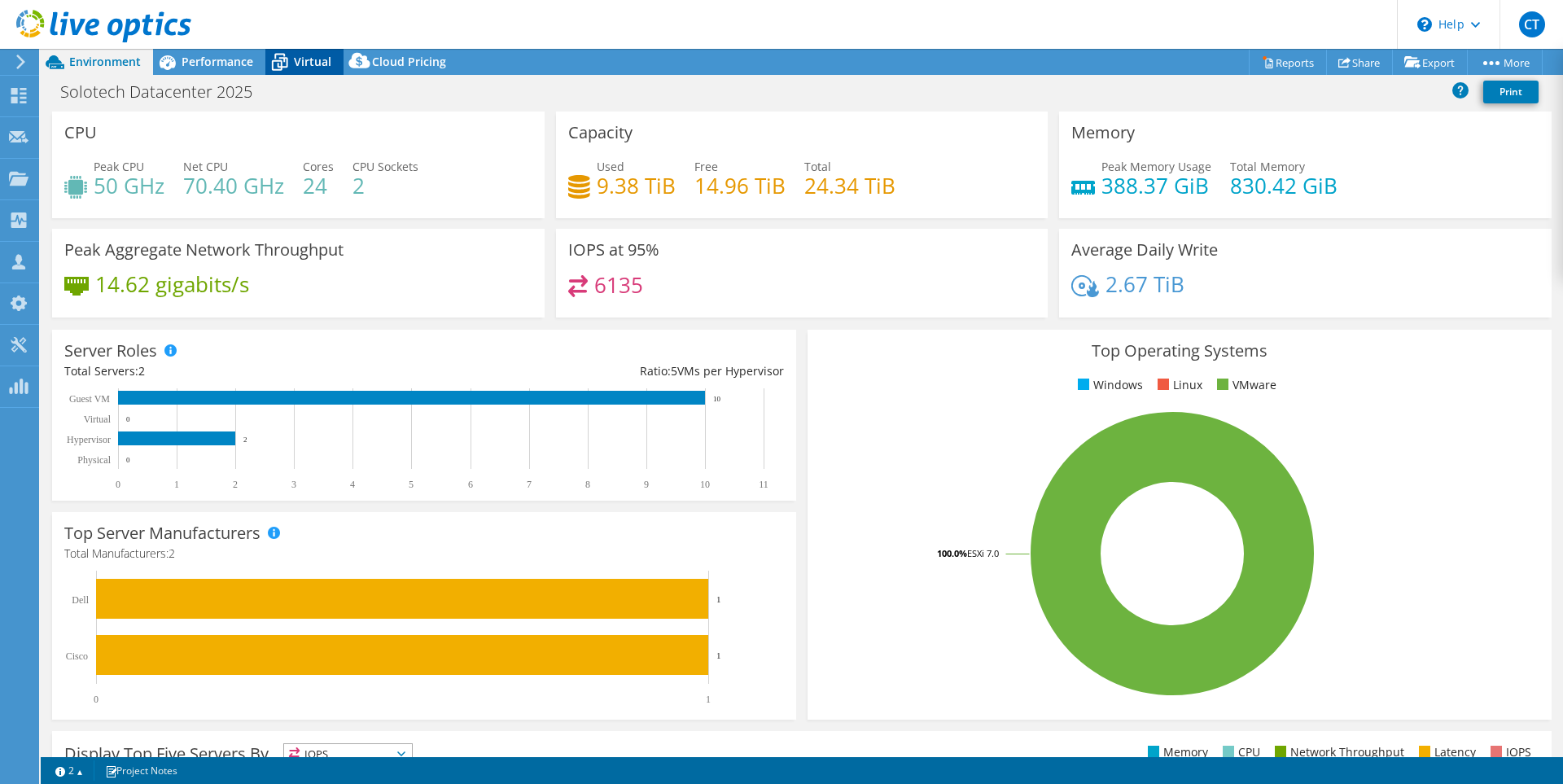
click at [299, 57] on span "Virtual" at bounding box center [313, 61] width 38 height 15
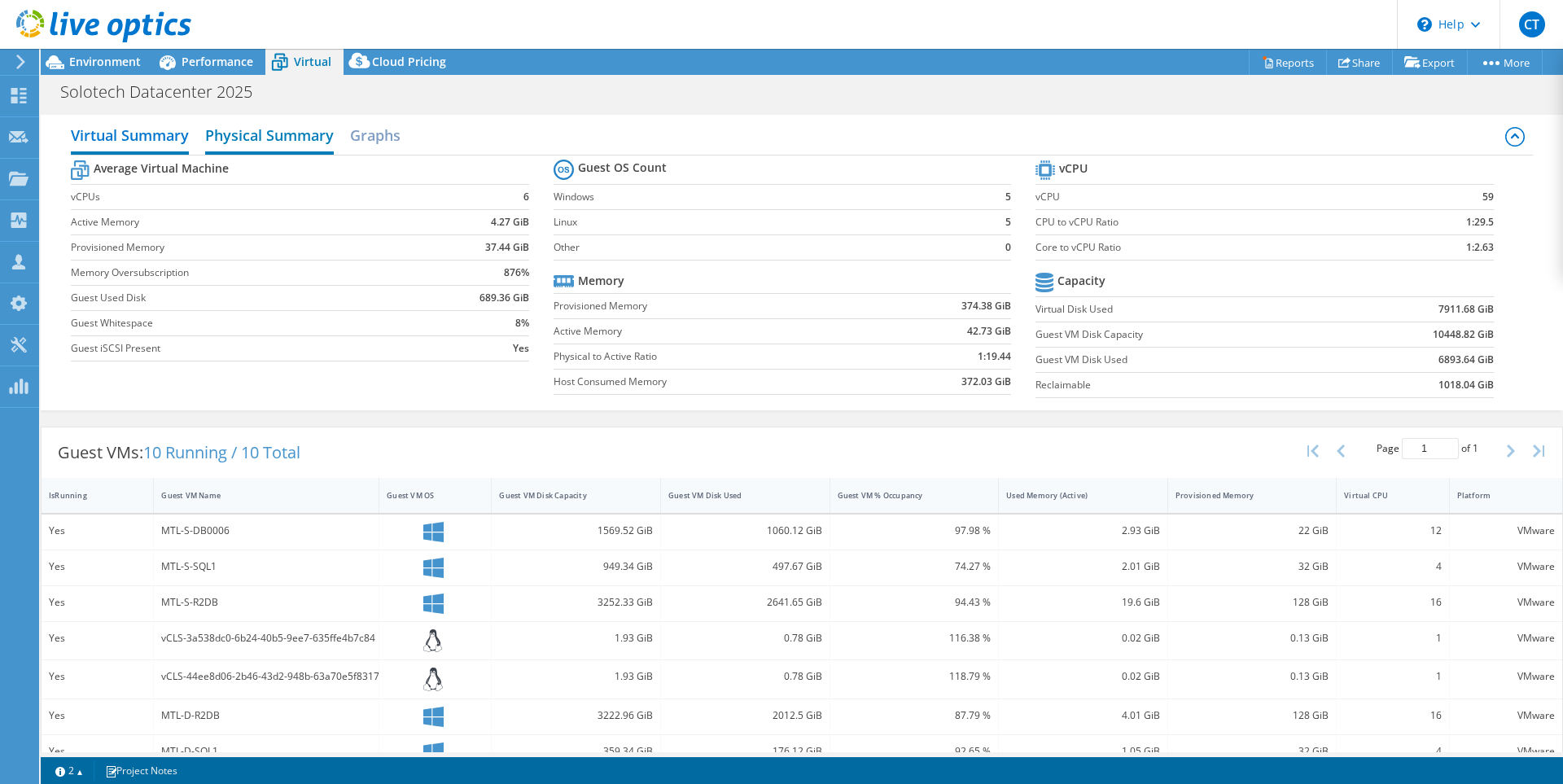
click at [313, 145] on h2 "Physical Summary" at bounding box center [270, 137] width 129 height 36
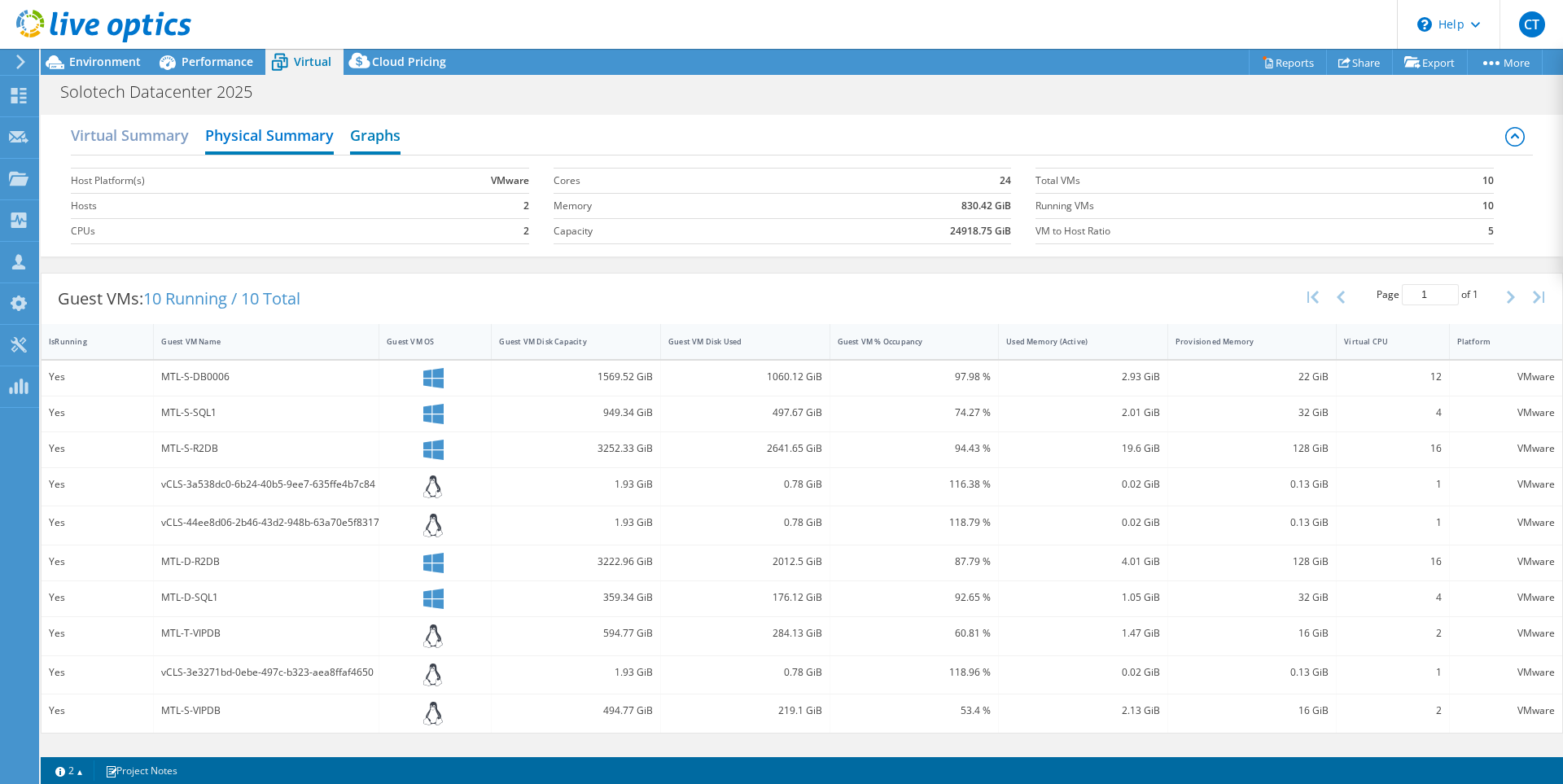
click at [394, 141] on h2 "Graphs" at bounding box center [375, 137] width 51 height 36
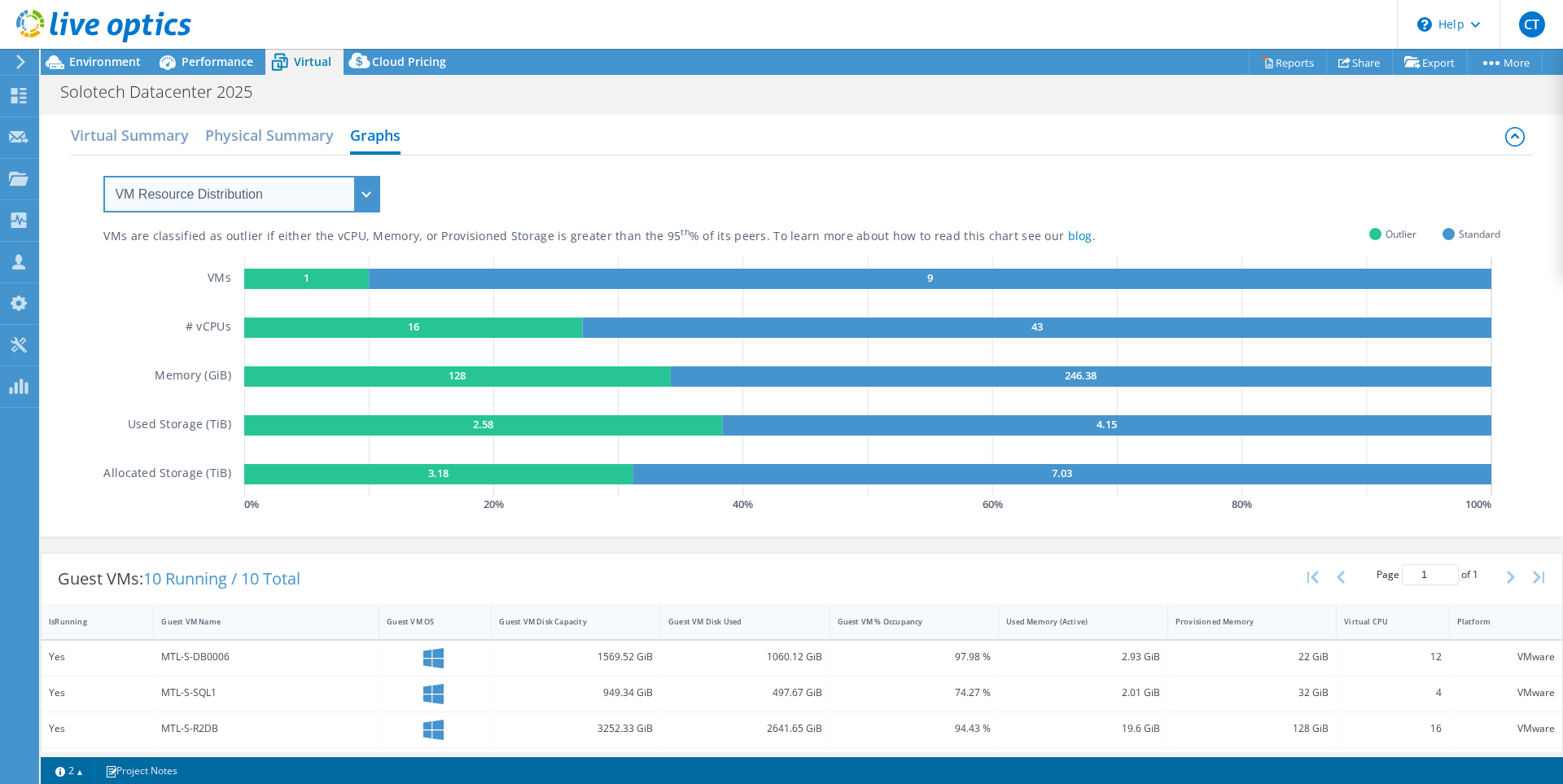
click at [177, 182] on select "VM Resource Distribution Provisioning Contrast Over Provisioning" at bounding box center [242, 194] width 277 height 37
select select "Over Provisioning"
click at [104, 176] on select "VM Resource Distribution Provisioning Contrast Over Provisioning" at bounding box center [242, 194] width 277 height 37
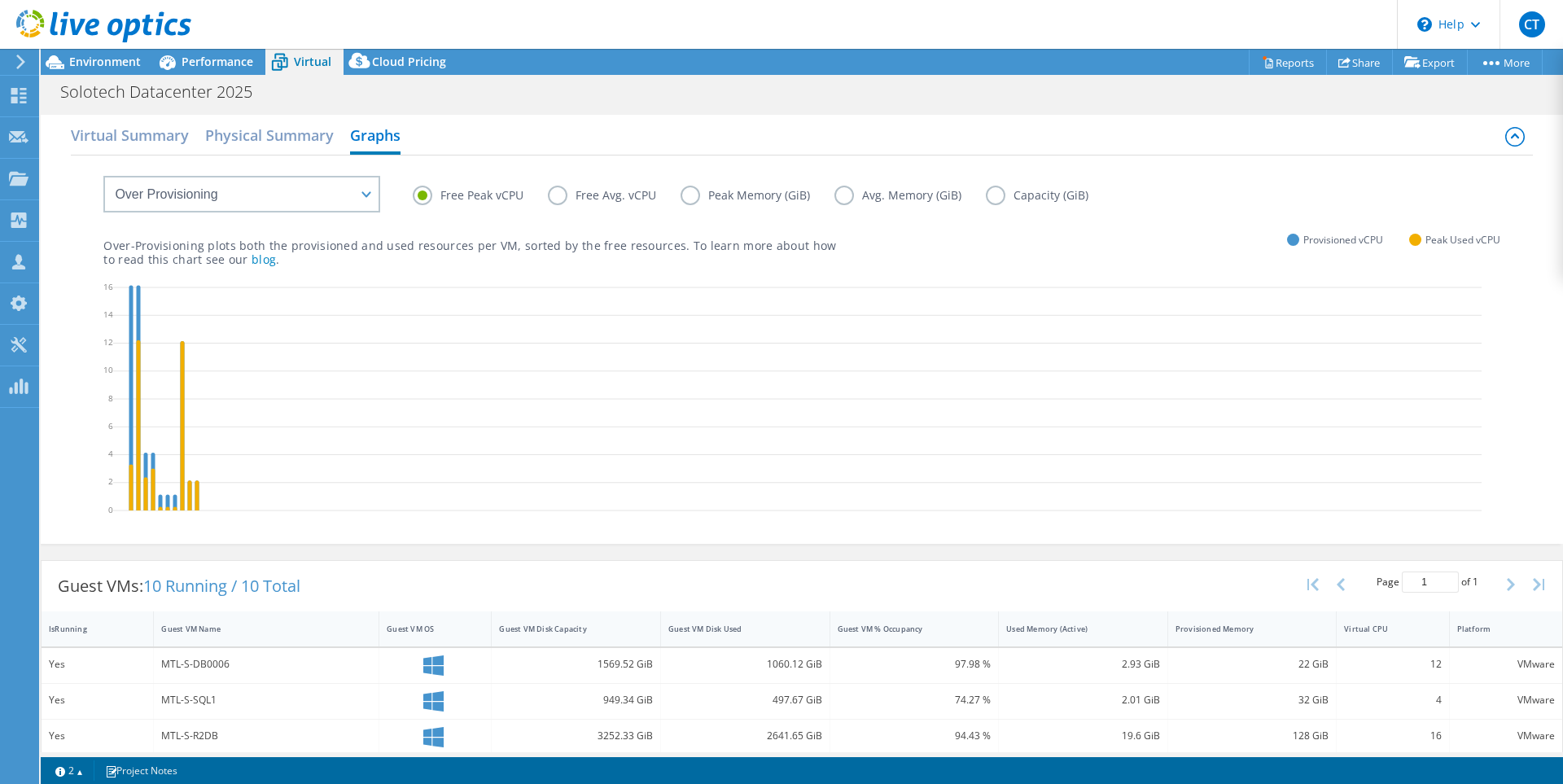
click at [481, 194] on label "Free Peak vCPU" at bounding box center [480, 196] width 135 height 20
click at [0, 0] on input "Free Peak vCPU" at bounding box center [0, 0] width 0 height 0
click at [614, 210] on div "Free Peak vCPU Free Avg. vCPU Peak Memory (GiB) Avg. Memory (GiB) Capacity (GiB)" at bounding box center [956, 198] width 1087 height 25
click at [603, 194] on label "Free Avg. vCPU" at bounding box center [614, 196] width 133 height 20
click at [0, 0] on input "Free Avg. vCPU" at bounding box center [0, 0] width 0 height 0
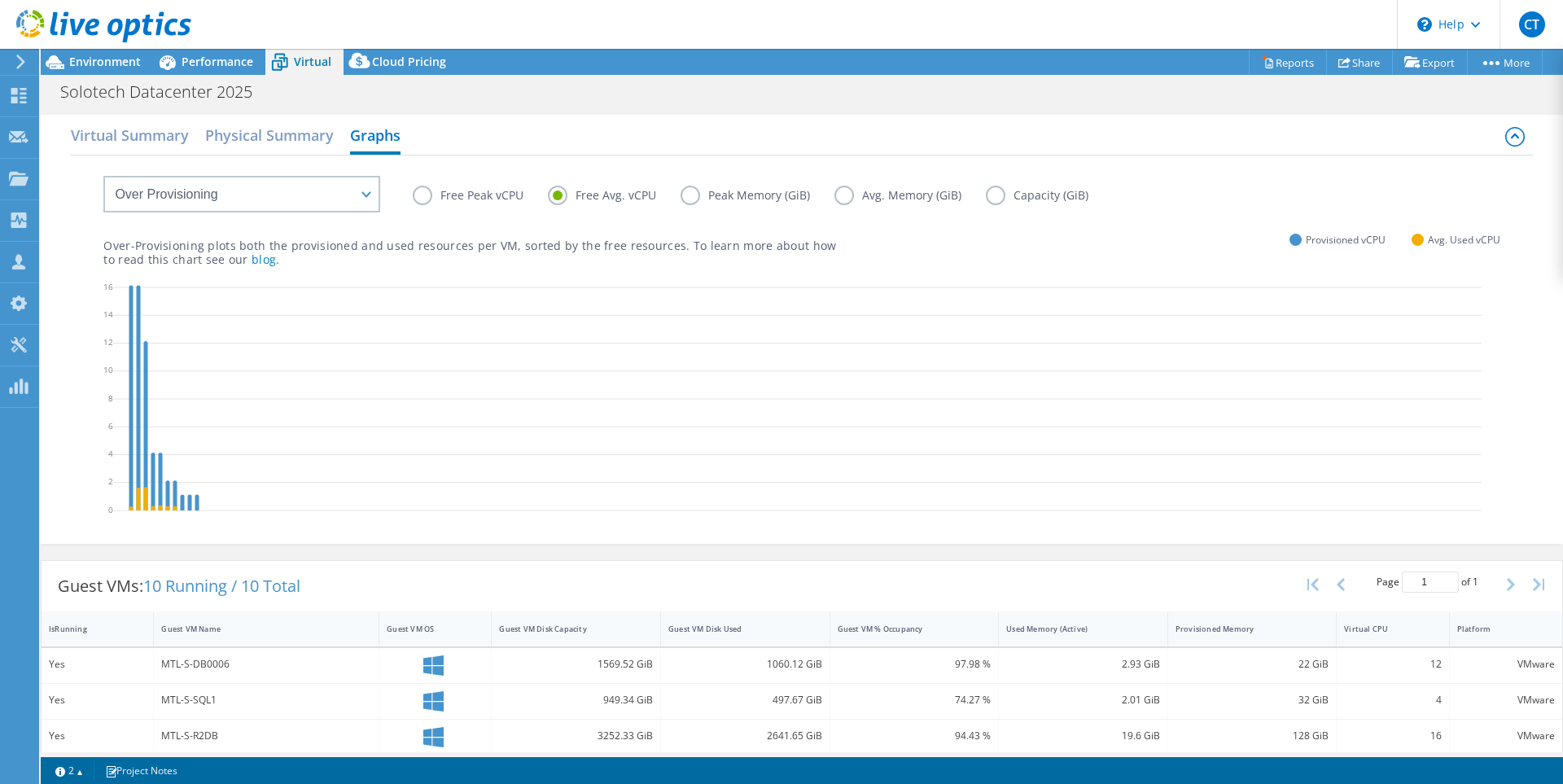
click at [473, 194] on label "Free Peak vCPU" at bounding box center [480, 196] width 135 height 20
click at [0, 0] on input "Free Peak vCPU" at bounding box center [0, 0] width 0 height 0
click at [701, 202] on label "Peak Memory (GiB)" at bounding box center [757, 196] width 154 height 20
click at [0, 0] on input "Peak Memory (GiB)" at bounding box center [0, 0] width 0 height 0
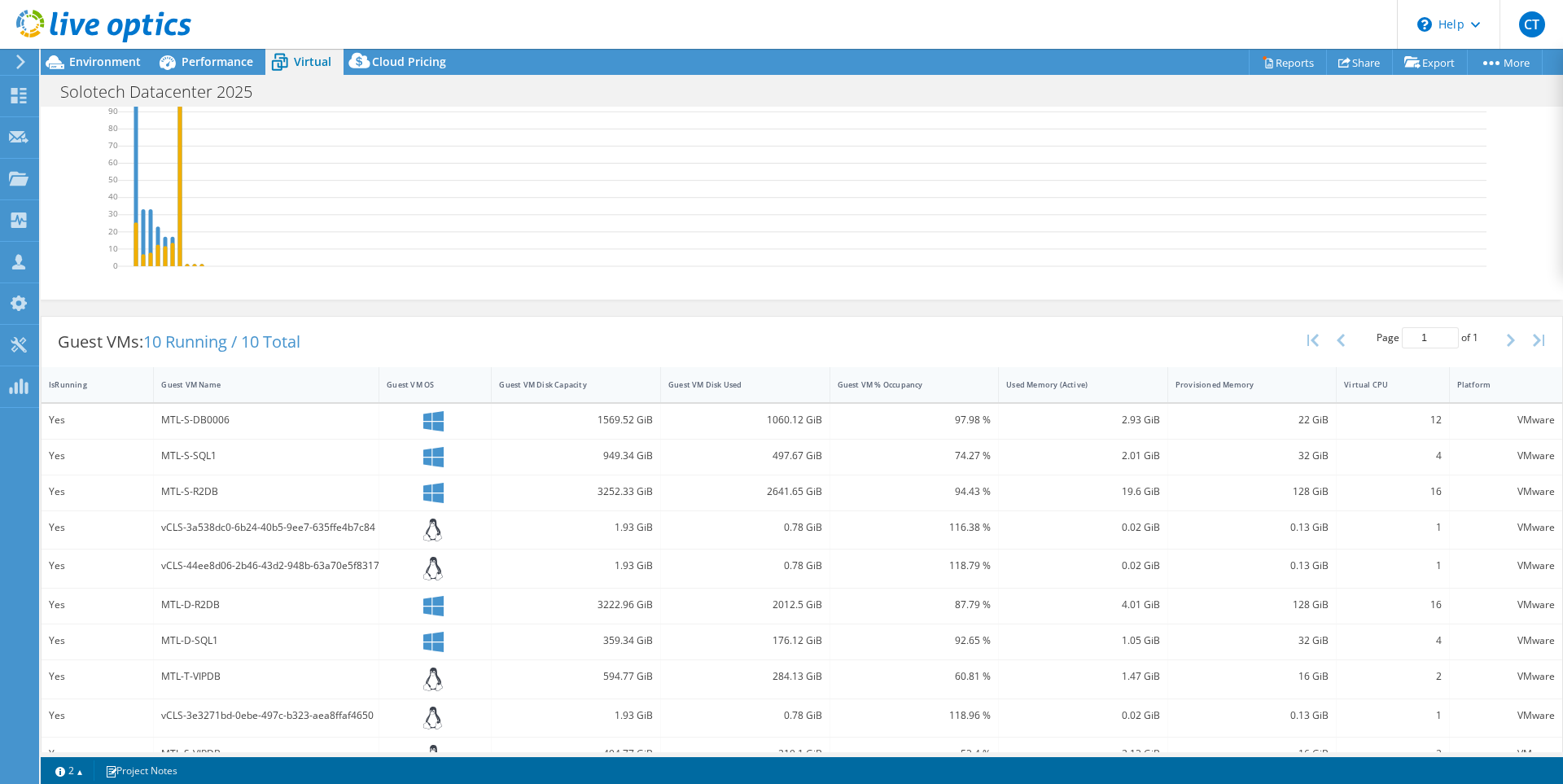
scroll to position [277, 0]
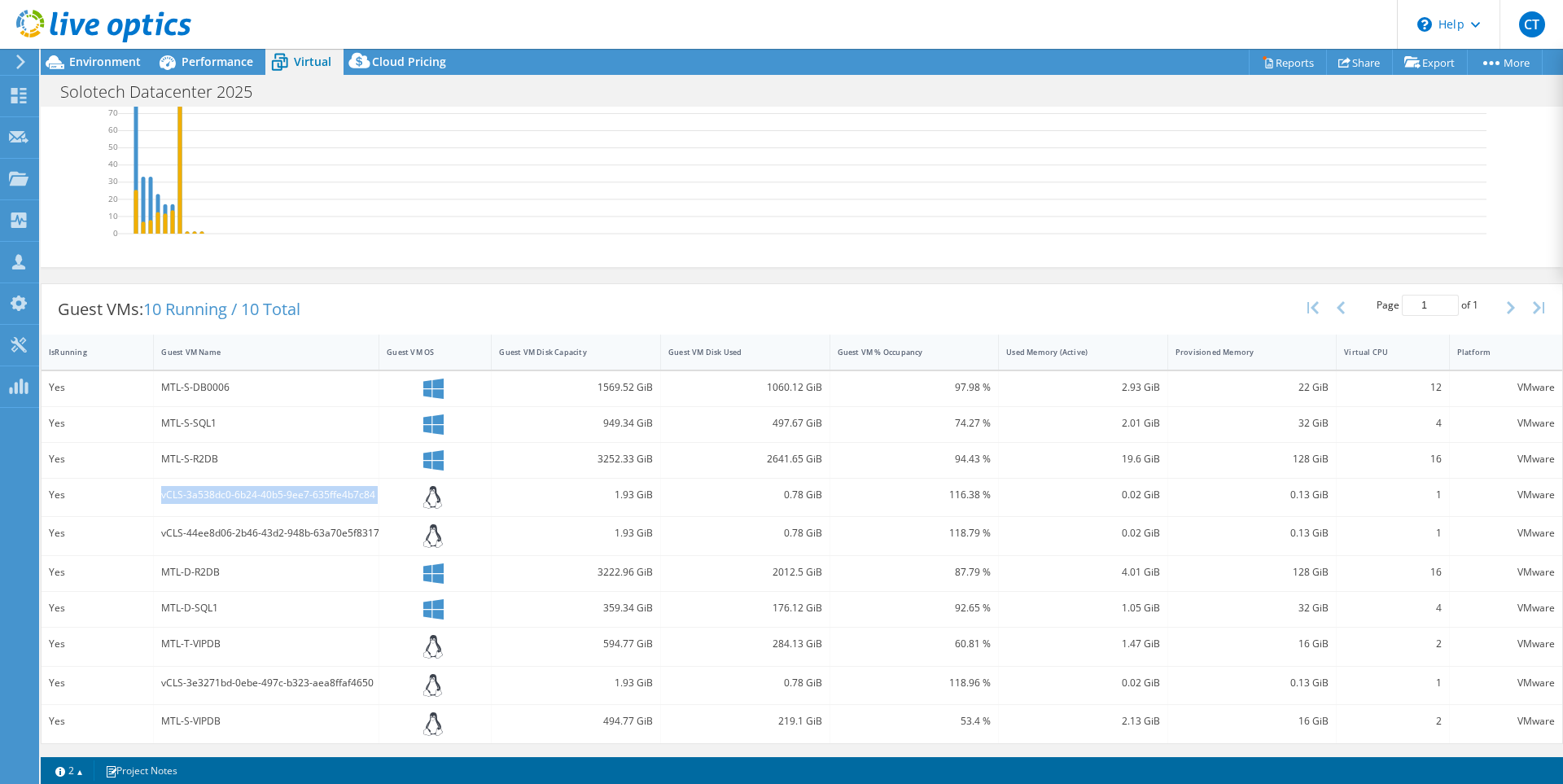
drag, startPoint x: 161, startPoint y: 492, endPoint x: 400, endPoint y: 499, distance: 239.1
click at [400, 499] on div "Yes vCLS-3a538dc0-6b24-40b5-9ee7-635ffe4b7c84 1.93 GiB 0.78 GiB 116.38 % 0.02 G…" at bounding box center [801, 497] width 1521 height 38
drag, startPoint x: 201, startPoint y: 612, endPoint x: 171, endPoint y: 605, distance: 30.8
click at [164, 605] on div "MTL-D-SQL1" at bounding box center [265, 608] width 210 height 18
click at [226, 575] on div "MTL-D-R2DB" at bounding box center [265, 572] width 210 height 18
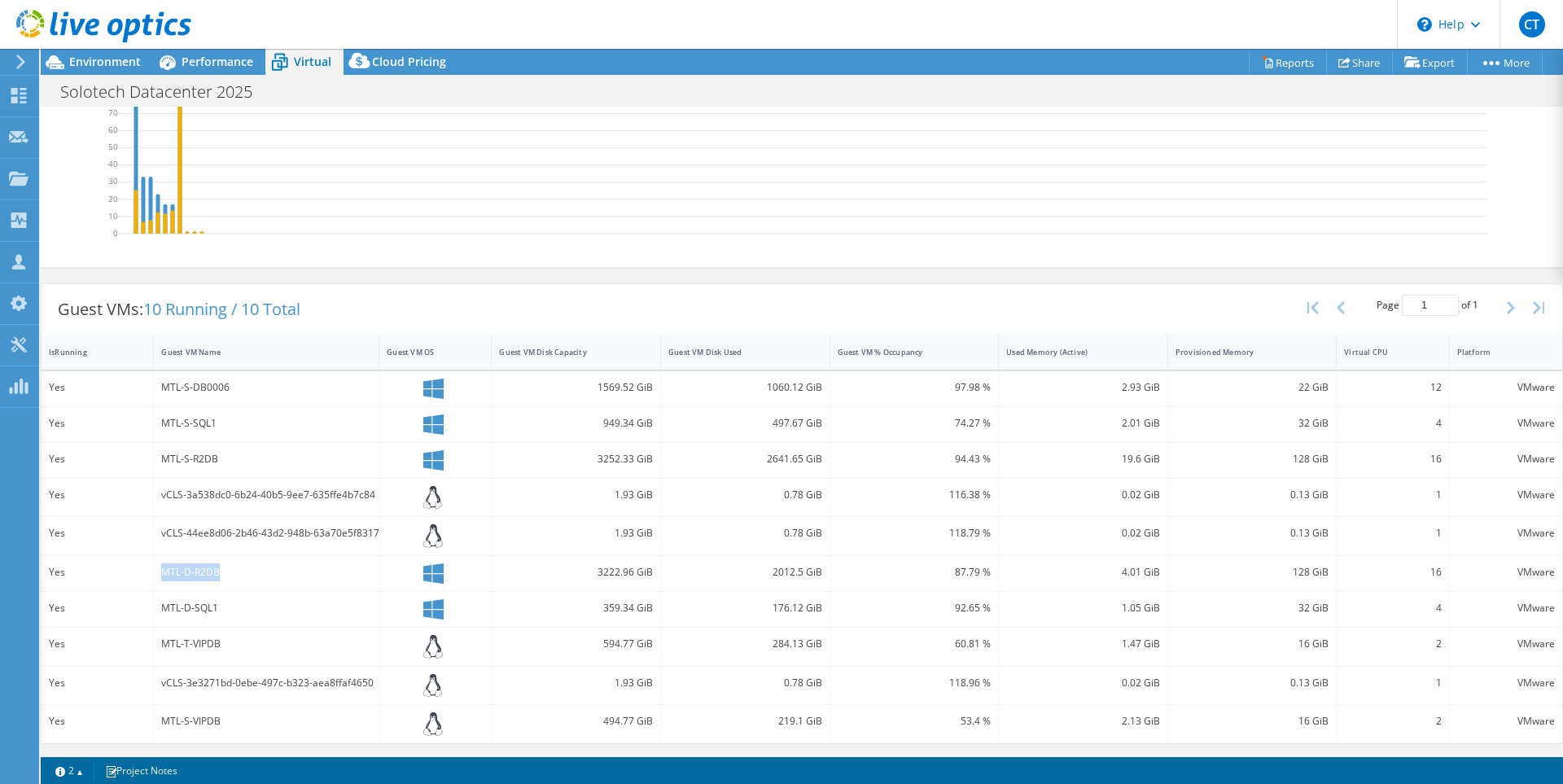
drag, startPoint x: 223, startPoint y: 571, endPoint x: 162, endPoint y: 576, distance: 61.2
click at [162, 576] on div "MTL-D-R2DB" at bounding box center [265, 572] width 210 height 18
drag, startPoint x: 222, startPoint y: 722, endPoint x: 171, endPoint y: 695, distance: 57.7
click at [149, 718] on div "Yes MTL-S-VIPDB 494.77 GiB 219.1 GiB 53.4 % 2.13 GiB 16 GiB 2 VMware" at bounding box center [801, 723] width 1521 height 38
drag, startPoint x: 203, startPoint y: 646, endPoint x: 162, endPoint y: 641, distance: 41.3
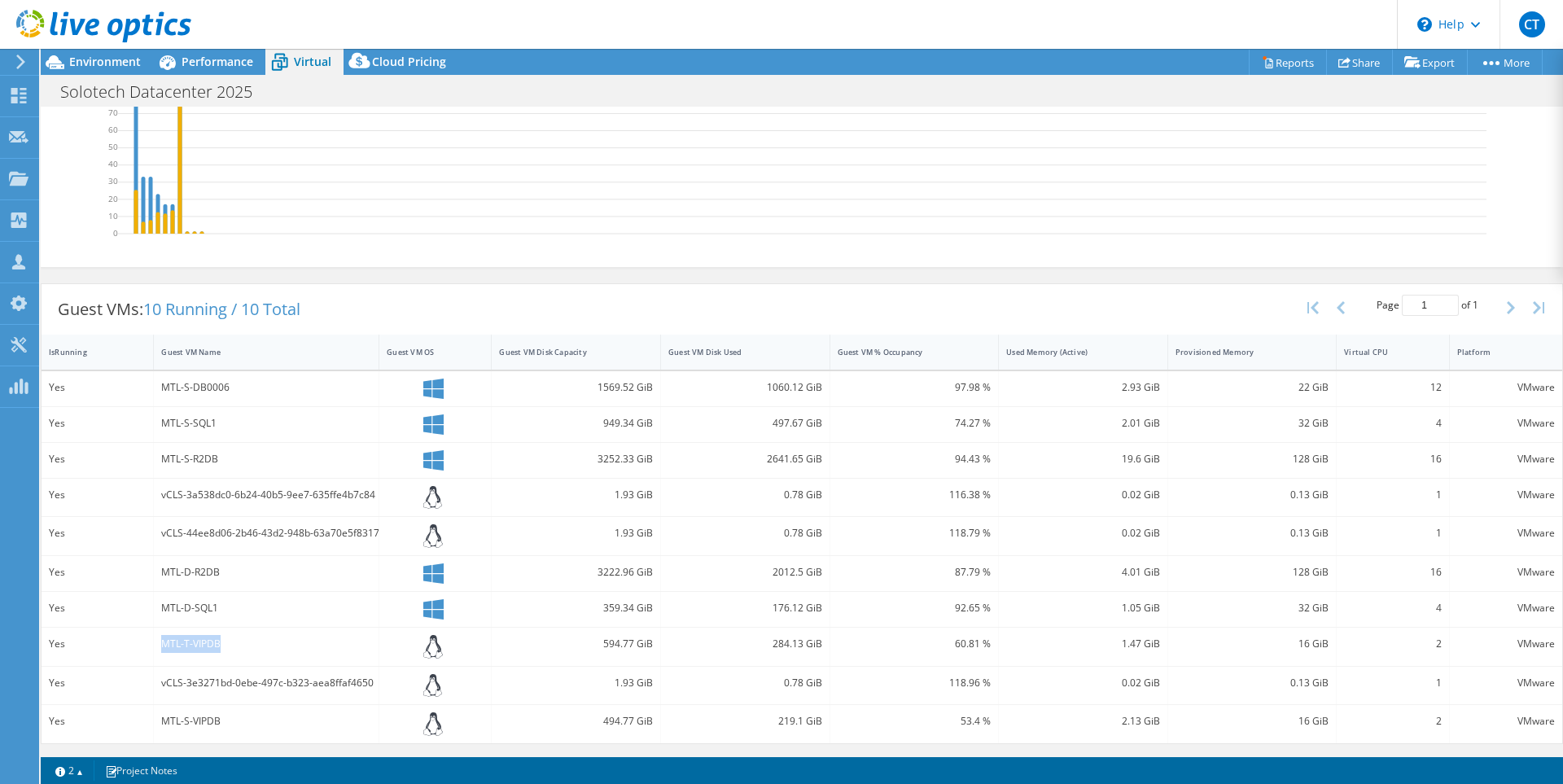
click at [162, 641] on div "MTL-T-VIPDB" at bounding box center [265, 644] width 210 height 18
drag, startPoint x: 197, startPoint y: 464, endPoint x: 155, endPoint y: 461, distance: 42.1
click at [155, 461] on div "MTL-S-R2DB" at bounding box center [266, 460] width 225 height 35
click at [253, 471] on div "MTL-S-R2DB" at bounding box center [266, 460] width 225 height 35
drag, startPoint x: 194, startPoint y: 456, endPoint x: 143, endPoint y: 460, distance: 51.2
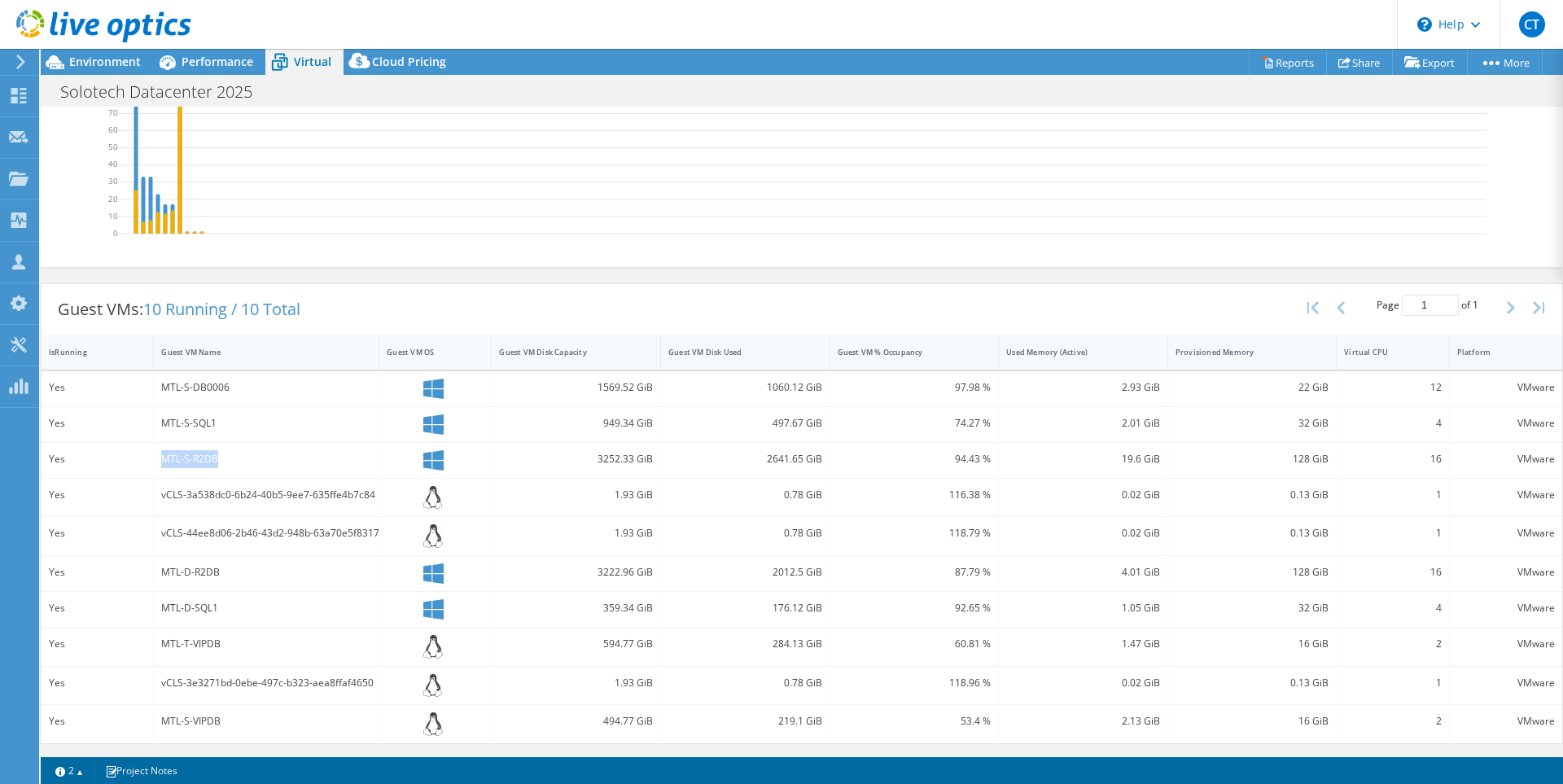
click at [143, 460] on div "Yes MTL-S-R2DB 3252.33 GiB 2641.65 GiB 94.43 % 19.6 GiB 128 GiB 16 VMware" at bounding box center [801, 460] width 1521 height 35
click at [1397, 350] on div "Virtual CPU" at bounding box center [1383, 352] width 78 height 11
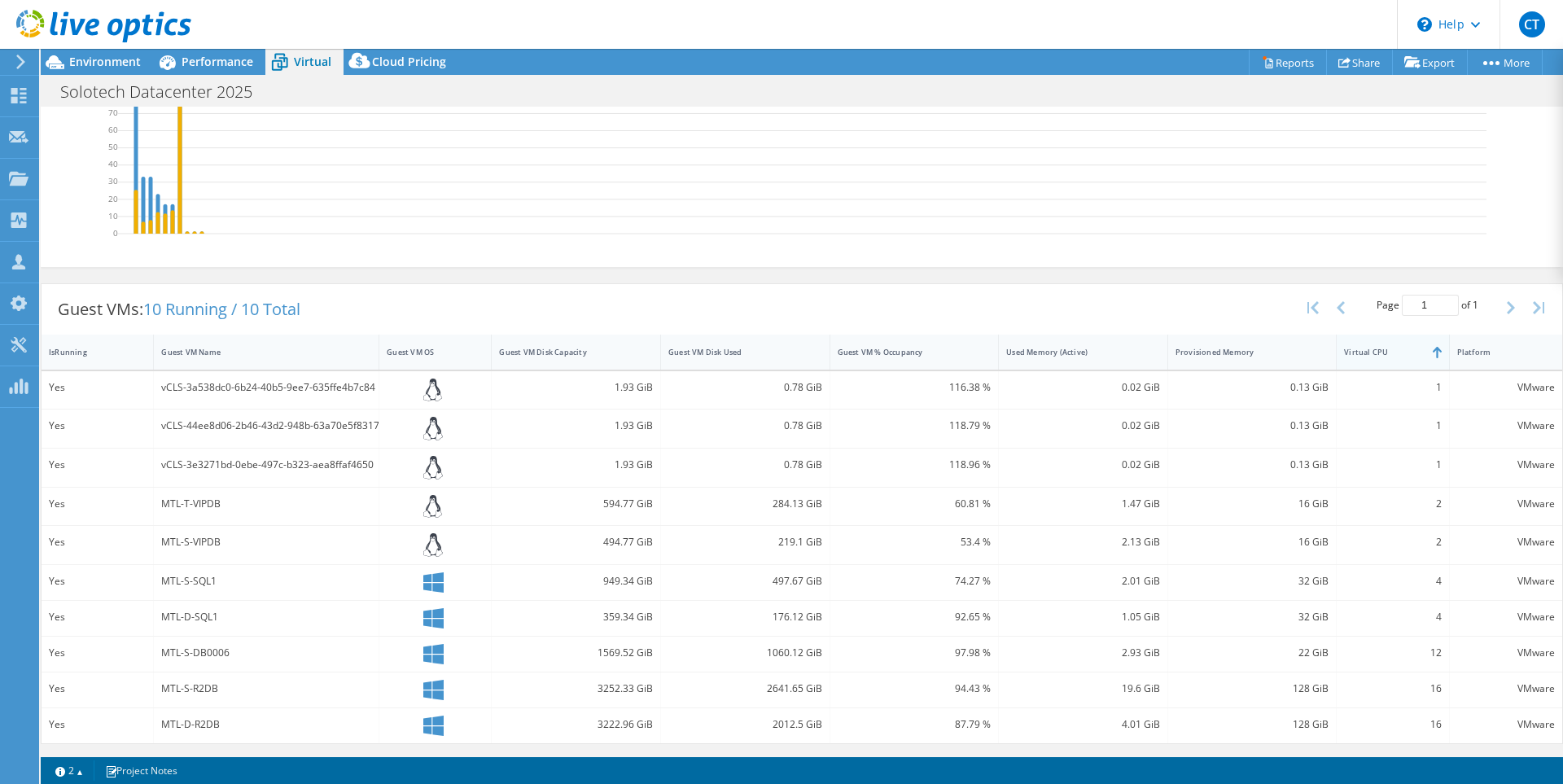
click at [1374, 351] on div "Virtual CPU" at bounding box center [1383, 352] width 78 height 11
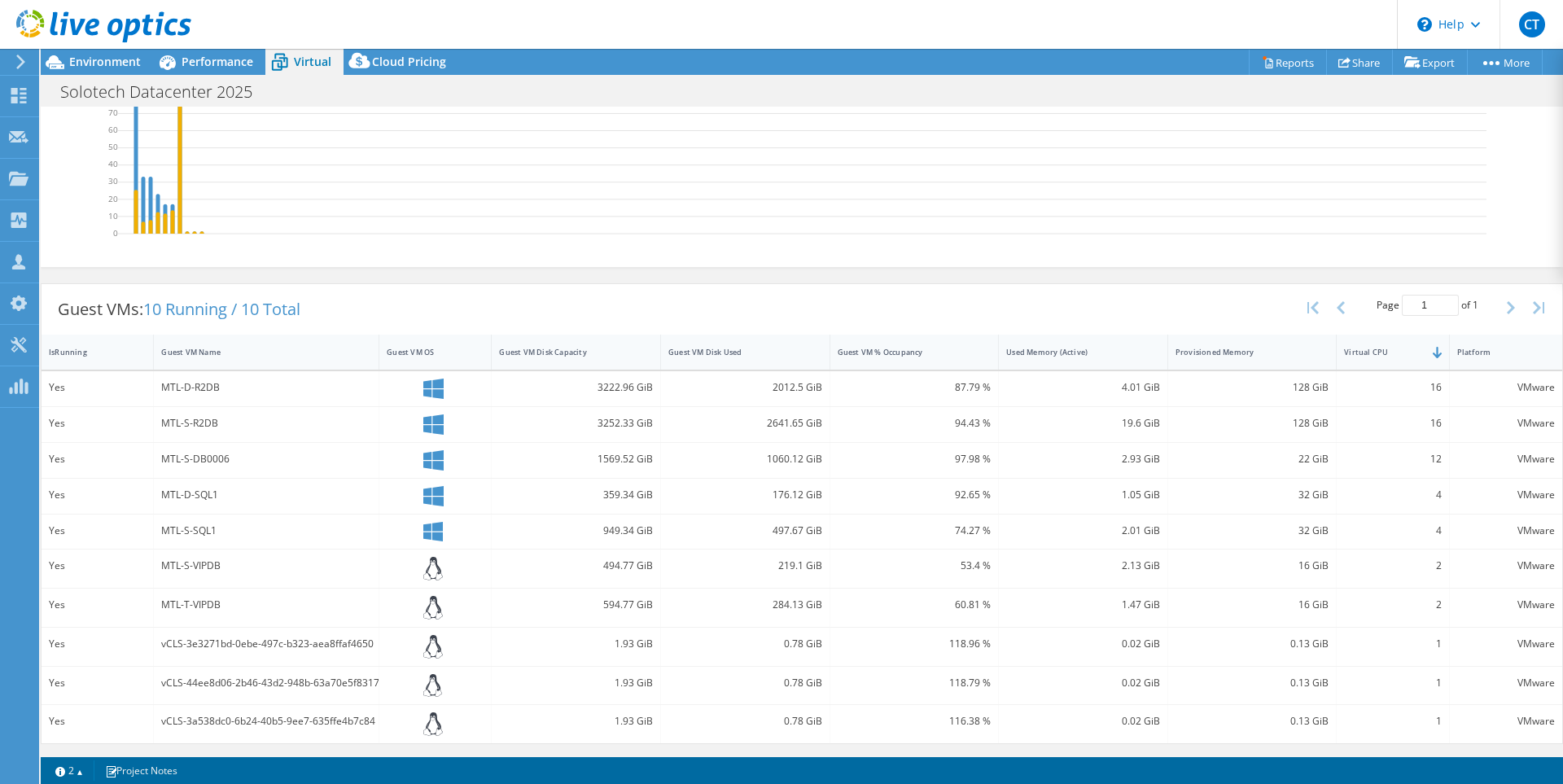
scroll to position [0, 0]
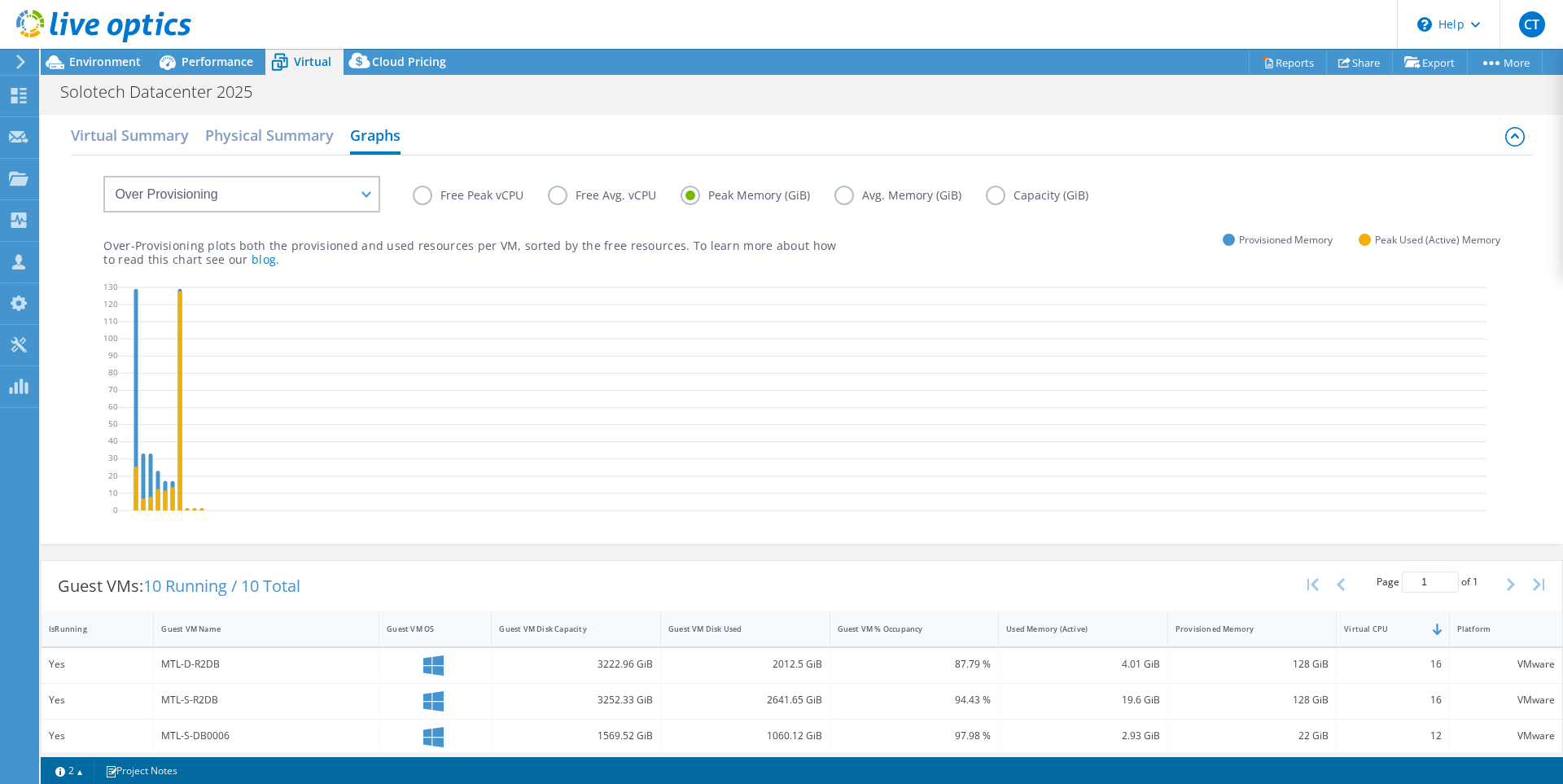
click at [428, 196] on label "Free Peak vCPU" at bounding box center [480, 196] width 135 height 20
click at [0, 0] on input "Free Peak vCPU" at bounding box center [0, 0] width 0 height 0
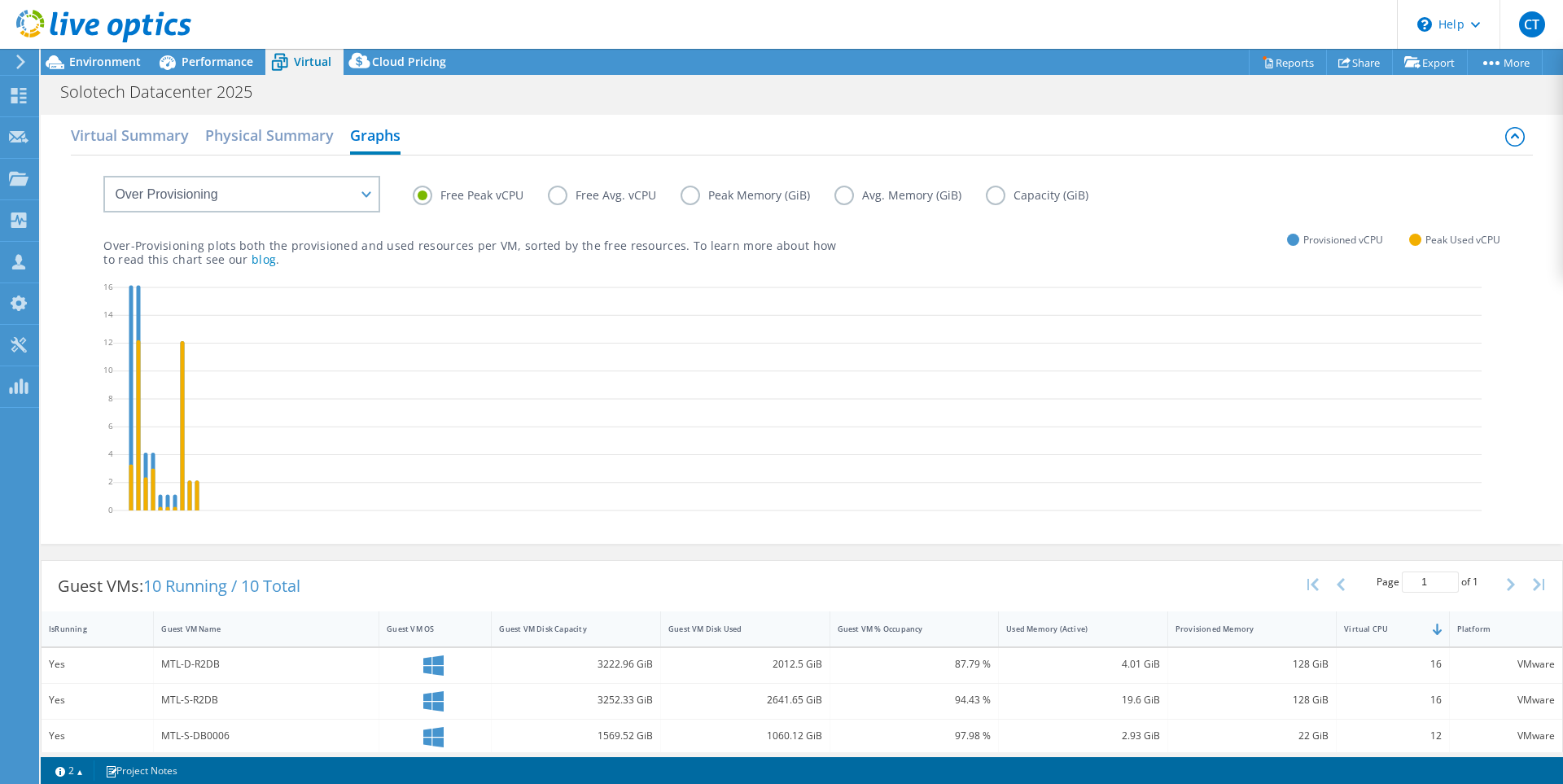
click at [581, 191] on label "Free Avg. vCPU" at bounding box center [614, 196] width 133 height 20
click at [0, 0] on input "Free Avg. vCPU" at bounding box center [0, 0] width 0 height 0
click at [433, 192] on label "Free Peak vCPU" at bounding box center [480, 196] width 135 height 20
click at [0, 0] on input "Free Peak vCPU" at bounding box center [0, 0] width 0 height 0
click at [290, 399] on icon at bounding box center [798, 399] width 1368 height 0
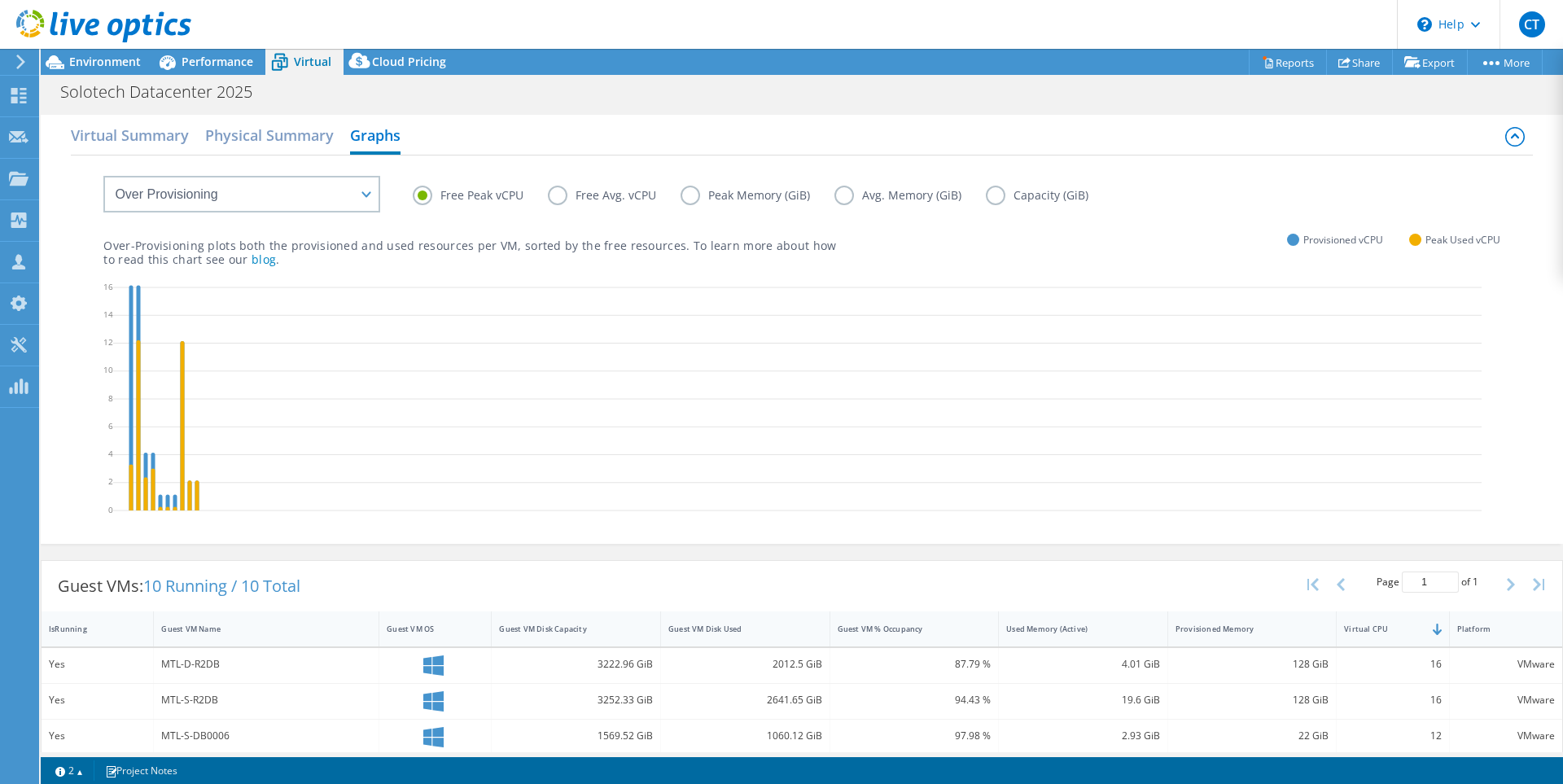
click at [577, 182] on div "Free Peak vCPU Free Avg. vCPU Peak Memory (GiB) Avg. Memory (GiB) Capacity (GiB)" at bounding box center [801, 183] width 1396 height 55
click at [548, 196] on label "Free Avg. vCPU" at bounding box center [614, 196] width 133 height 20
click at [0, 0] on input "Free Avg. vCPU" at bounding box center [0, 0] width 0 height 0
click at [691, 197] on label "Peak Memory (GiB)" at bounding box center [757, 196] width 154 height 20
click at [0, 0] on input "Peak Memory (GiB)" at bounding box center [0, 0] width 0 height 0
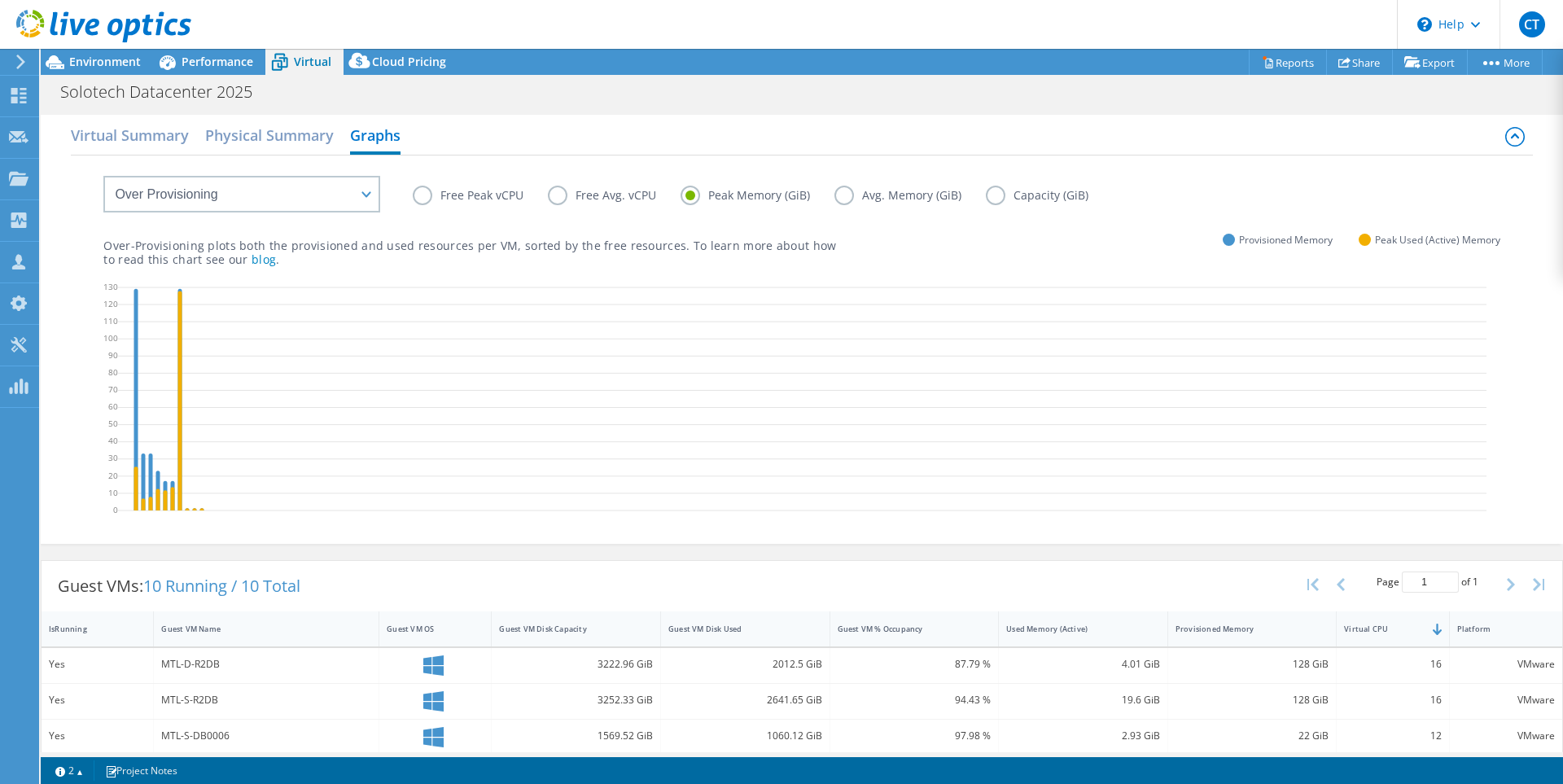
click at [850, 197] on label "Avg. Memory (GiB)" at bounding box center [910, 196] width 152 height 20
click at [0, 0] on input "Avg. Memory (GiB)" at bounding box center [0, 0] width 0 height 0
click at [738, 198] on label "Peak Memory (GiB)" at bounding box center [757, 196] width 154 height 20
click at [0, 0] on input "Peak Memory (GiB)" at bounding box center [0, 0] width 0 height 0
click at [180, 309] on icon at bounding box center [180, 400] width 4 height 220
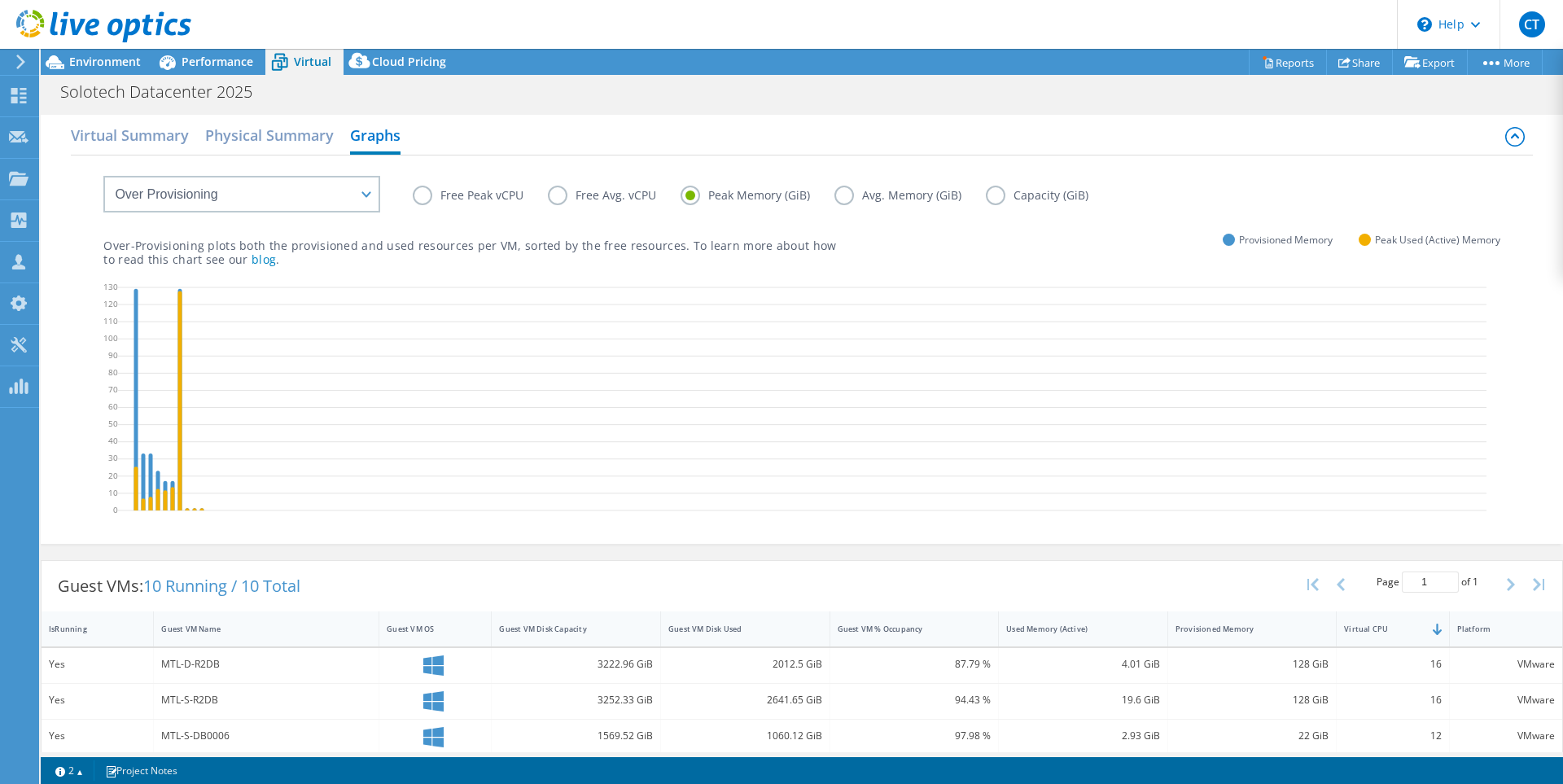
click at [409, 196] on div "Free Peak vCPU Free Avg. vCPU Peak Memory (GiB) Avg. Memory (GiB) Capacity (GiB)" at bounding box center [801, 183] width 1396 height 55
drag, startPoint x: 422, startPoint y: 196, endPoint x: 415, endPoint y: 200, distance: 8.1
click at [423, 196] on label "Free Peak vCPU" at bounding box center [480, 196] width 135 height 20
click at [0, 0] on input "Free Peak vCPU" at bounding box center [0, 0] width 0 height 0
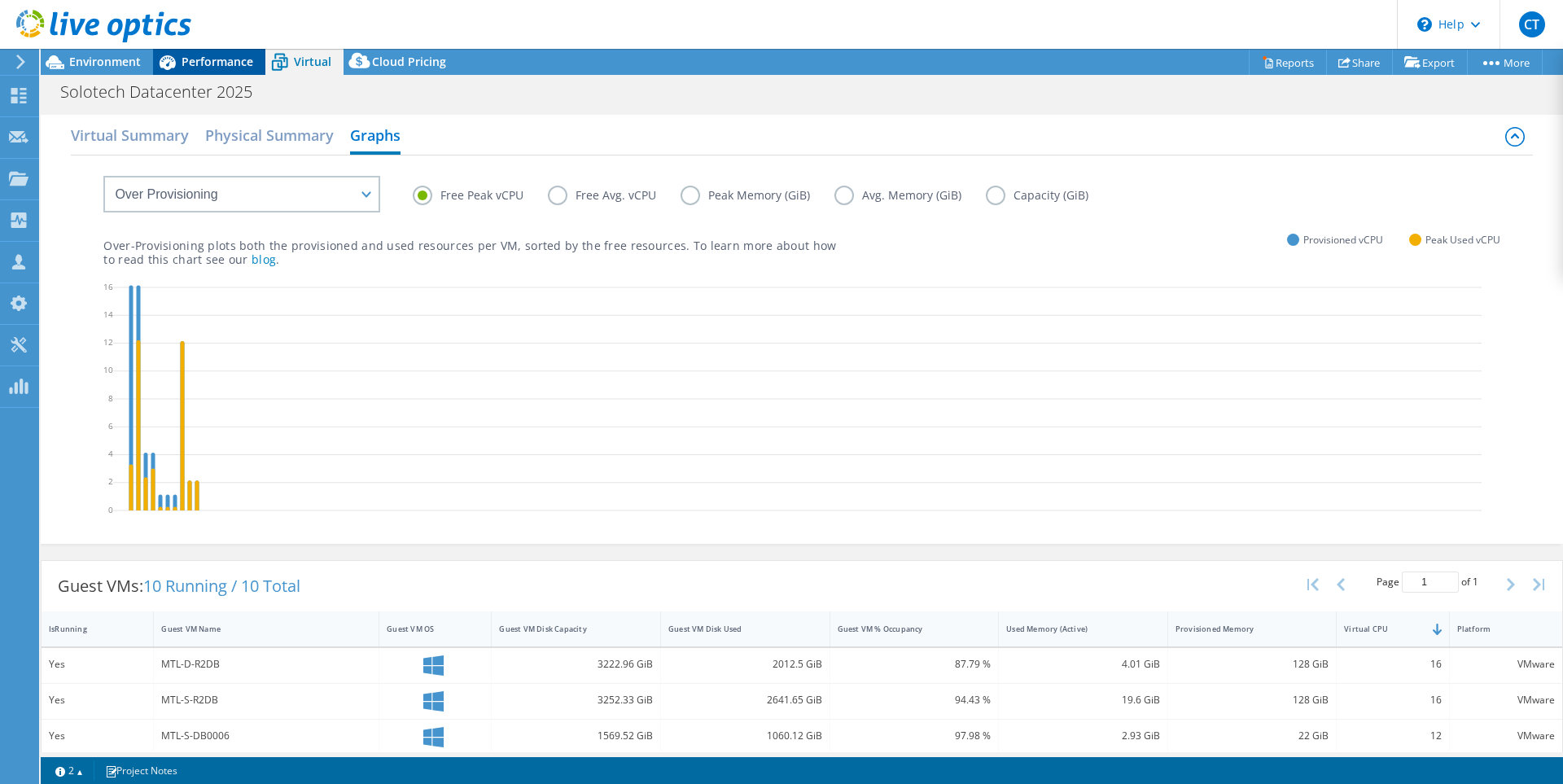
click at [223, 70] on div "Performance" at bounding box center [209, 62] width 113 height 26
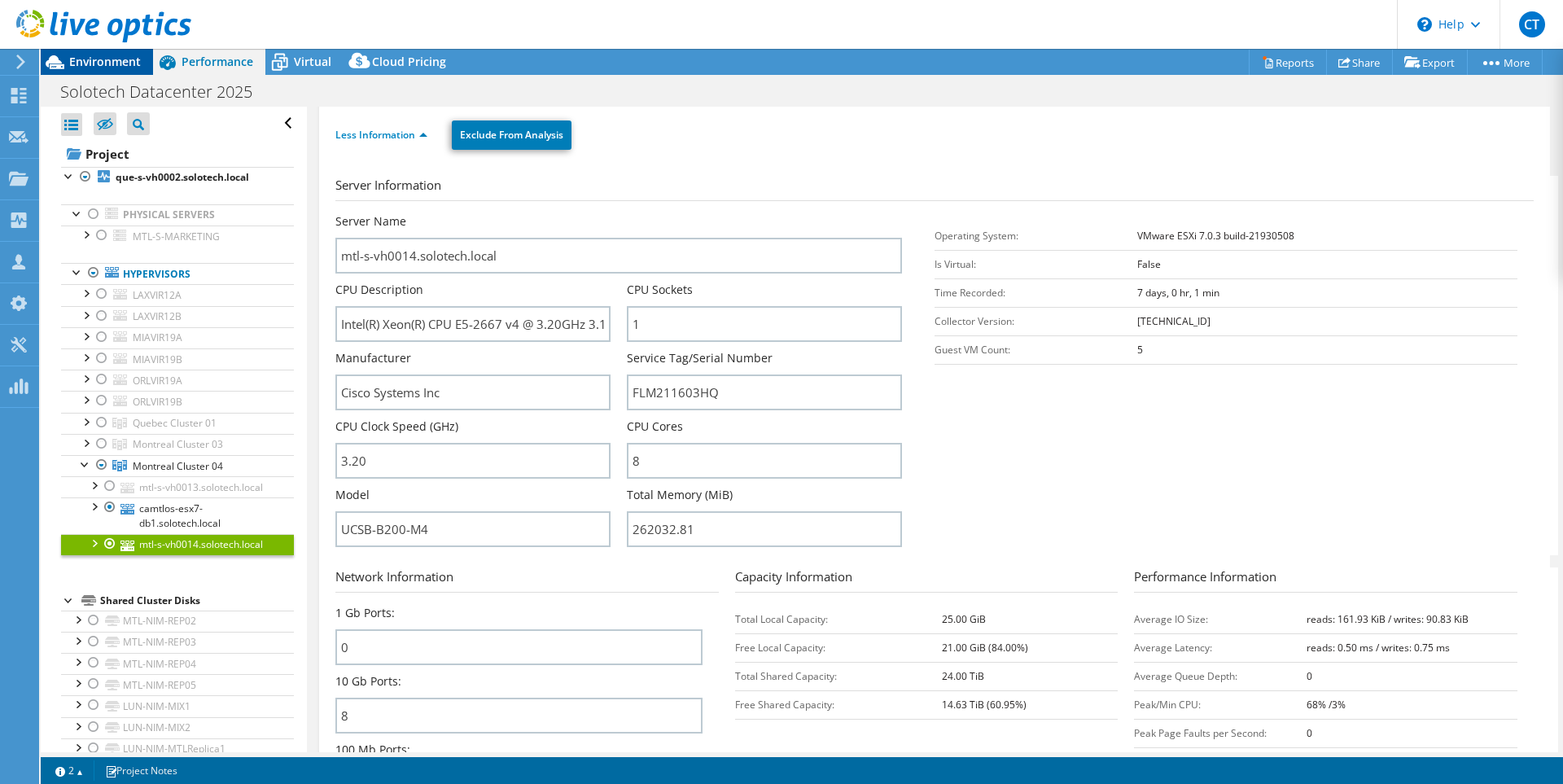
click at [101, 63] on span "Environment" at bounding box center [104, 61] width 71 height 15
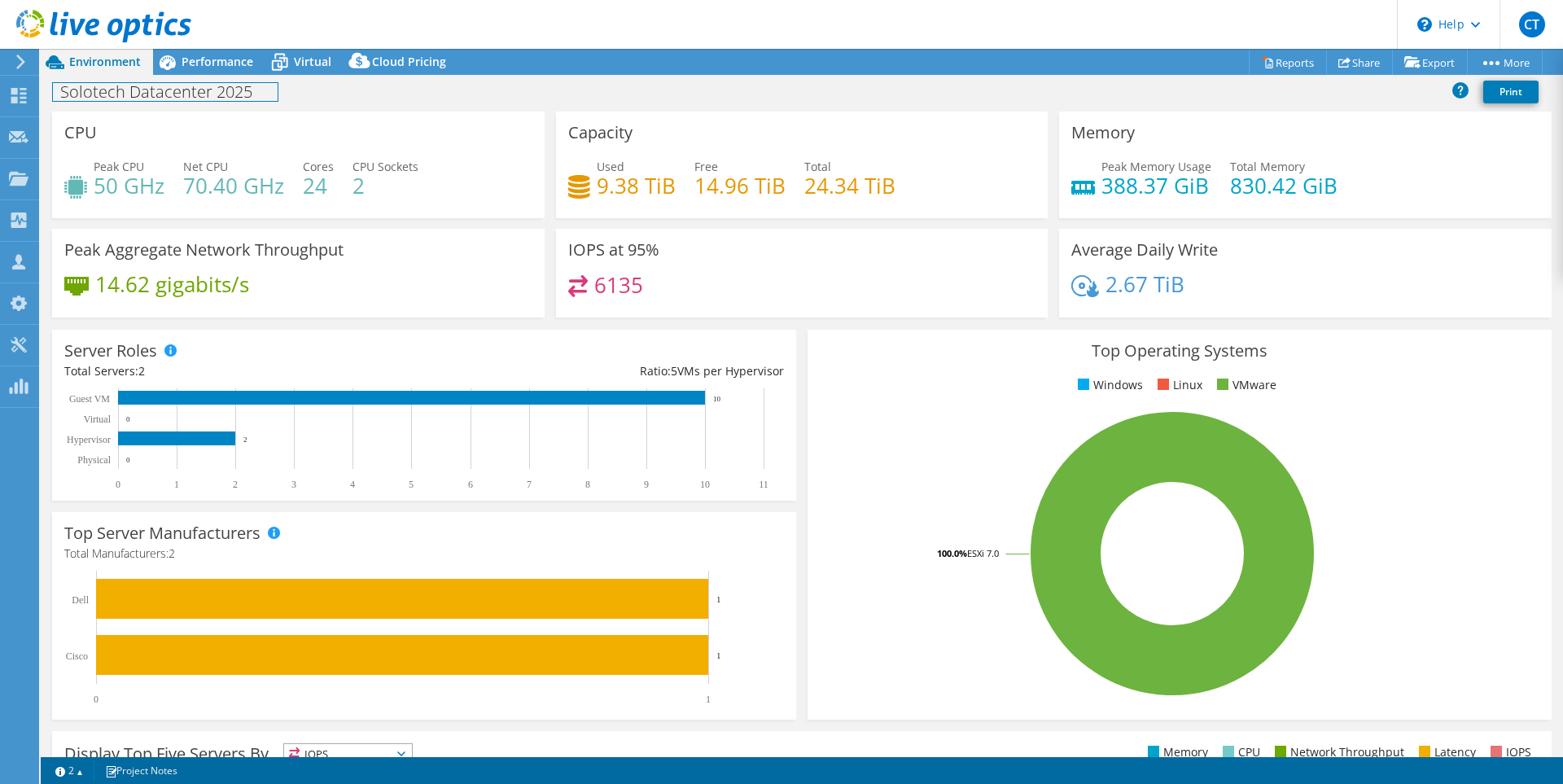
click at [222, 79] on div "Solotech Datacenter 2025 Print" at bounding box center [802, 92] width 1522 height 30
click at [217, 59] on span "Performance" at bounding box center [217, 61] width 71 height 15
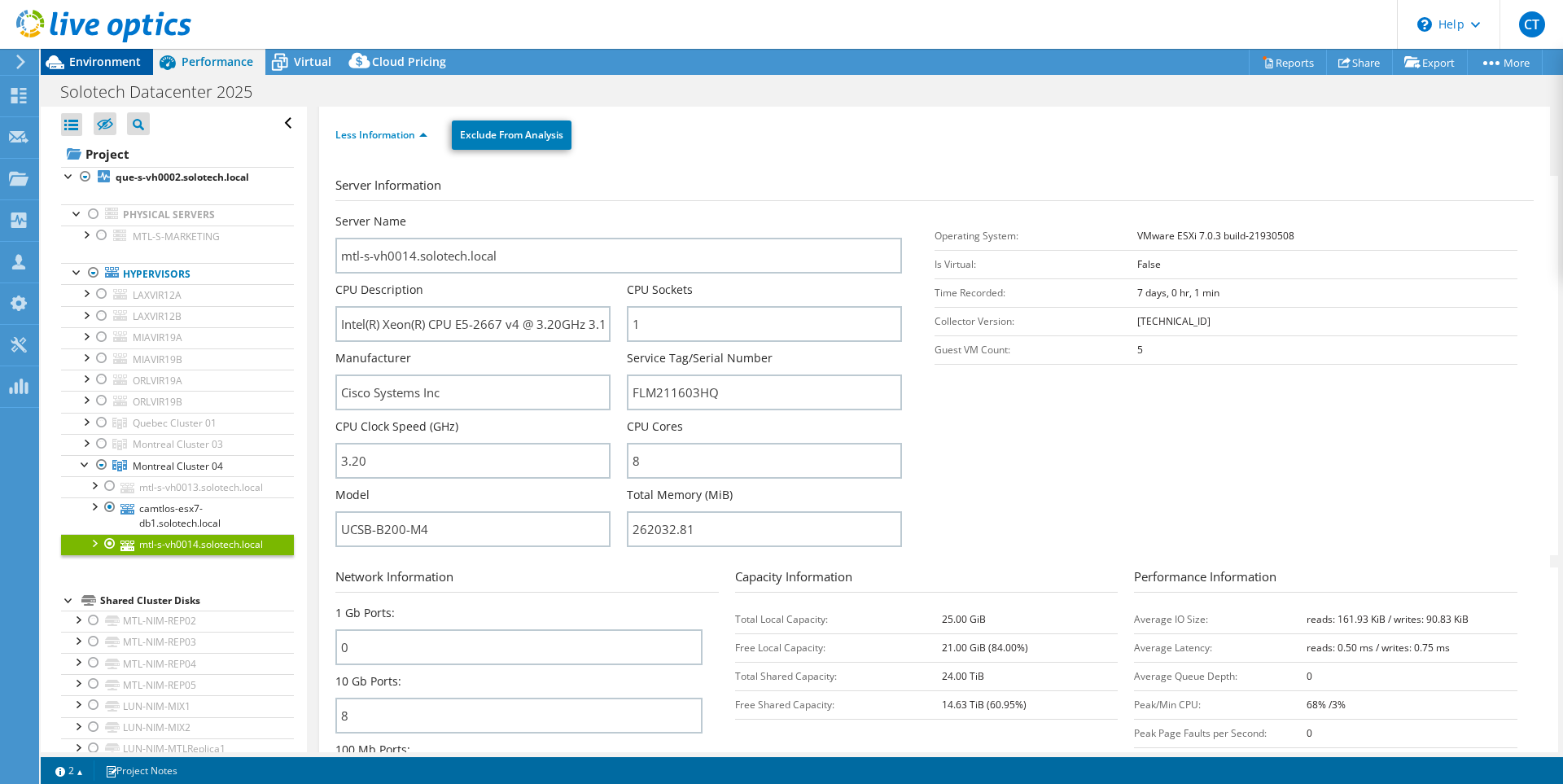
click at [88, 69] on span "Environment" at bounding box center [104, 61] width 71 height 15
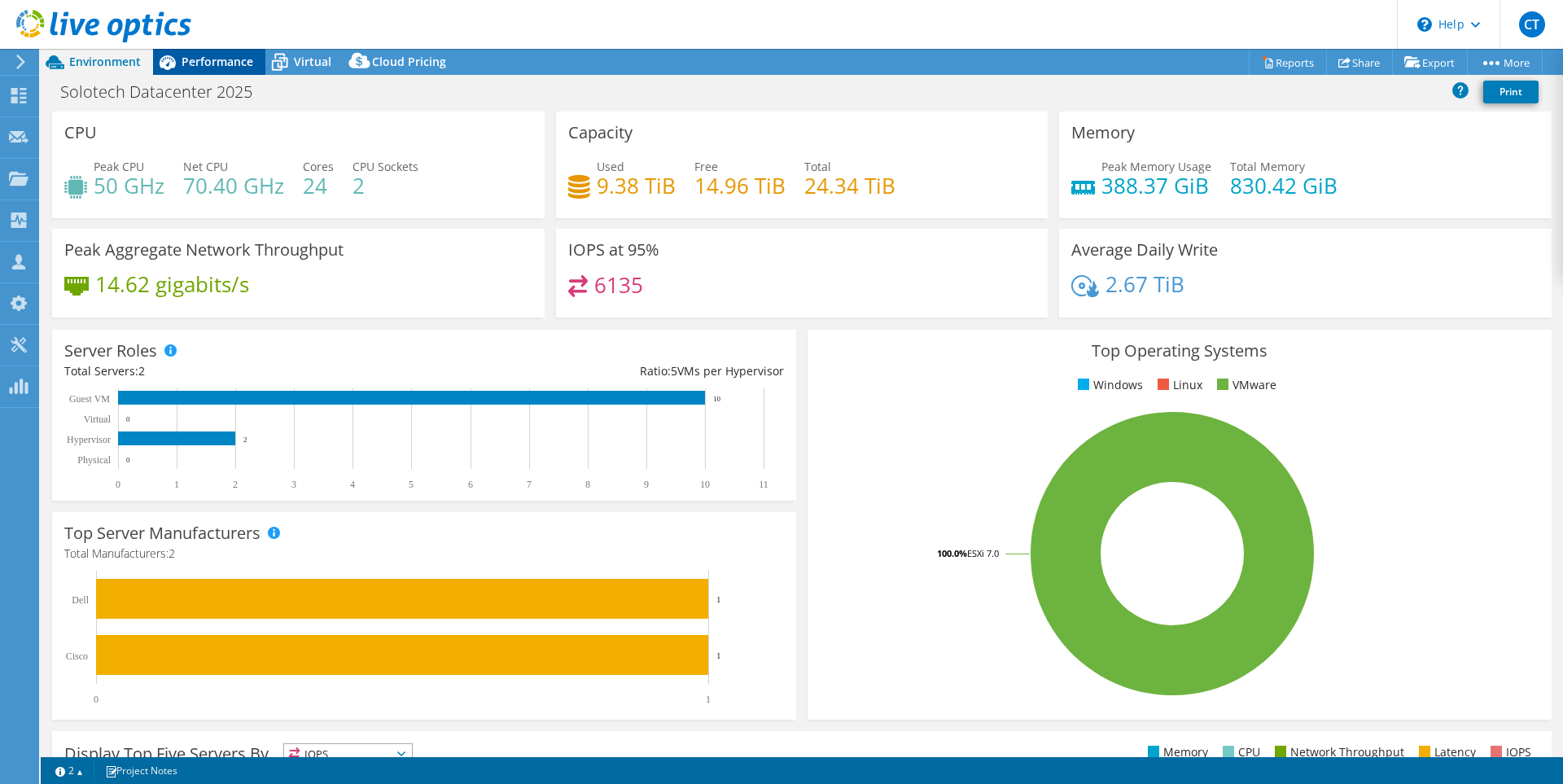
click at [220, 55] on span "Performance" at bounding box center [217, 61] width 71 height 15
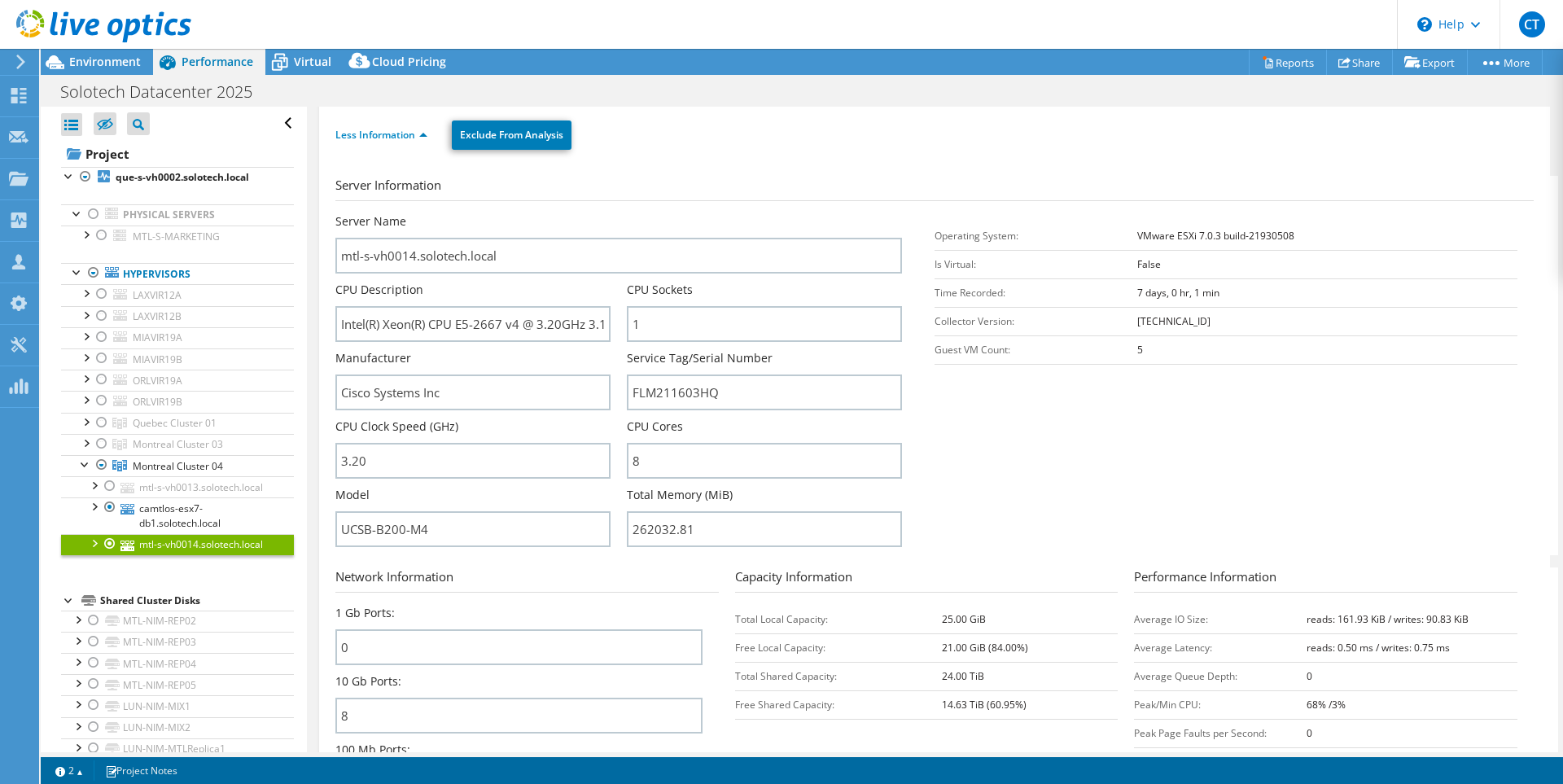
click at [60, 174] on div "Open All Close All Hide Excluded Nodes Project Tree Filter" at bounding box center [173, 602] width 265 height 992
click at [96, 214] on div at bounding box center [94, 214] width 16 height 20
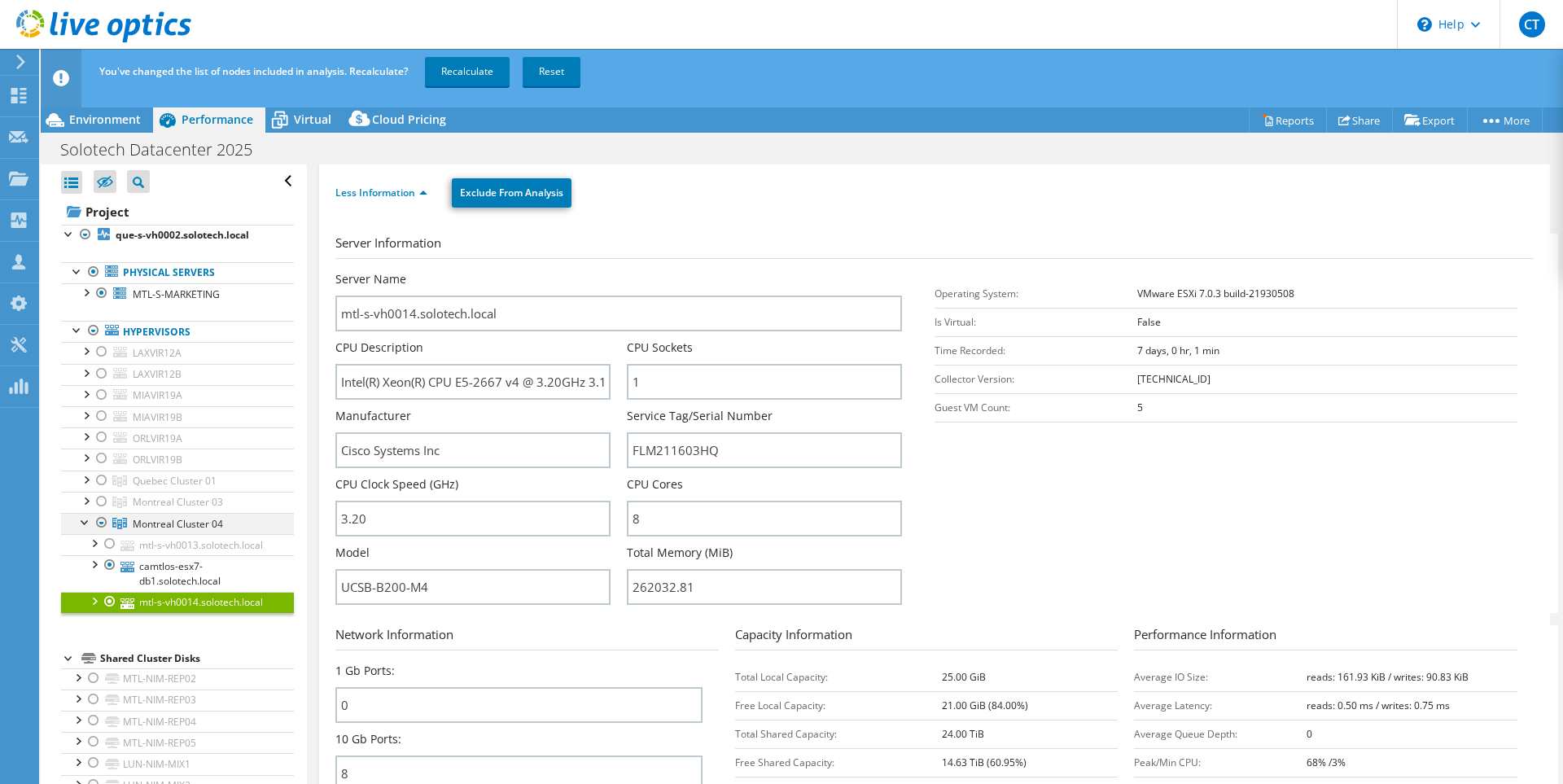
click at [96, 521] on div at bounding box center [102, 522] width 16 height 20
click at [104, 522] on div at bounding box center [102, 522] width 16 height 20
click at [97, 497] on div at bounding box center [102, 502] width 16 height 20
click at [100, 480] on div at bounding box center [102, 480] width 16 height 20
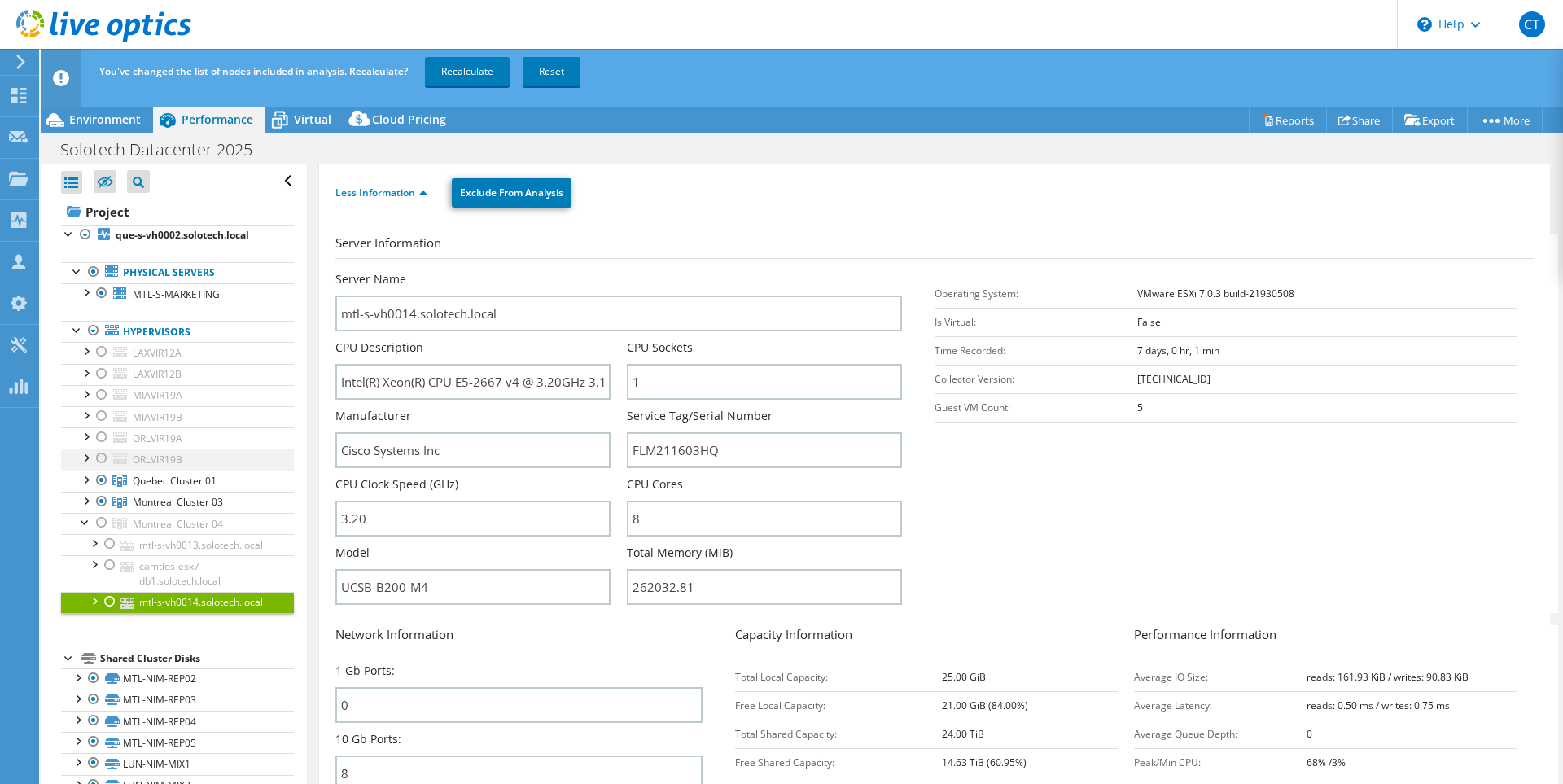
click at [103, 455] on div at bounding box center [102, 458] width 16 height 20
click at [99, 457] on div at bounding box center [102, 458] width 16 height 20
drag, startPoint x: 105, startPoint y: 438, endPoint x: 105, endPoint y: 448, distance: 10.0
click at [105, 438] on div at bounding box center [102, 438] width 16 height 20
click at [104, 459] on div at bounding box center [102, 458] width 16 height 20
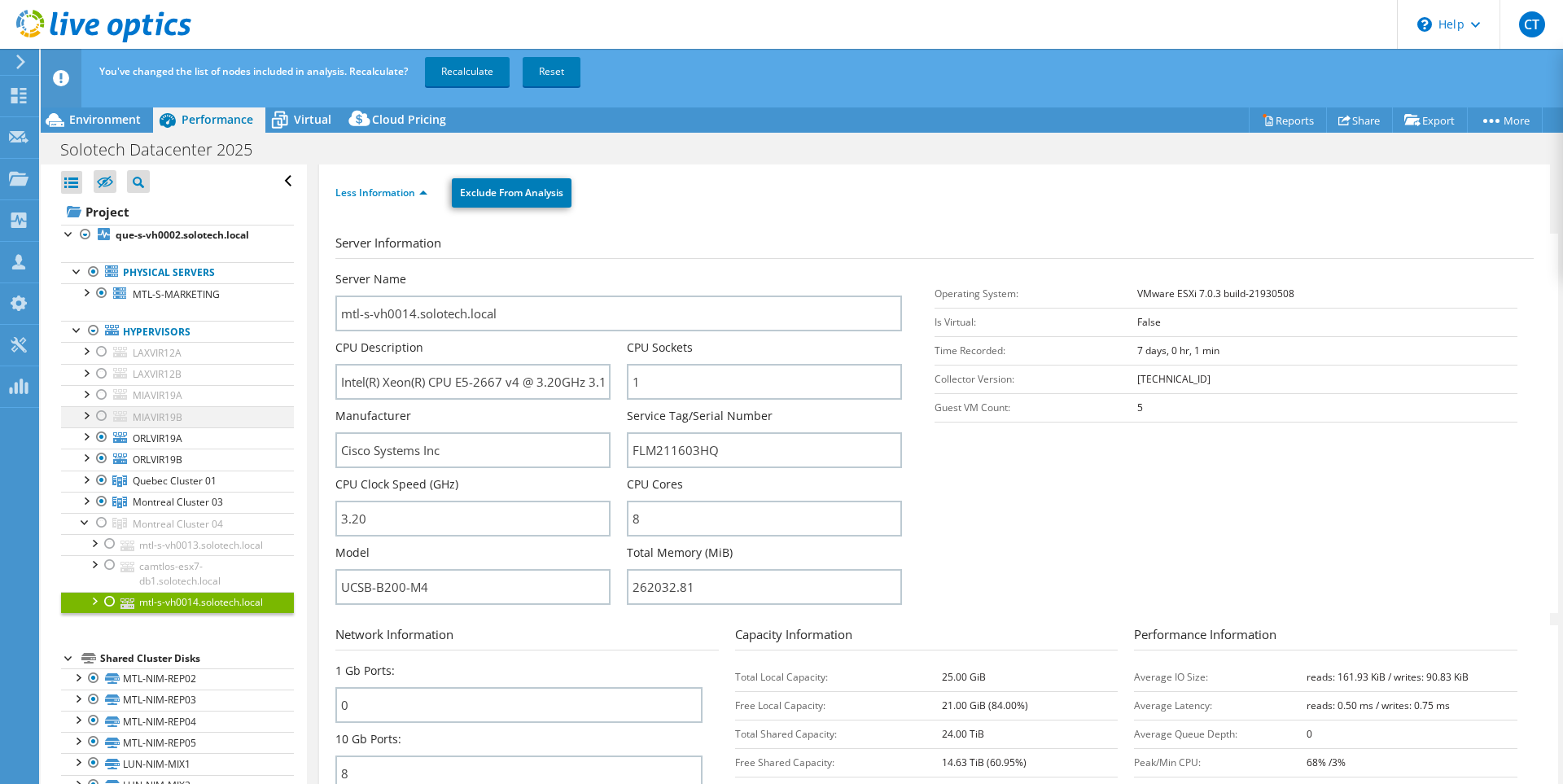
click at [99, 418] on div at bounding box center [102, 416] width 16 height 20
click at [98, 390] on div at bounding box center [102, 395] width 16 height 20
click at [97, 371] on div at bounding box center [102, 373] width 16 height 20
drag, startPoint x: 99, startPoint y: 346, endPoint x: 109, endPoint y: 348, distance: 10.2
click at [98, 346] on div at bounding box center [102, 352] width 16 height 20
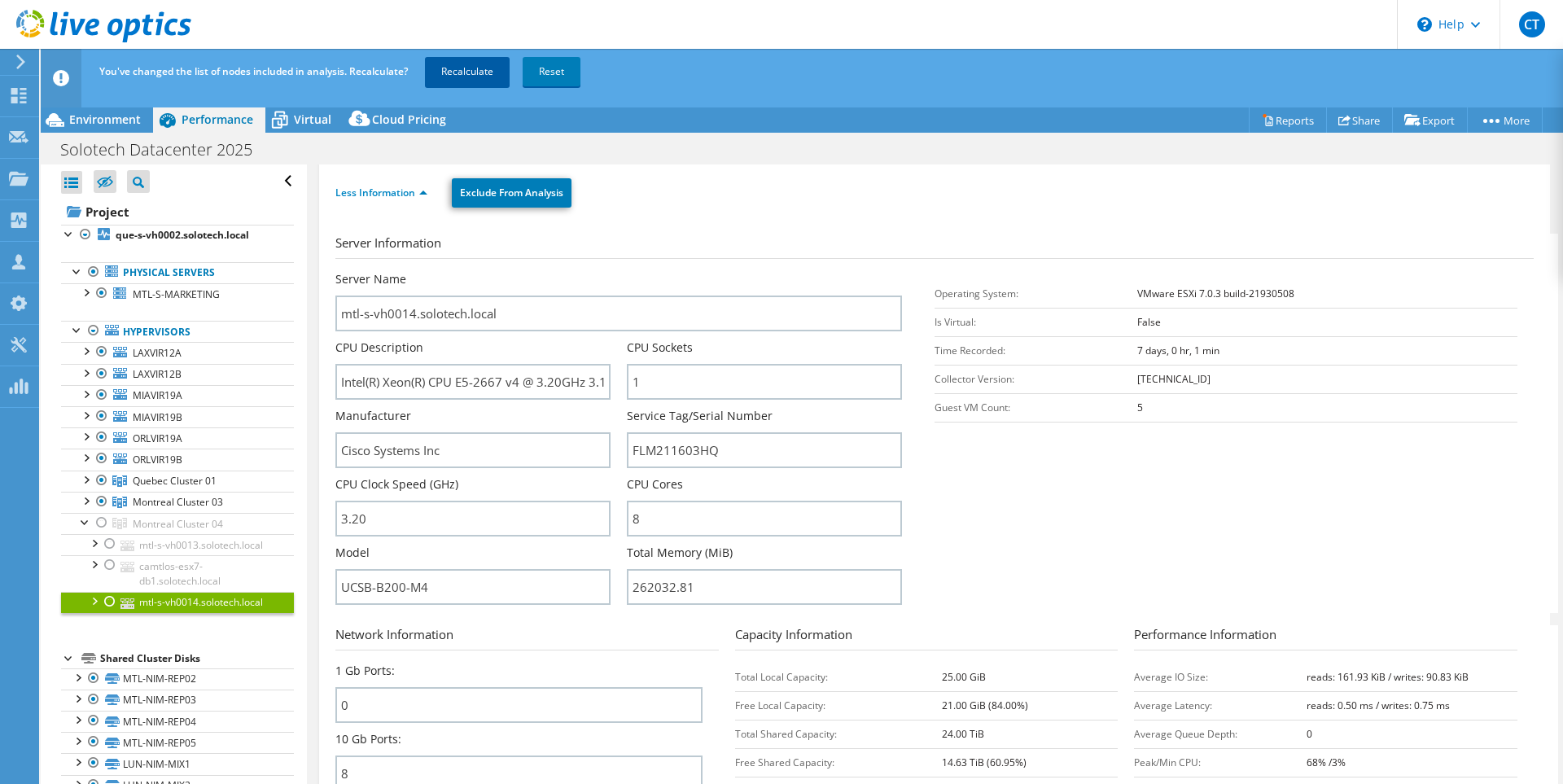
click at [472, 77] on link "Recalculate" at bounding box center [467, 71] width 85 height 29
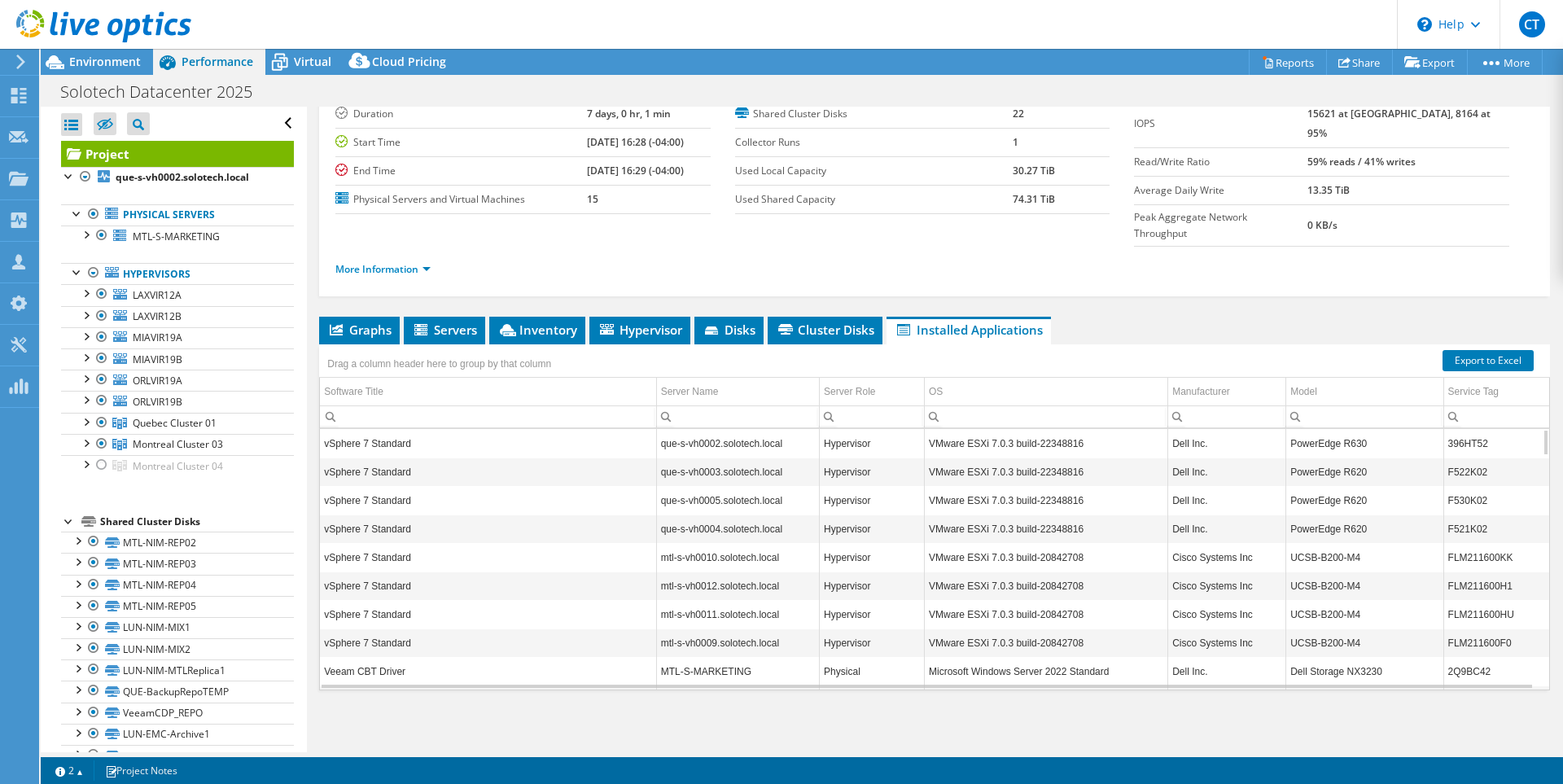
scroll to position [79, 0]
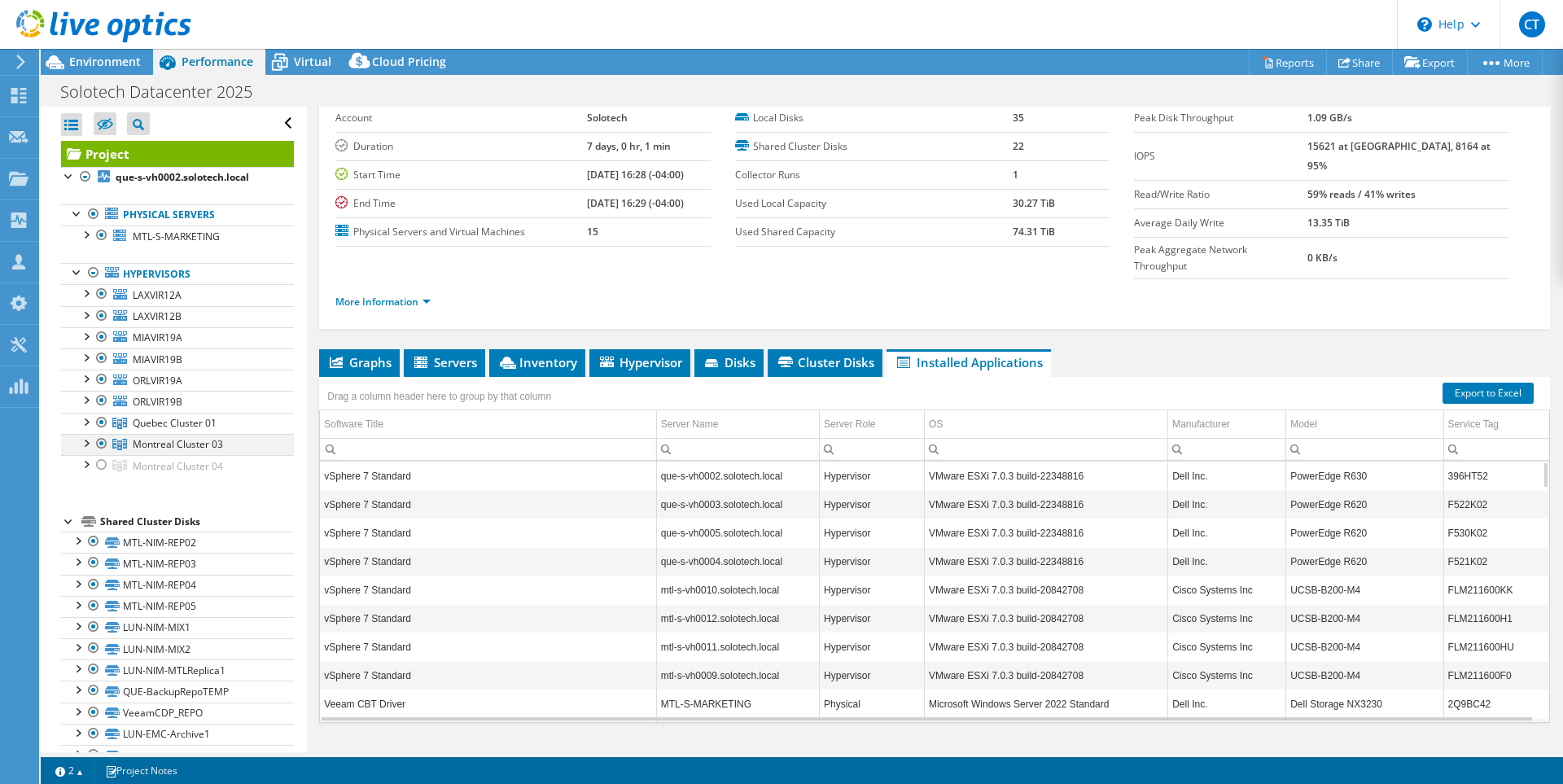
click at [85, 445] on div at bounding box center [86, 442] width 16 height 16
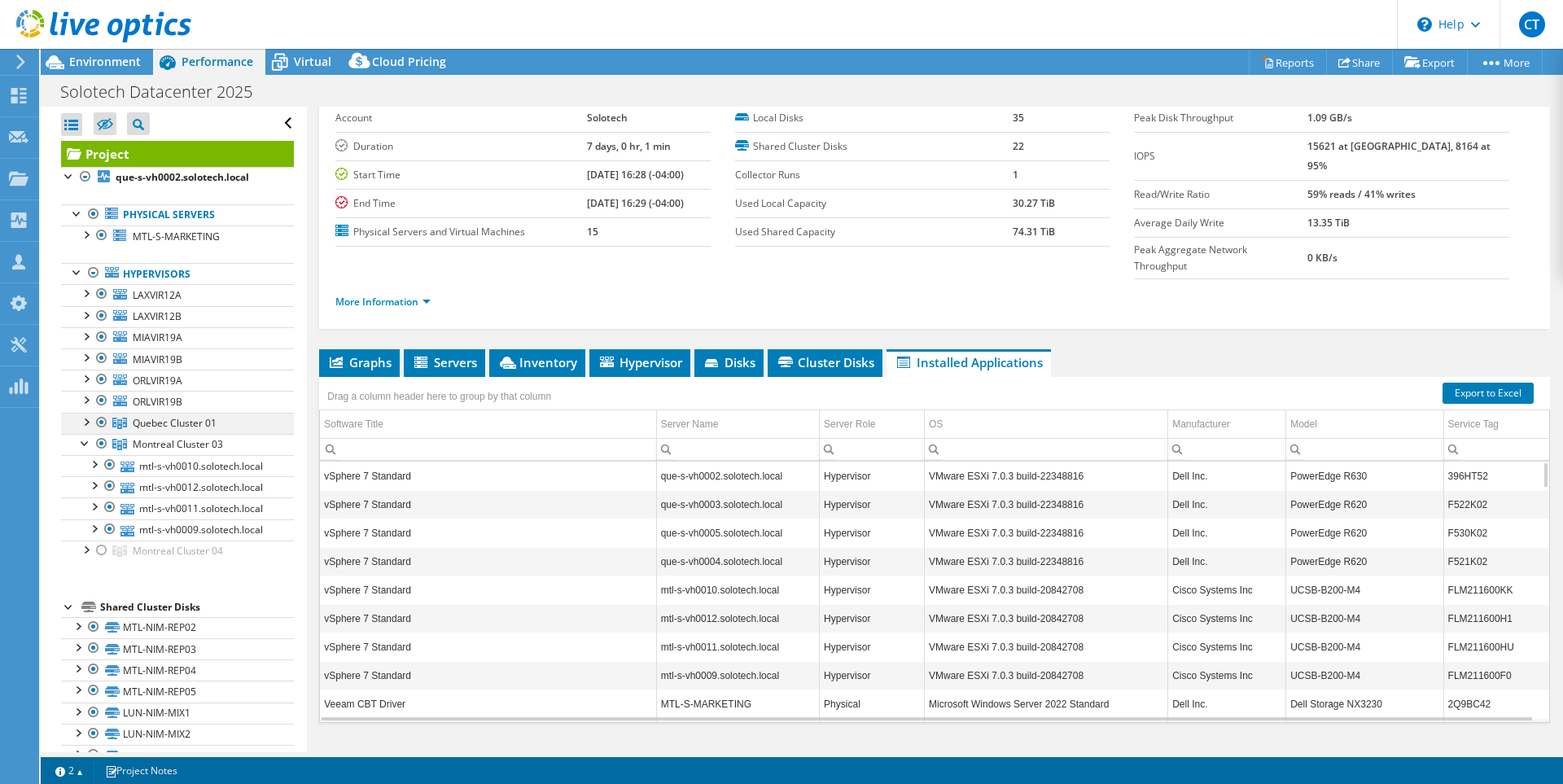
click at [89, 421] on div at bounding box center [86, 421] width 16 height 16
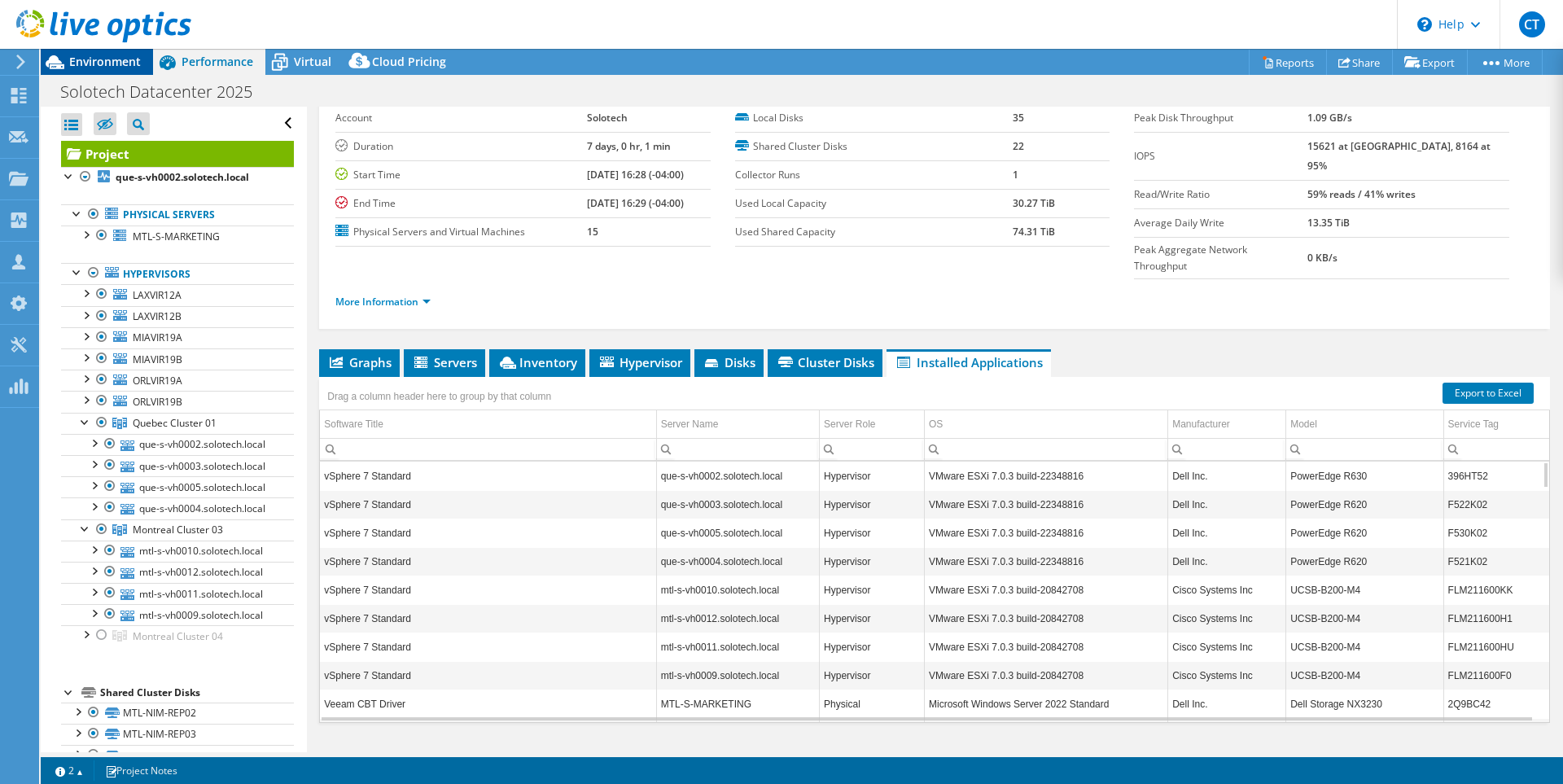
click at [108, 71] on div "Environment" at bounding box center [97, 62] width 113 height 26
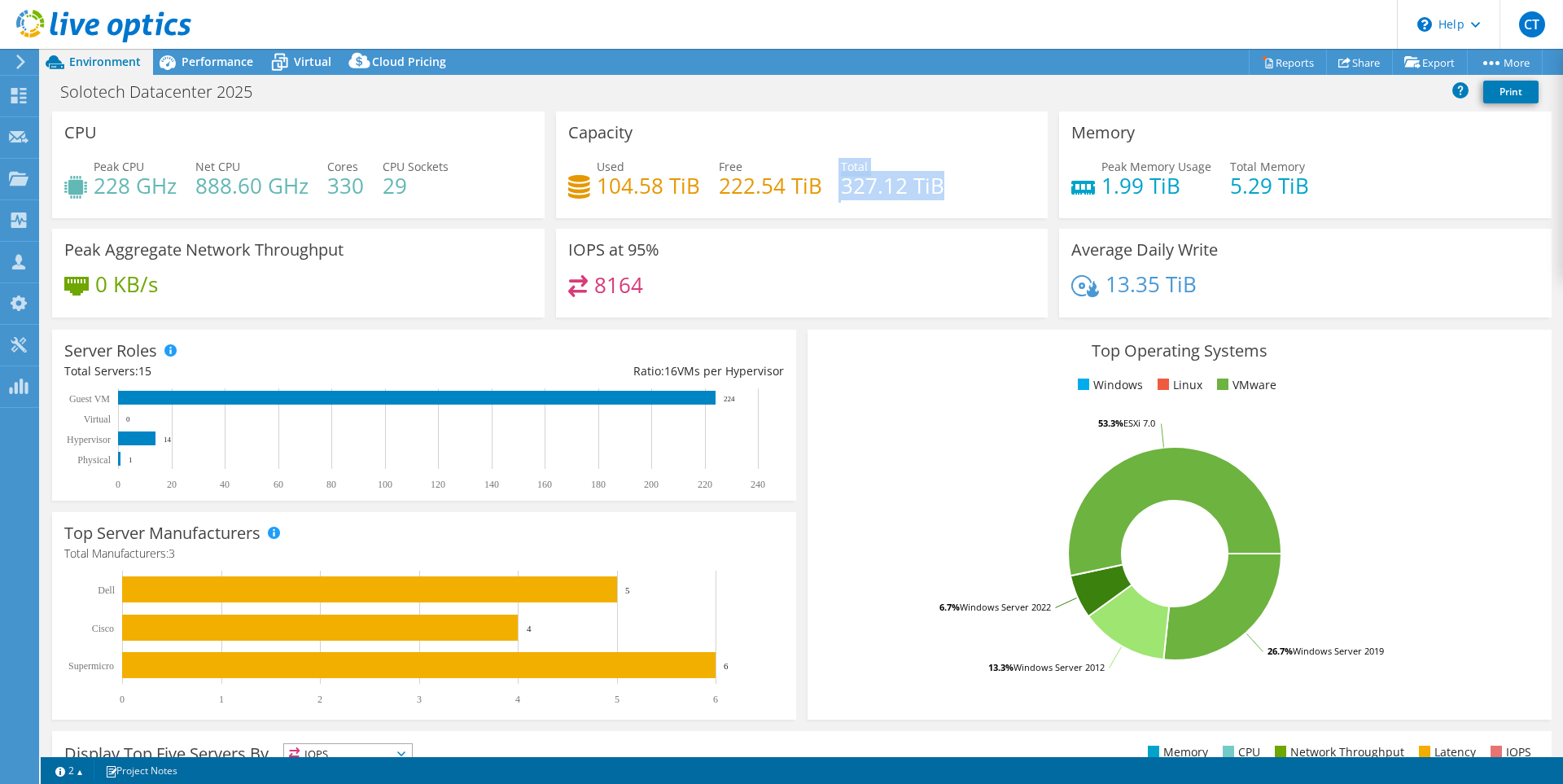
drag, startPoint x: 924, startPoint y: 178, endPoint x: 830, endPoint y: 189, distance: 94.6
click at [828, 189] on div "Used 104.58 TiB Free 222.54 TiB Total 327.12 TiB" at bounding box center [802, 184] width 468 height 53
click at [236, 57] on span "Performance" at bounding box center [217, 61] width 71 height 15
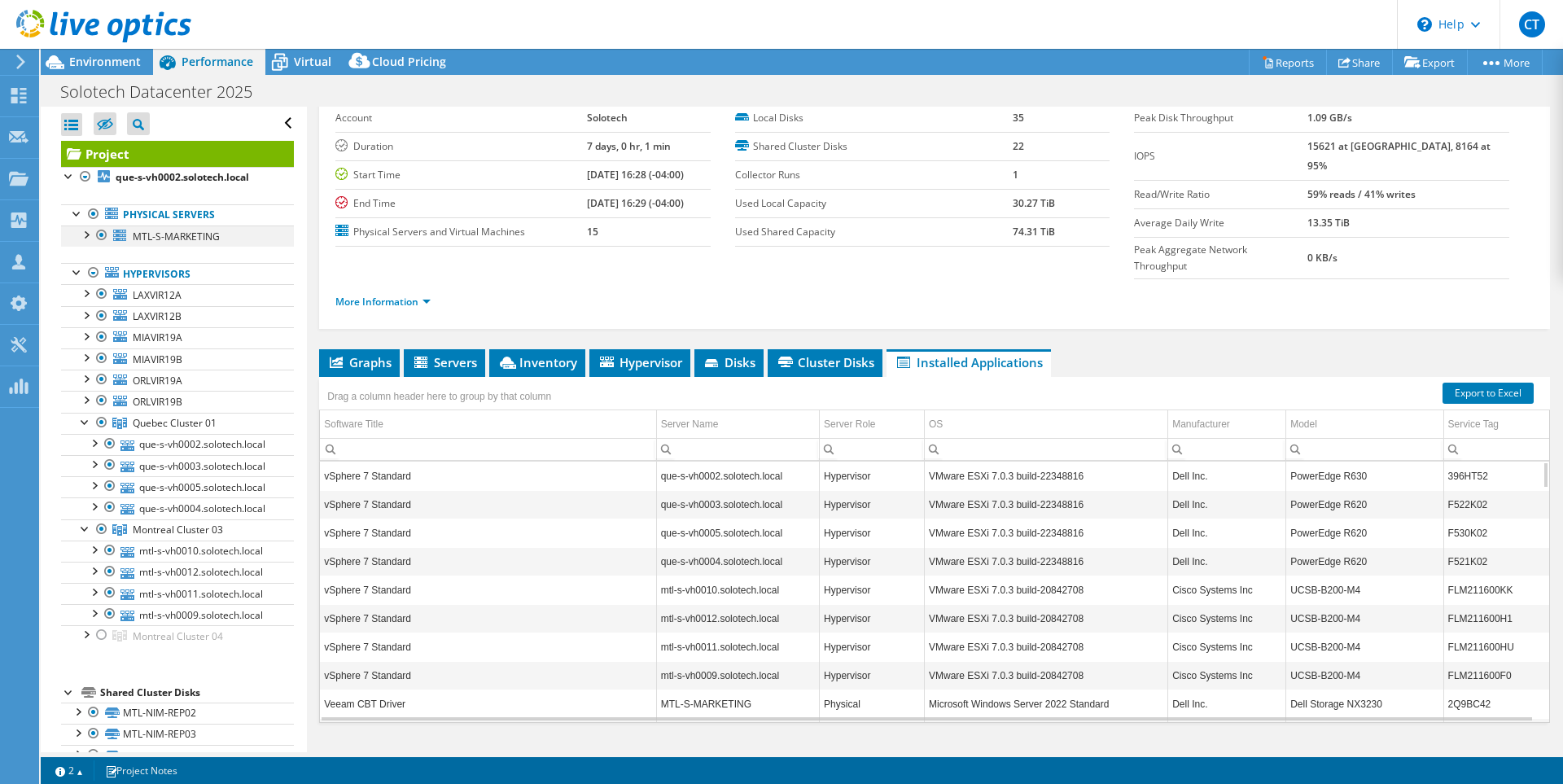
click at [99, 230] on div at bounding box center [102, 235] width 16 height 20
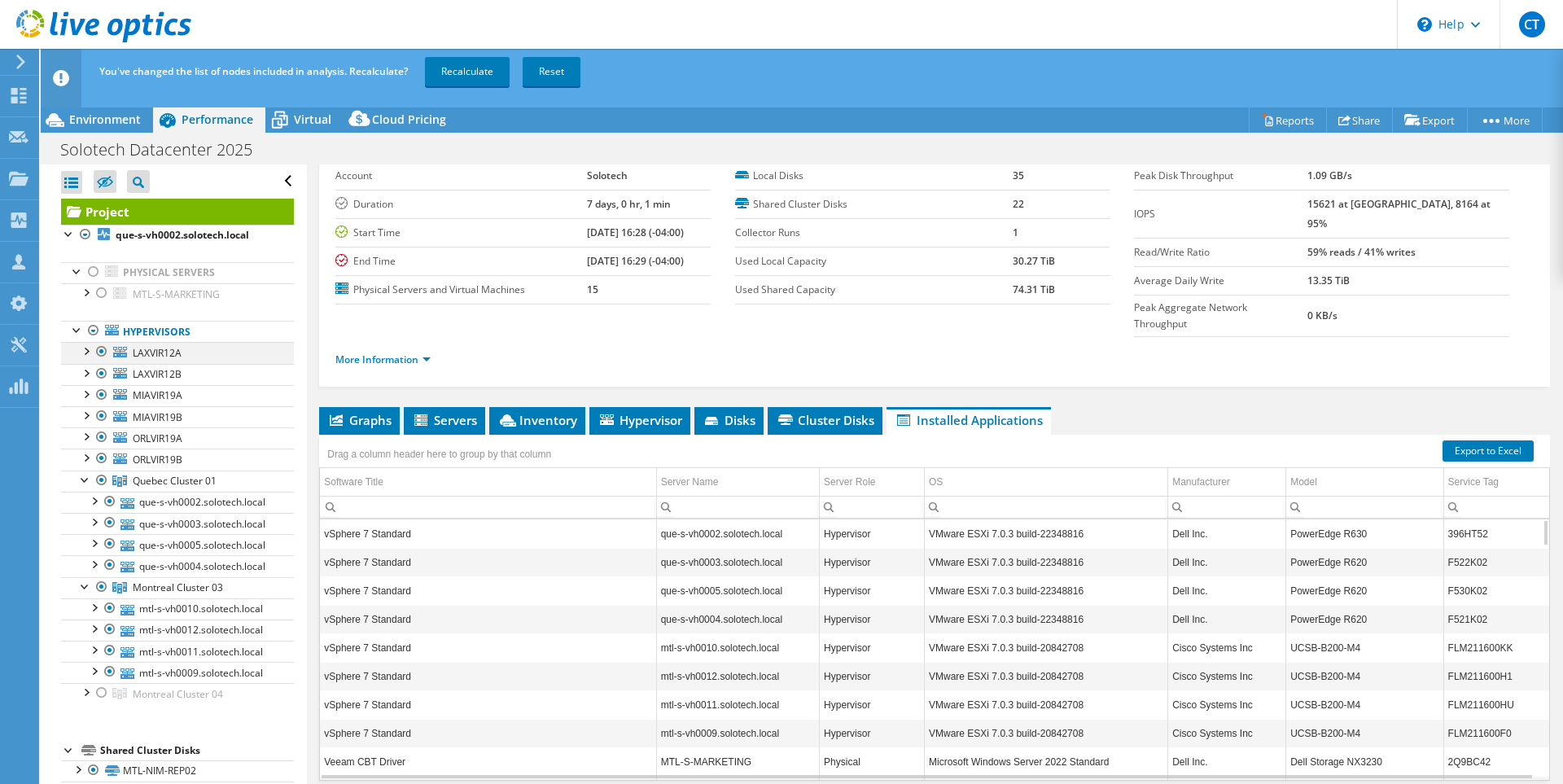
click at [100, 354] on div at bounding box center [102, 352] width 16 height 20
click at [100, 376] on div at bounding box center [102, 373] width 16 height 20
click at [100, 397] on div at bounding box center [102, 395] width 16 height 20
click at [99, 420] on div at bounding box center [102, 416] width 16 height 20
click at [105, 440] on div at bounding box center [102, 438] width 16 height 20
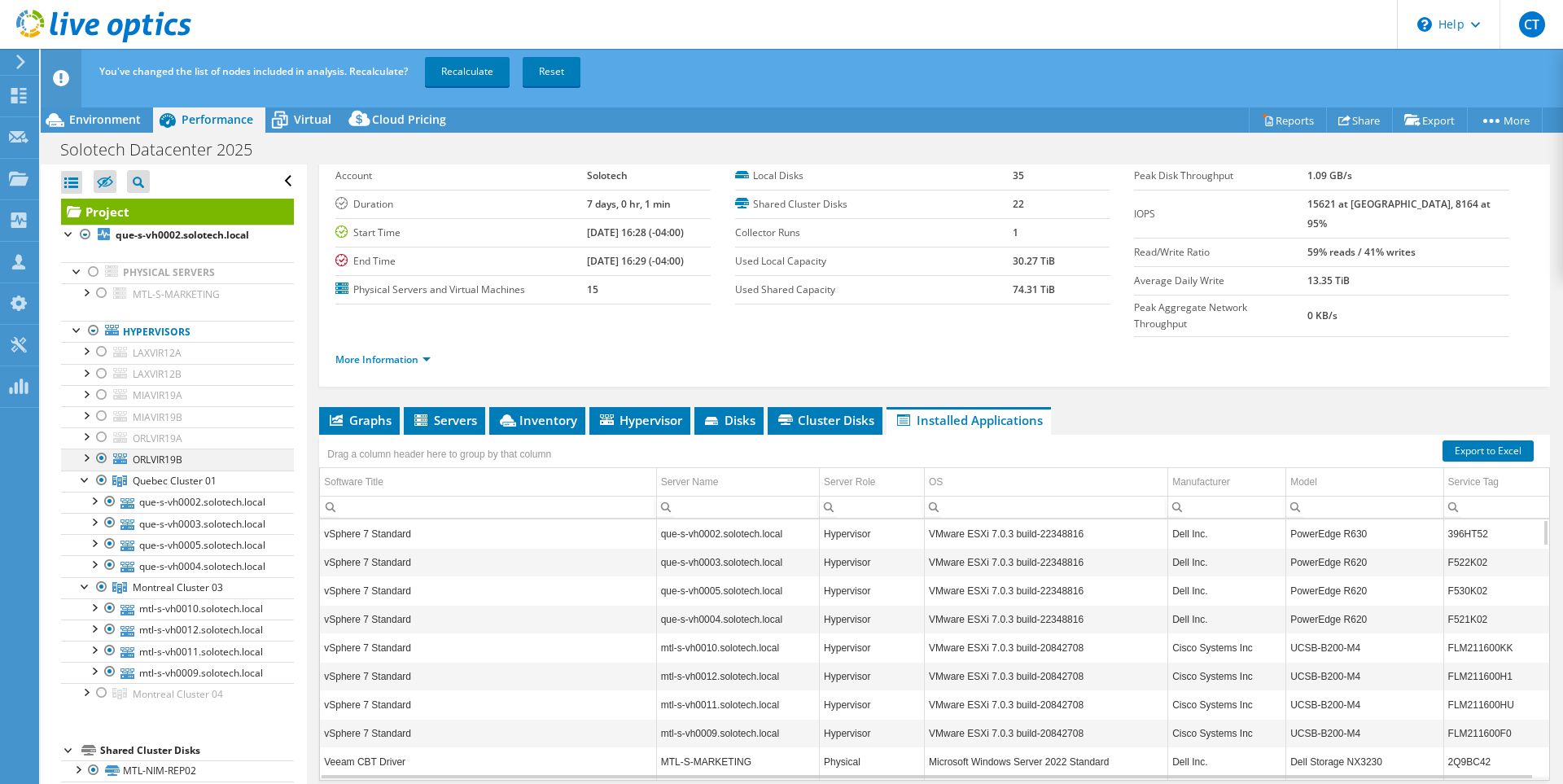
click at [104, 458] on div at bounding box center [102, 458] width 16 height 20
click at [81, 480] on div at bounding box center [86, 479] width 16 height 16
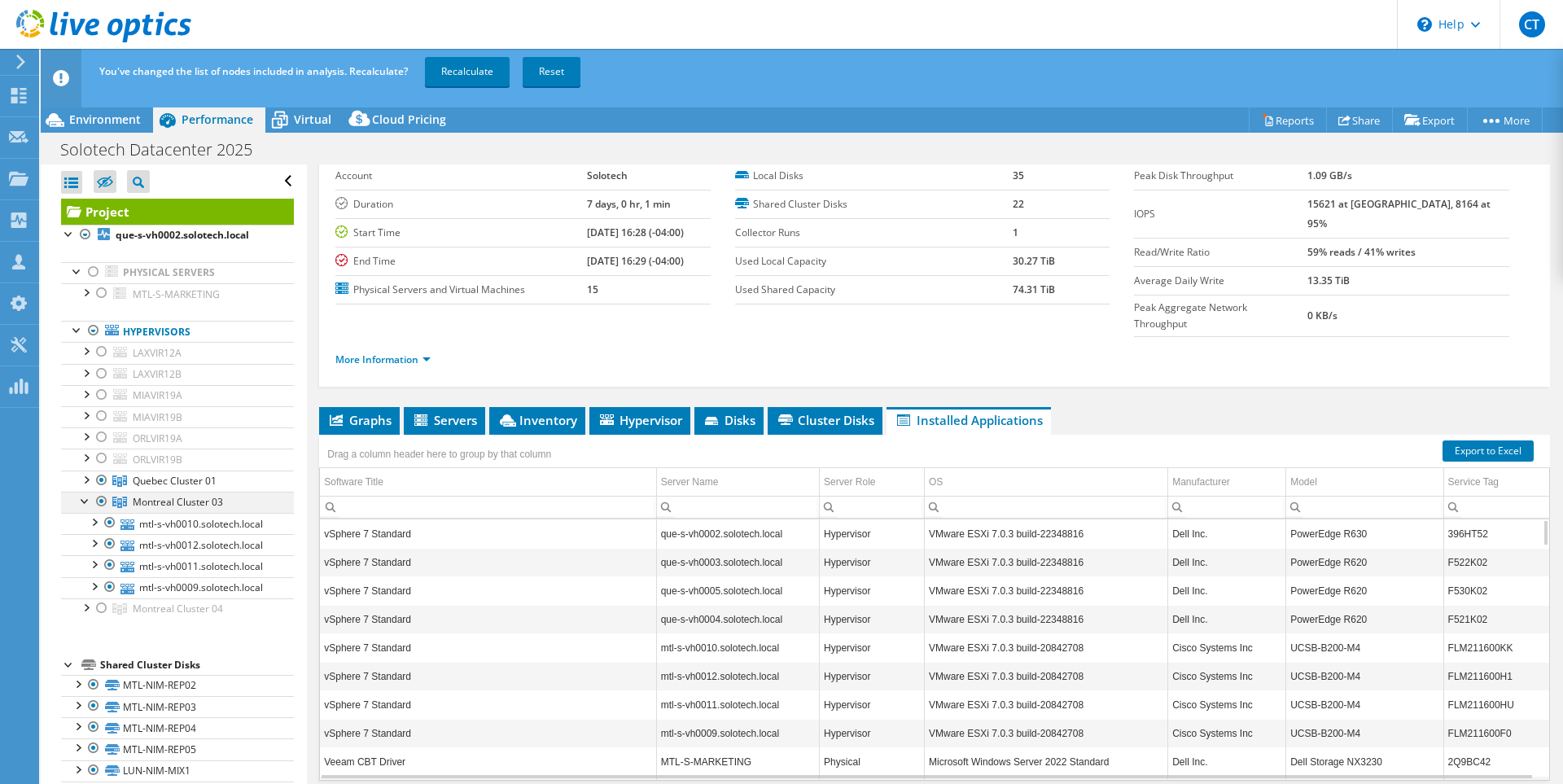
click at [80, 500] on div at bounding box center [86, 500] width 16 height 16
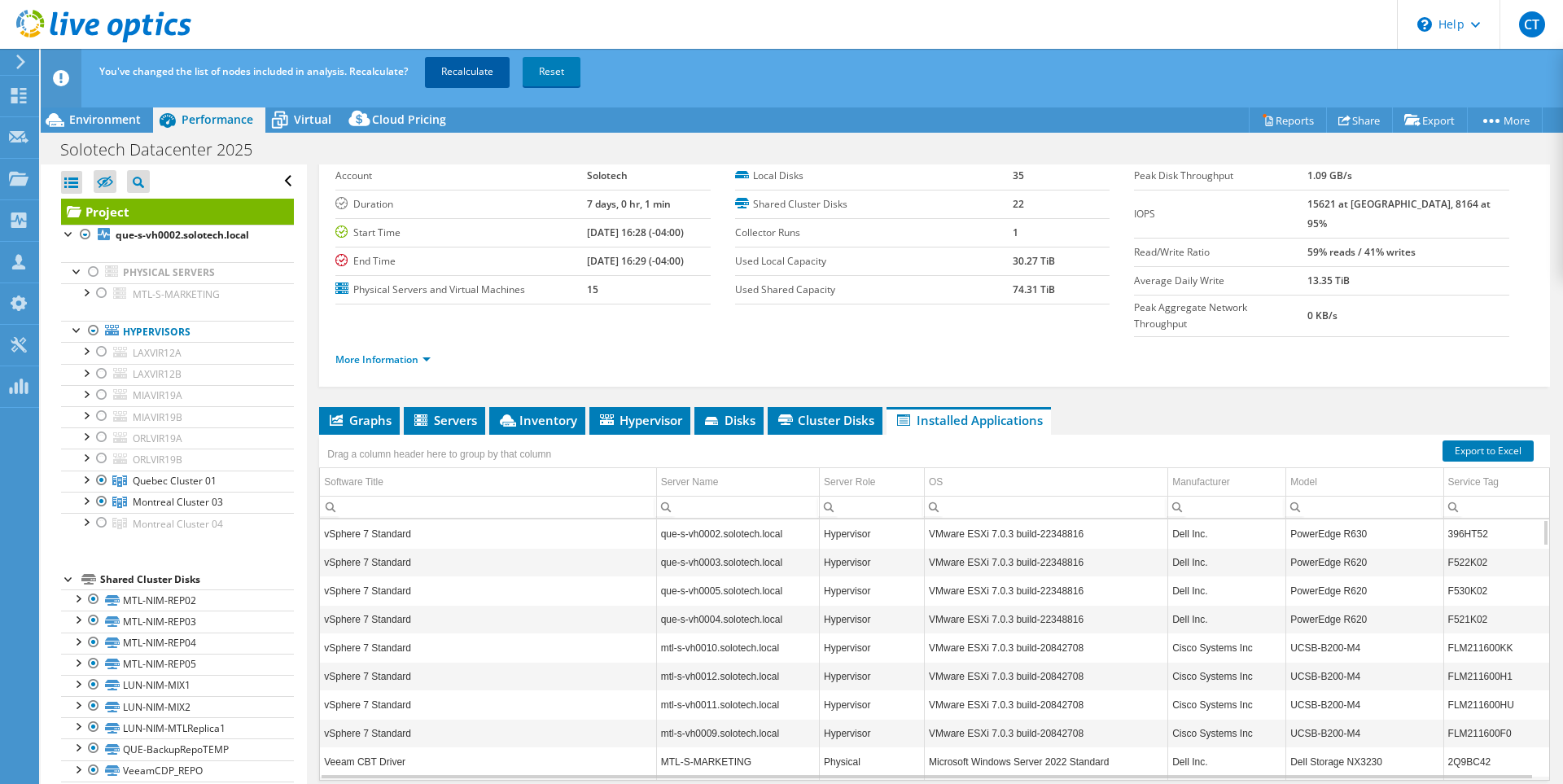
click at [473, 68] on link "Recalculate" at bounding box center [467, 71] width 85 height 29
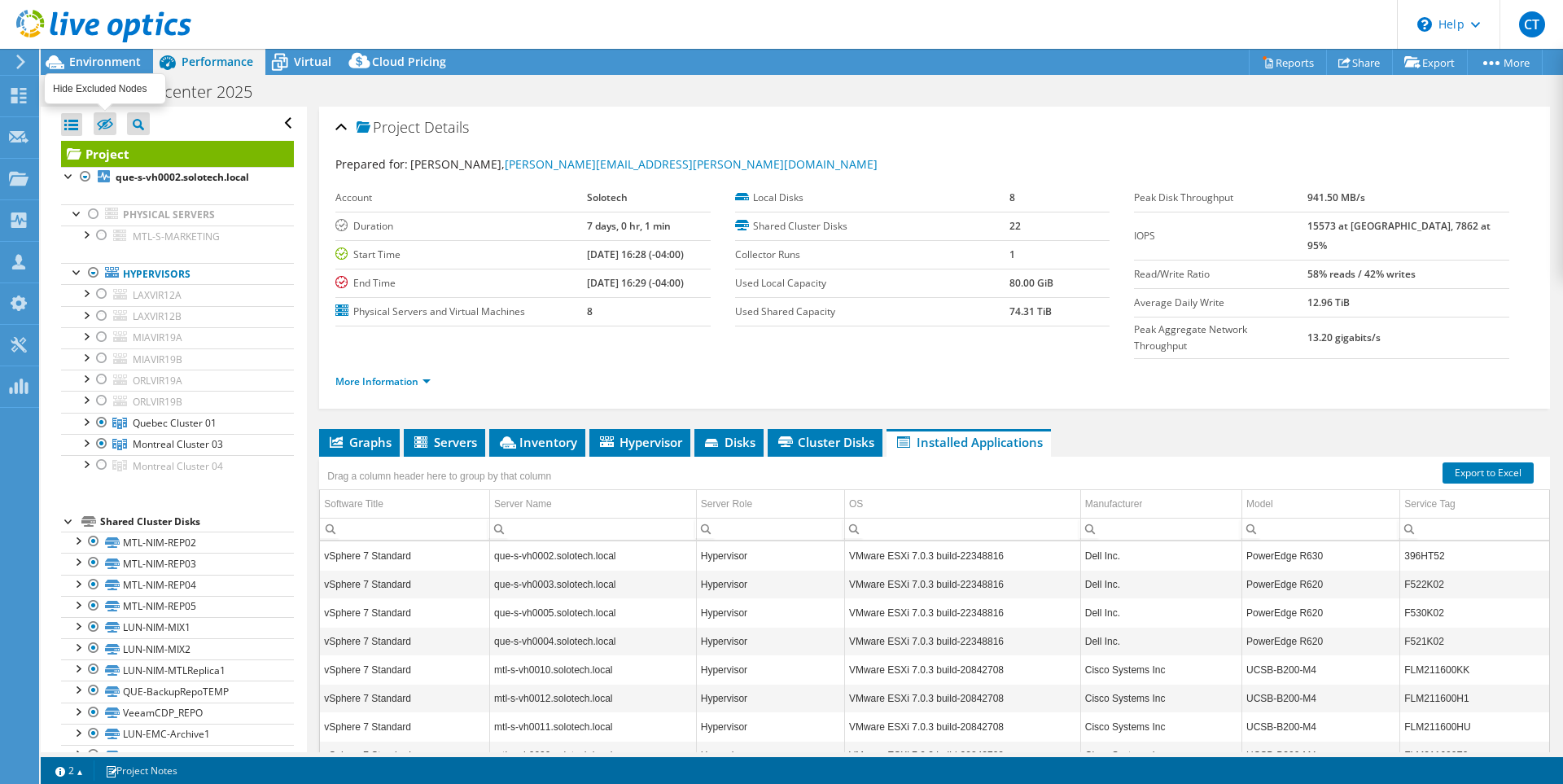
select select "Over Provisioning"
select select "[GEOGRAPHIC_DATA]"
select select "USD"
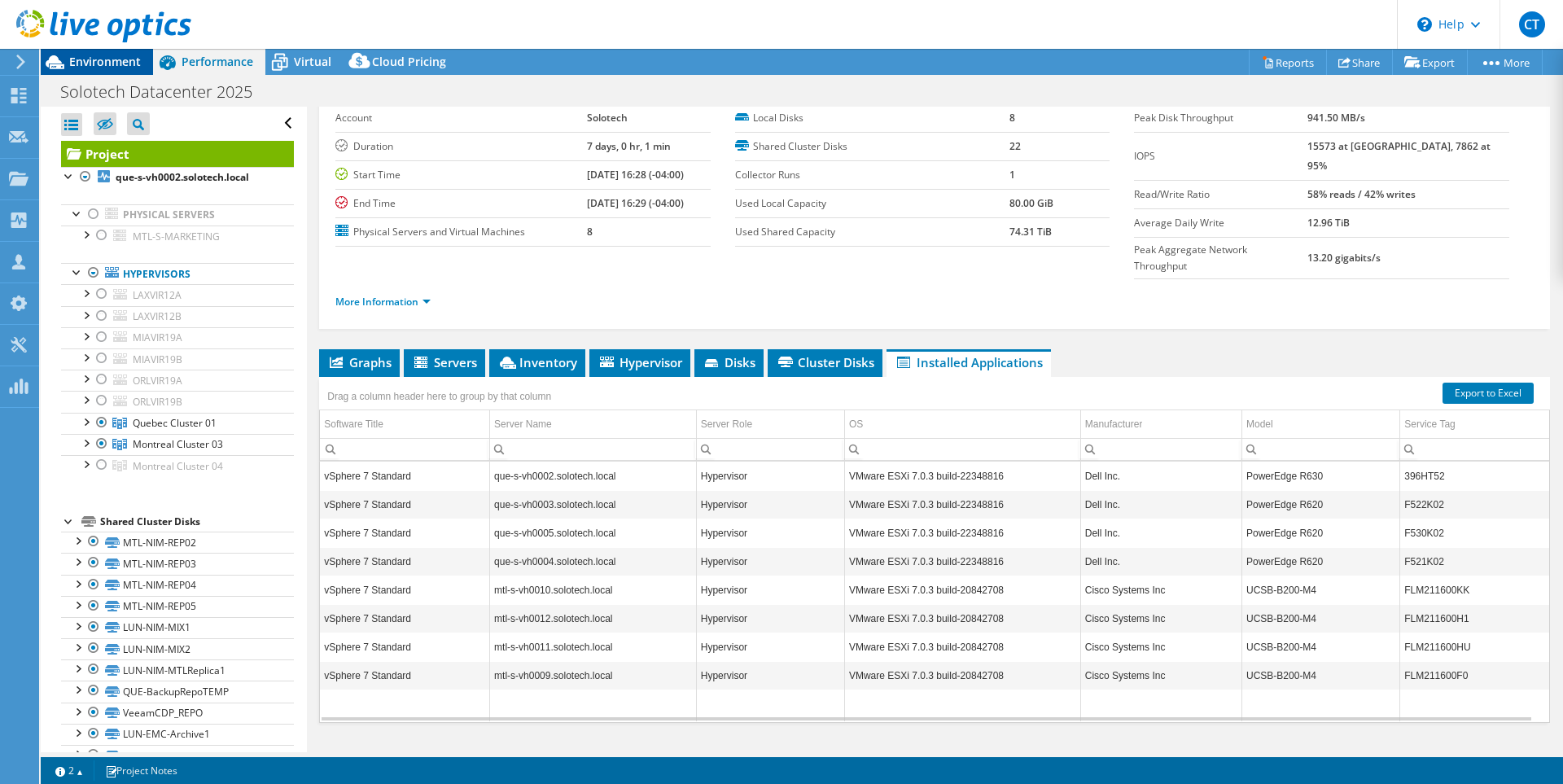
click at [112, 57] on span "Environment" at bounding box center [104, 61] width 71 height 15
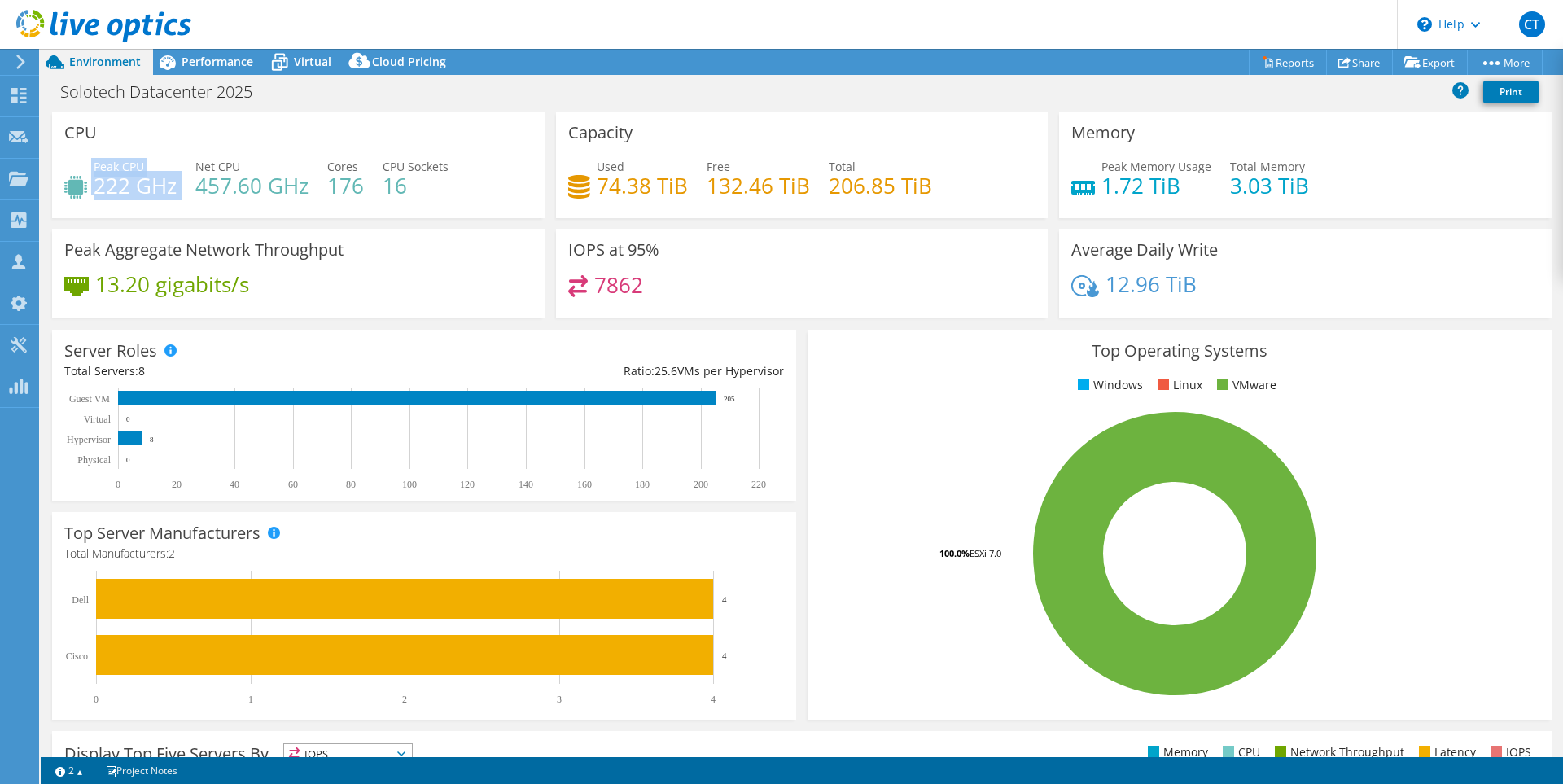
drag, startPoint x: 92, startPoint y: 183, endPoint x: 190, endPoint y: 258, distance: 123.4
click at [182, 192] on div "Peak CPU 222 GHz Net CPU 457.60 GHz Cores 176 CPU Sockets 16" at bounding box center [298, 184] width 468 height 53
drag, startPoint x: 1276, startPoint y: 189, endPoint x: 1275, endPoint y: 175, distance: 14.0
click at [1217, 172] on div "Peak Memory Usage 1.72 TiB Total Memory 3.03 TiB" at bounding box center [1305, 184] width 468 height 53
click at [1318, 178] on div "Peak Memory Usage 1.72 TiB Total Memory 3.03 TiB" at bounding box center [1305, 184] width 468 height 53
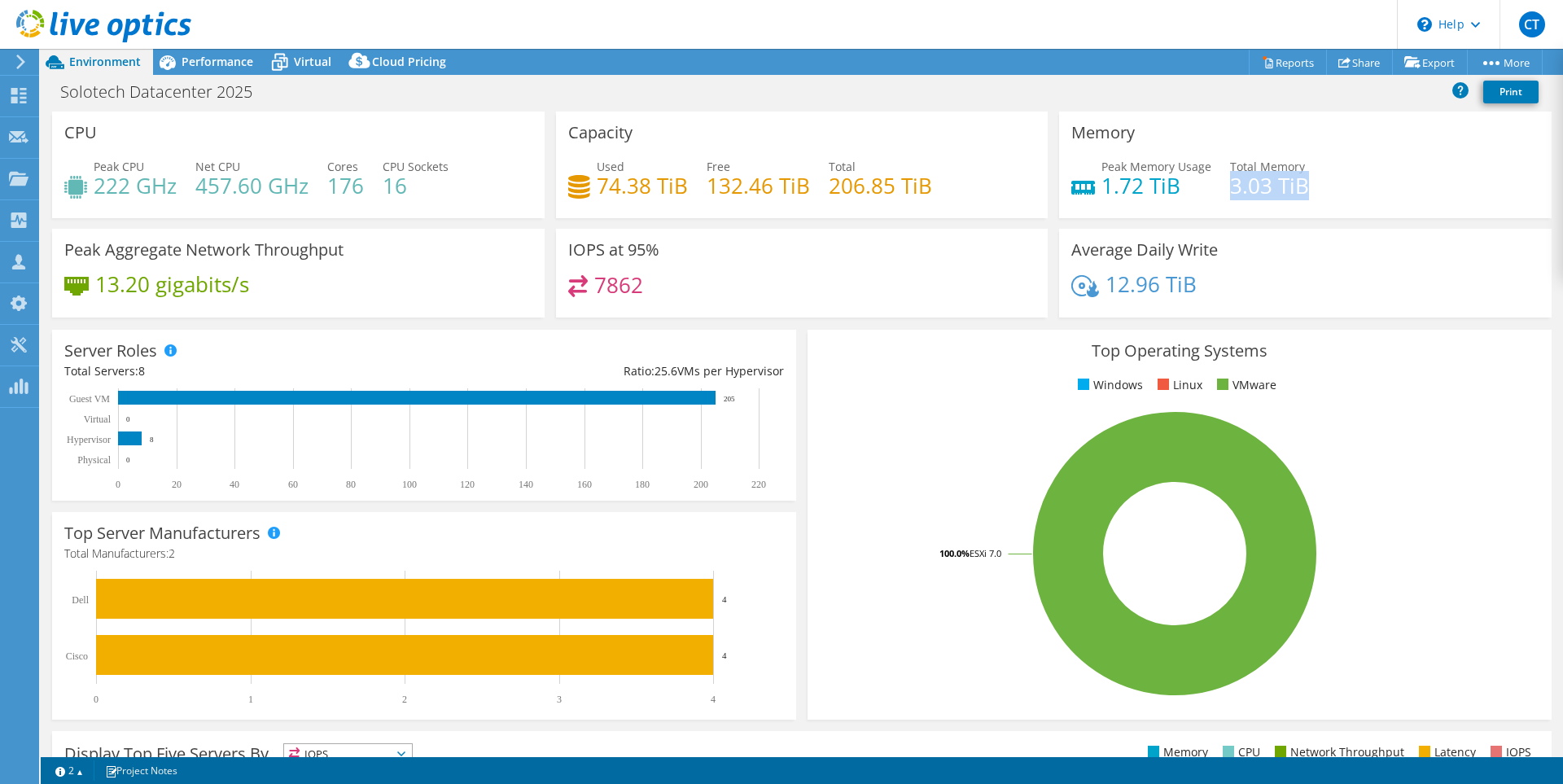
drag, startPoint x: 1322, startPoint y: 186, endPoint x: 1225, endPoint y: 186, distance: 97.0
click at [1225, 186] on div "Peak Memory Usage 1.72 TiB Total Memory 3.03 TiB" at bounding box center [1305, 184] width 468 height 53
drag, startPoint x: 88, startPoint y: 187, endPoint x: 177, endPoint y: 188, distance: 89.0
click at [177, 188] on div "Peak CPU 222 GHz Net CPU 457.60 GHz Cores 176 CPU Sockets 16" at bounding box center [298, 184] width 468 height 53
click at [991, 166] on div "Used 74.38 TiB Free 132.46 TiB Total 206.85 TiB" at bounding box center [802, 184] width 468 height 53
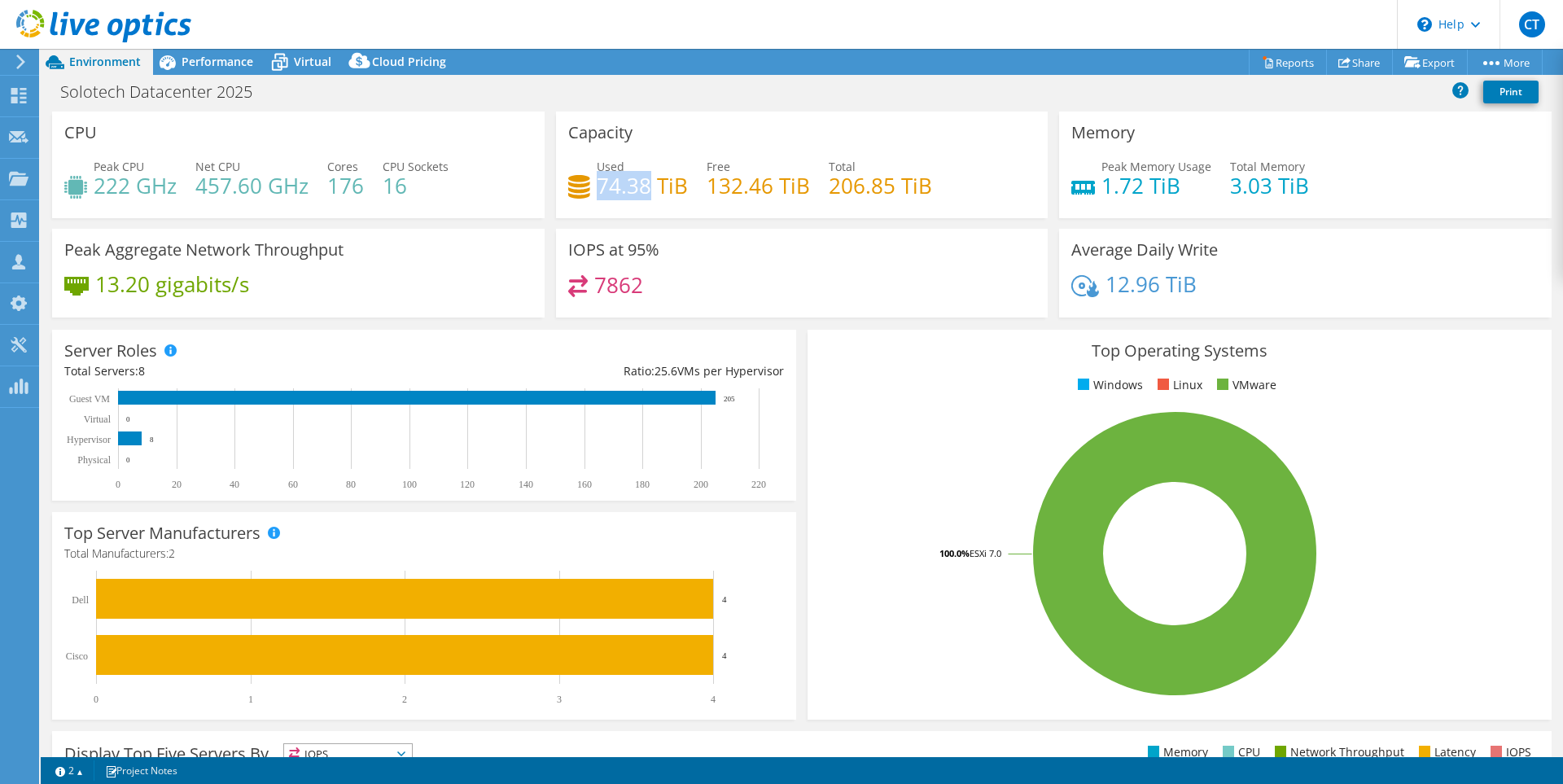
drag, startPoint x: 598, startPoint y: 179, endPoint x: 645, endPoint y: 175, distance: 47.2
click at [645, 177] on h4 "74.38 TiB" at bounding box center [642, 186] width 91 height 18
click at [632, 207] on div "Used 74.38 TiB Free 132.46 TiB Total 206.85 TiB" at bounding box center [802, 184] width 468 height 53
drag, startPoint x: 595, startPoint y: 188, endPoint x: 641, endPoint y: 183, distance: 46.3
click at [641, 183] on h4 "74.38 TiB" at bounding box center [642, 186] width 91 height 18
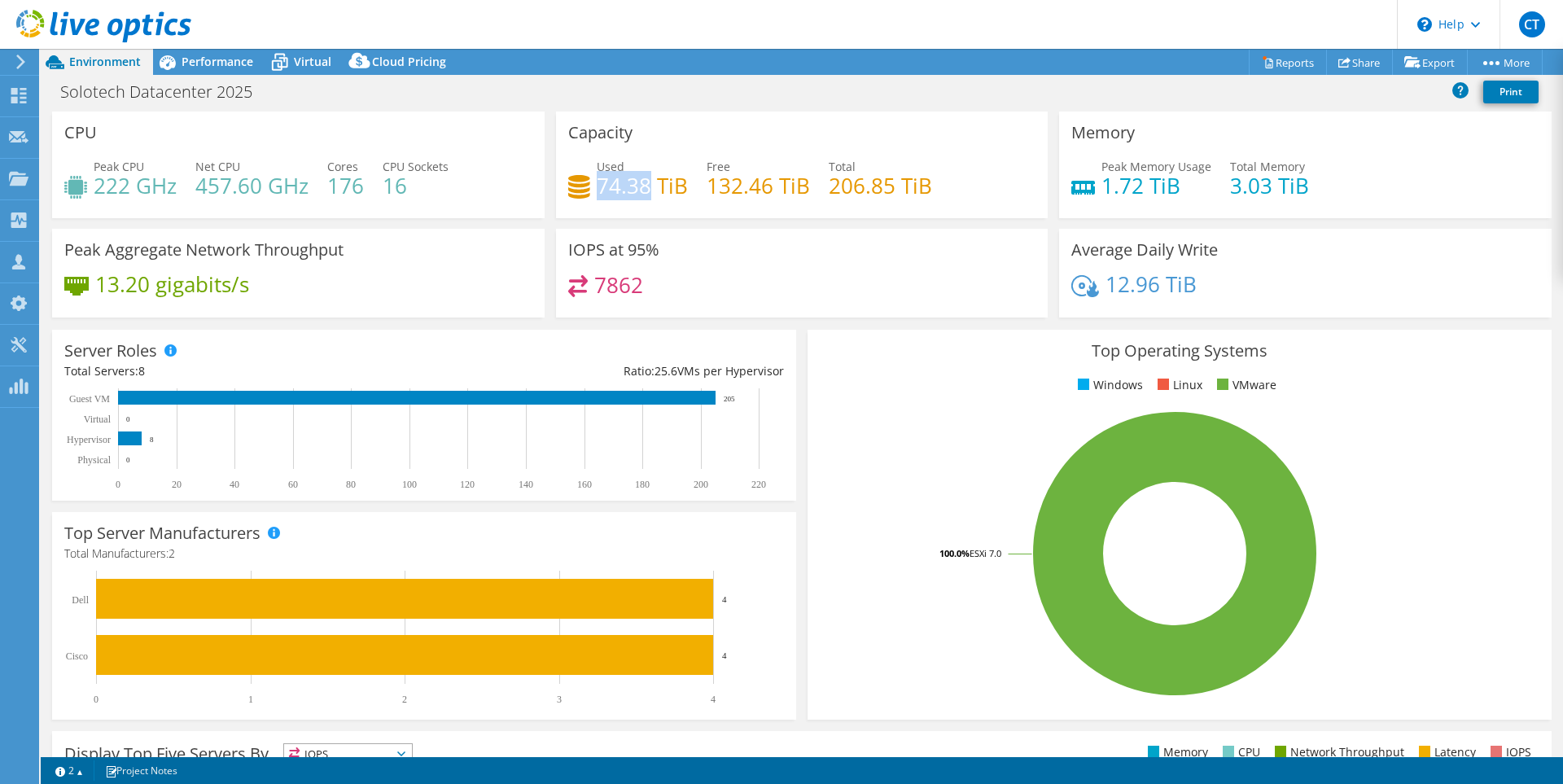
click at [620, 191] on h4 "74.38 TiB" at bounding box center [642, 186] width 91 height 18
click at [598, 188] on h4 "74.38 TiB" at bounding box center [642, 186] width 91 height 18
drag, startPoint x: 596, startPoint y: 185, endPoint x: 618, endPoint y: 184, distance: 22.0
click at [618, 184] on h4 "74.38 TiB" at bounding box center [642, 186] width 91 height 18
click at [614, 205] on div "Used 74.38 TiB Free 132.46 TiB Total 206.85 TiB" at bounding box center [802, 184] width 468 height 53
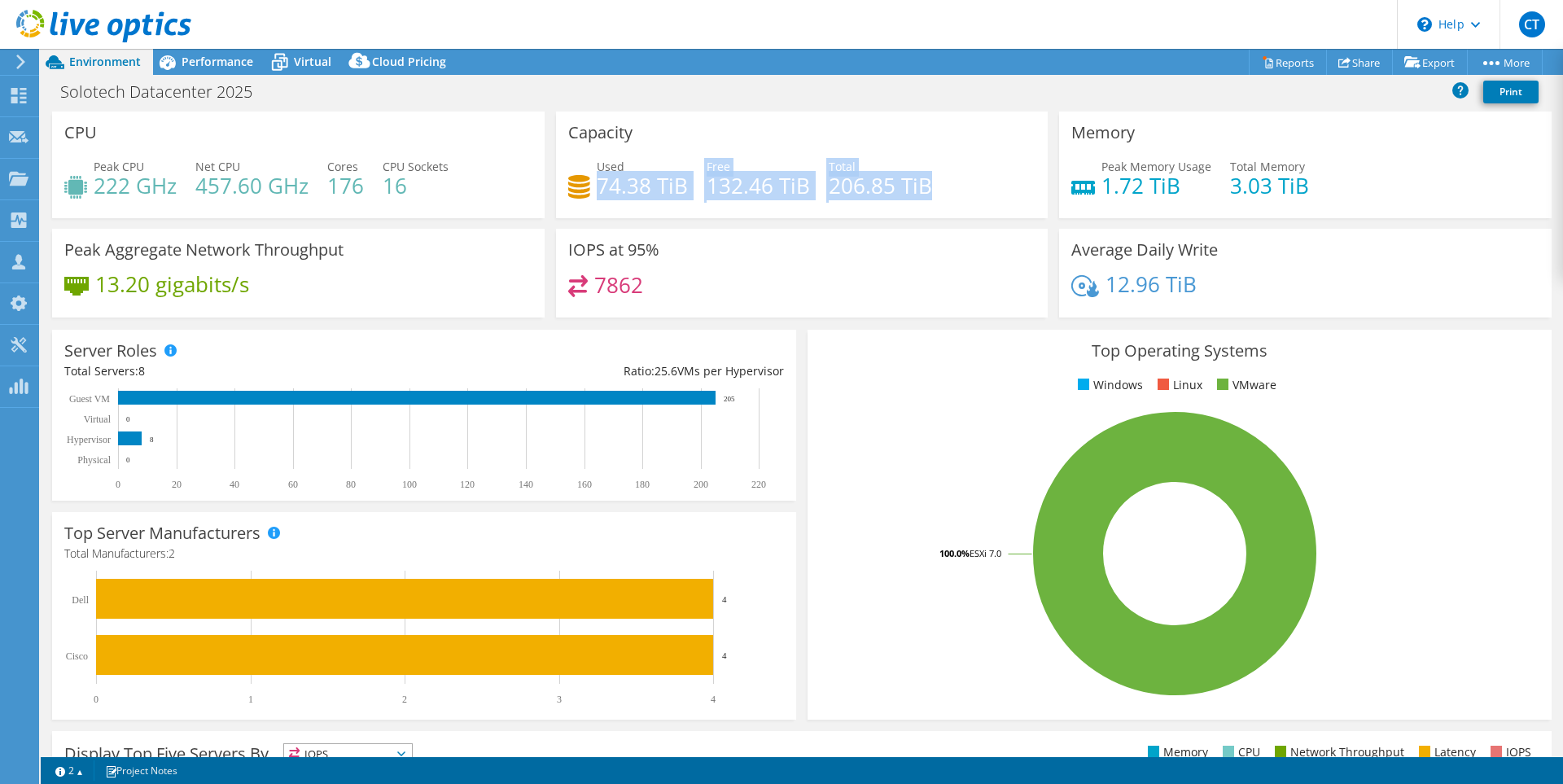
drag, startPoint x: 597, startPoint y: 188, endPoint x: 967, endPoint y: 186, distance: 370.0
click at [977, 179] on div "Used 74.38 TiB Free 132.46 TiB Total 206.85 TiB" at bounding box center [802, 184] width 468 height 53
click at [966, 201] on div at bounding box center [966, 201] width 0 height 0
click at [937, 179] on div "Used 74.38 TiB Free 132.46 TiB Total 206.85 TiB" at bounding box center [802, 184] width 468 height 53
drag, startPoint x: 914, startPoint y: 178, endPoint x: 594, endPoint y: 172, distance: 320.1
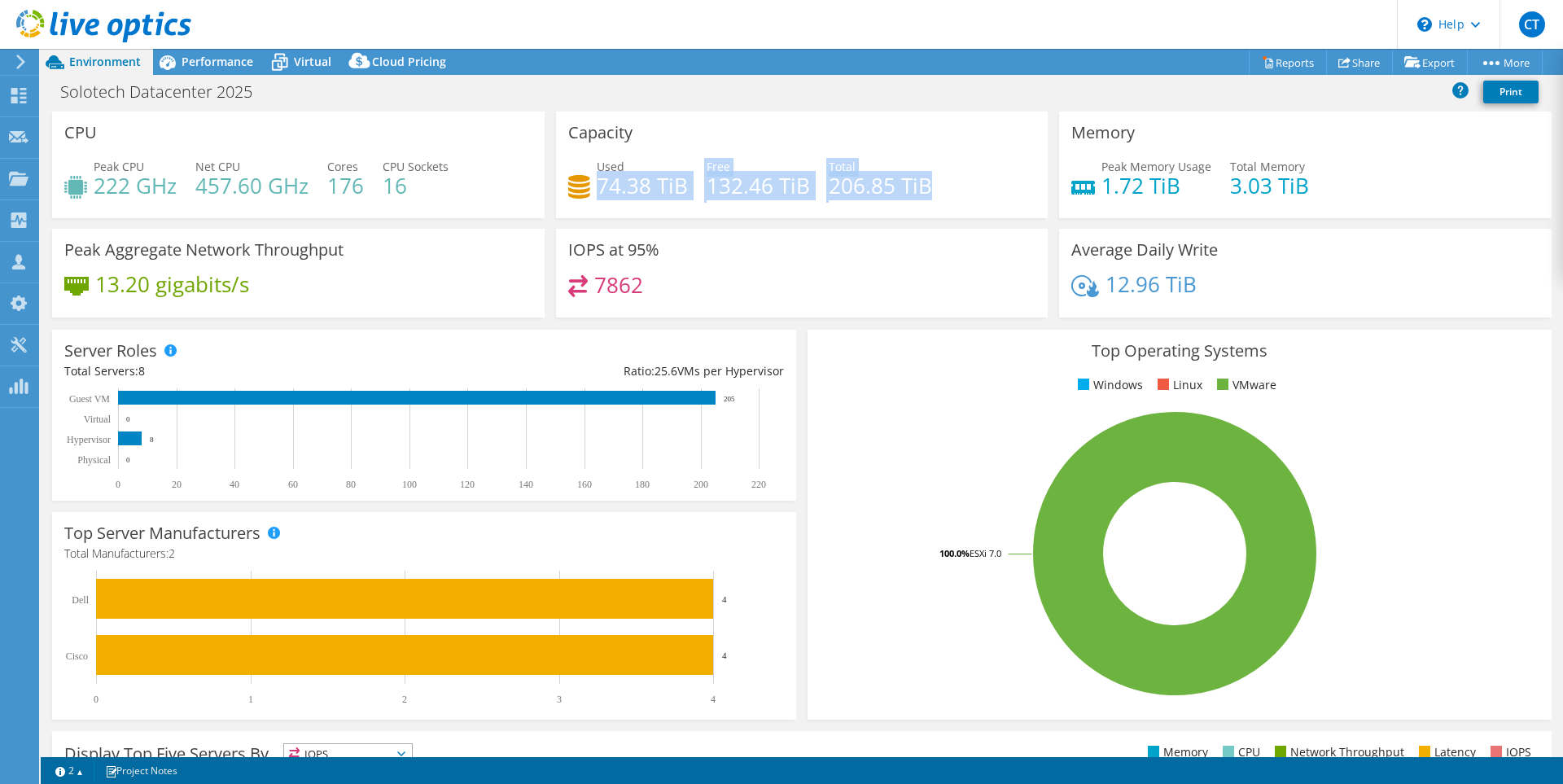
click at [594, 172] on div "Used 74.38 TiB Free 132.46 TiB Total 206.85 TiB" at bounding box center [802, 184] width 468 height 53
click at [602, 213] on div "Capacity Used 74.38 TiB Free 132.46 TiB Total 206.85 TiB" at bounding box center [802, 164] width 492 height 106
